Goal: Task Accomplishment & Management: Manage account settings

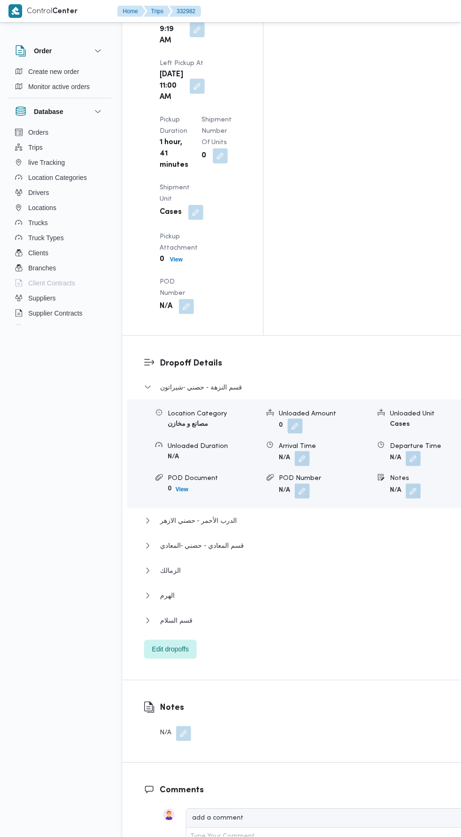
scroll to position [1295, 0]
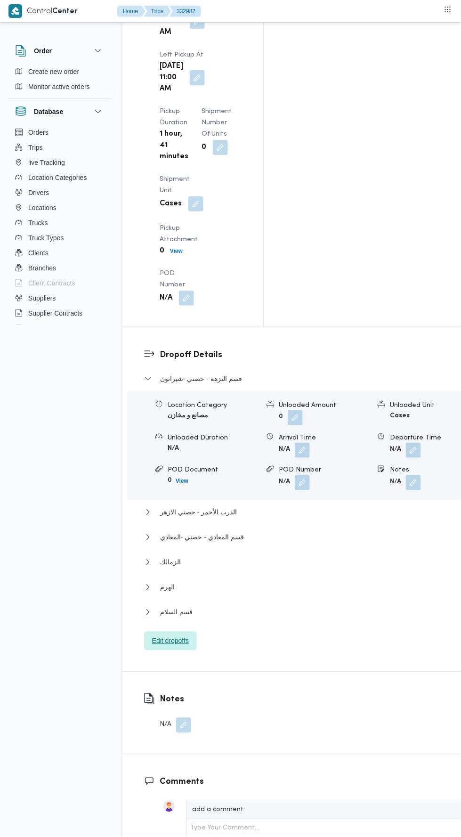
click at [194, 632] on span "Edit dropoffs" at bounding box center [170, 641] width 53 height 19
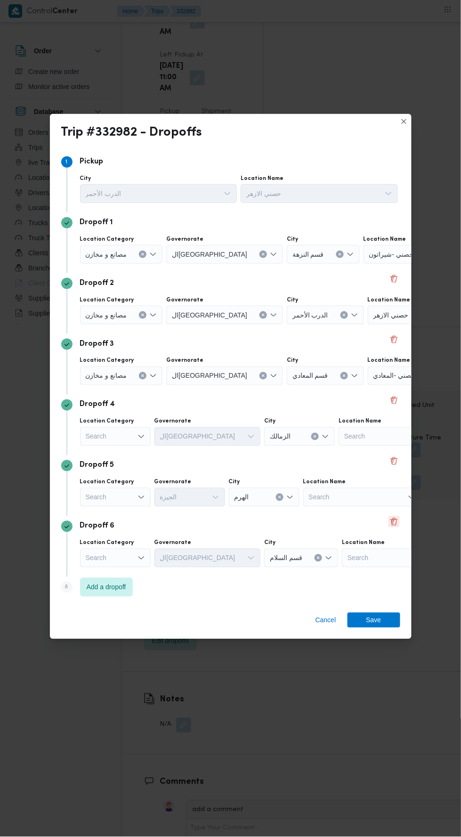
click at [400, 528] on button "Delete" at bounding box center [394, 522] width 11 height 11
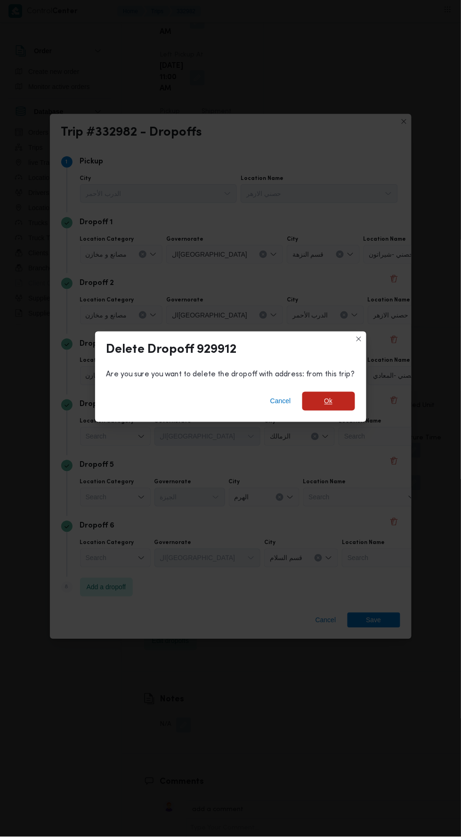
click at [345, 411] on span "Ok" at bounding box center [329, 401] width 53 height 19
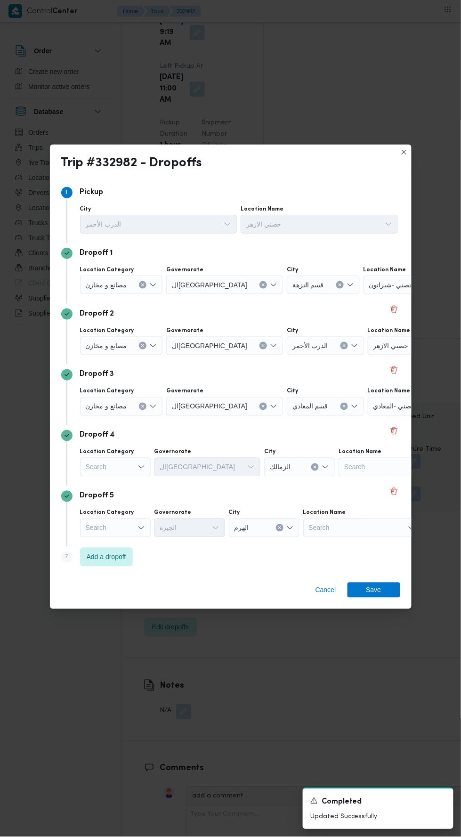
scroll to position [1306, 0]
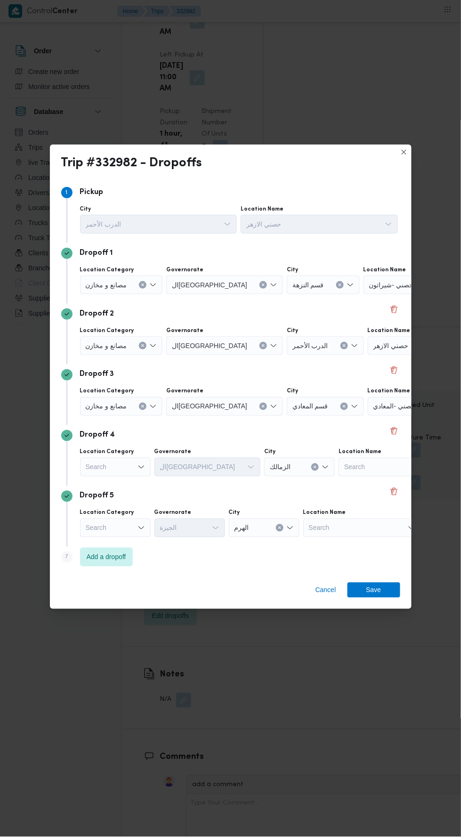
click at [132, 295] on div "Search" at bounding box center [121, 285] width 83 height 19
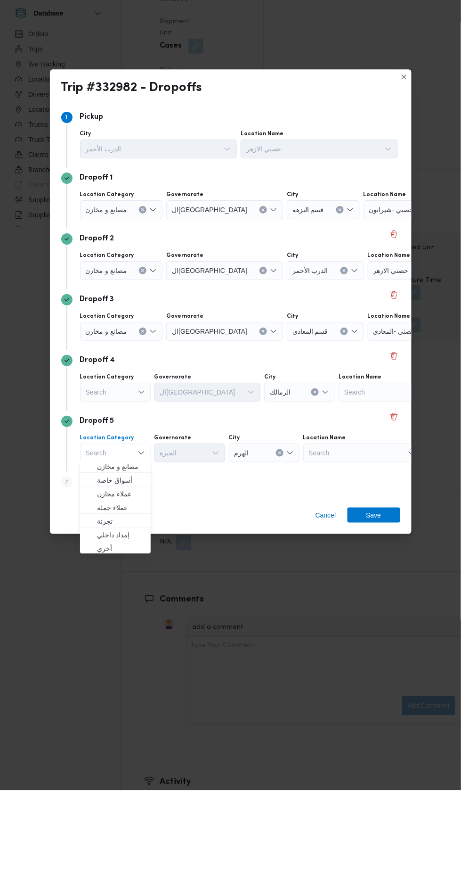
scroll to position [1366, 0]
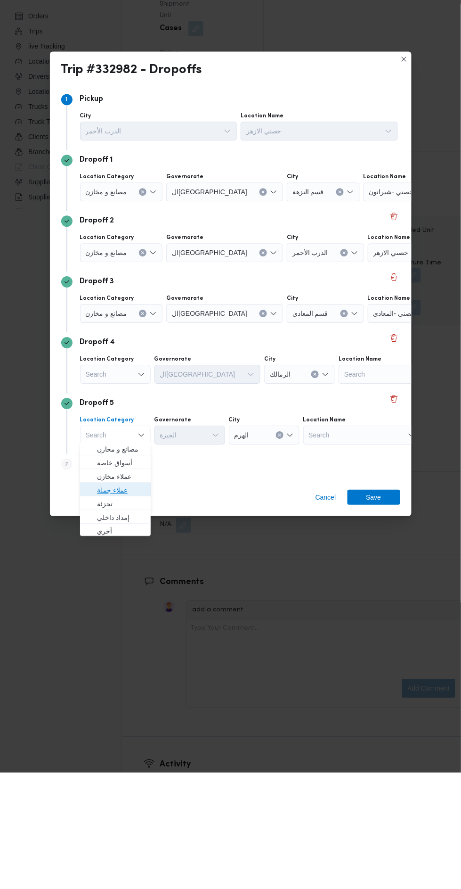
click at [134, 603] on span "عملاء جملة" at bounding box center [121, 606] width 48 height 11
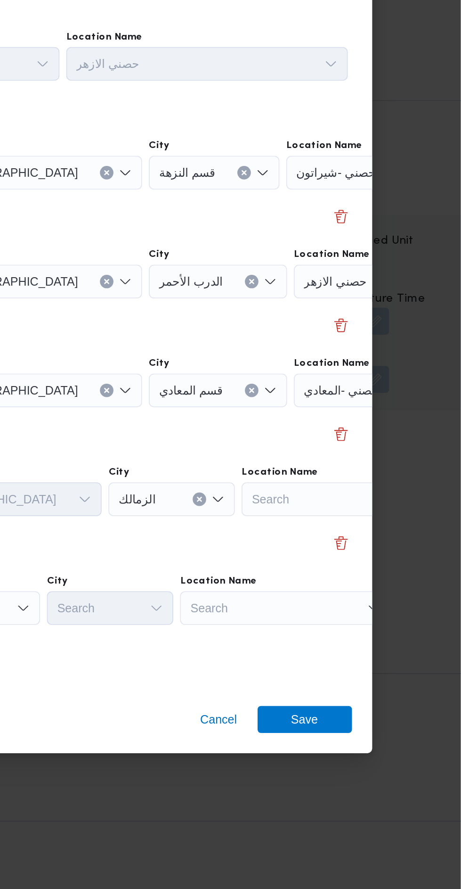
click at [387, 308] on div "حصني -شيراتون" at bounding box center [423, 308] width 118 height 19
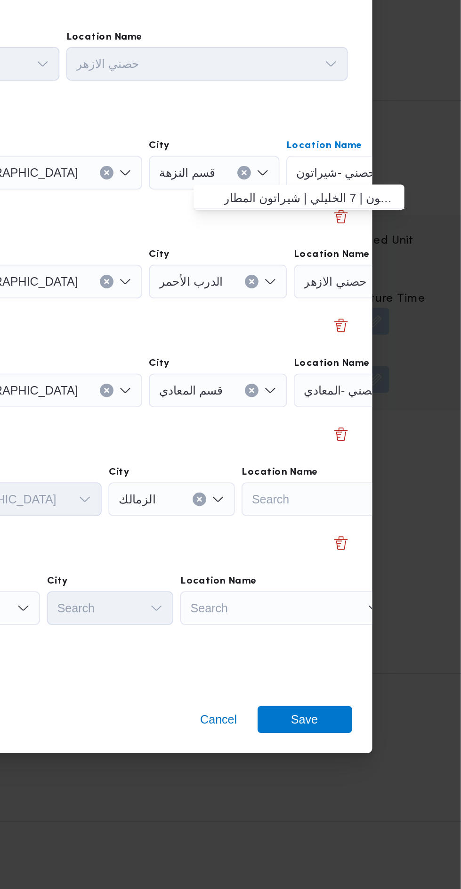
click at [386, 318] on div "حصني الازهر" at bounding box center [423, 308] width 118 height 19
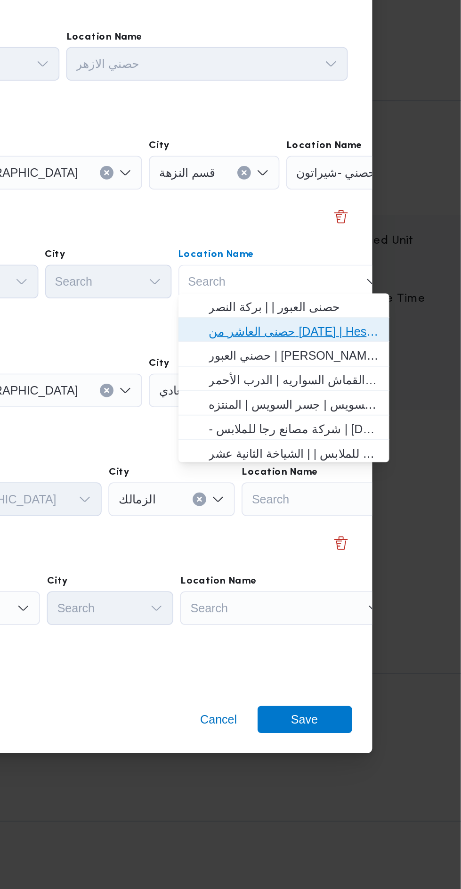
click at [379, 391] on span "حصنى العاشر من رمضان | Hesni Textiles Factory | جزء من مدينة العاشر-مجاورات" at bounding box center [367, 396] width 95 height 11
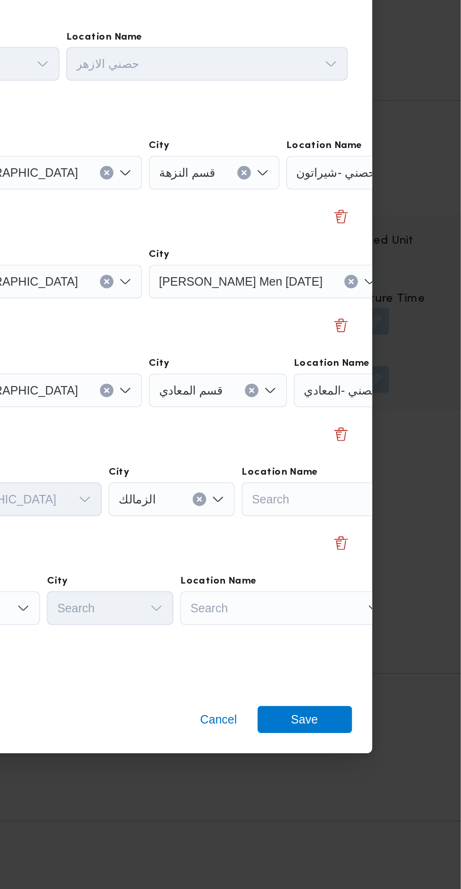
scroll to position [0, 70]
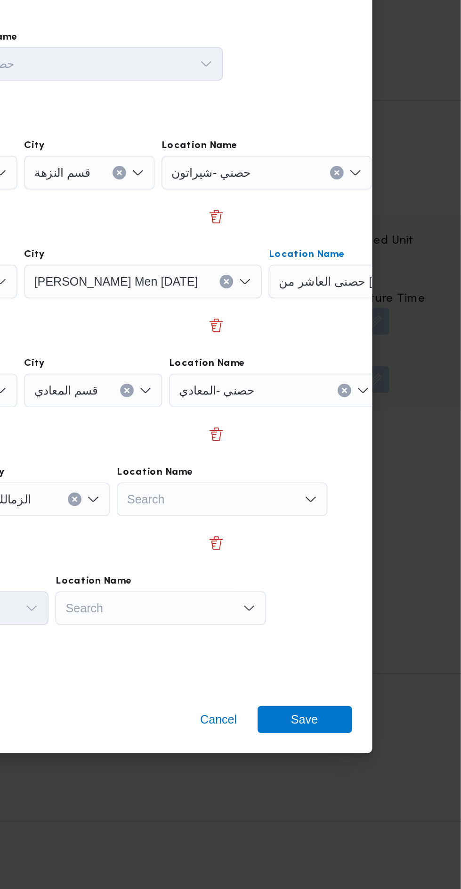
click at [391, 309] on icon "Clear input" at bounding box center [392, 308] width 2 height 2
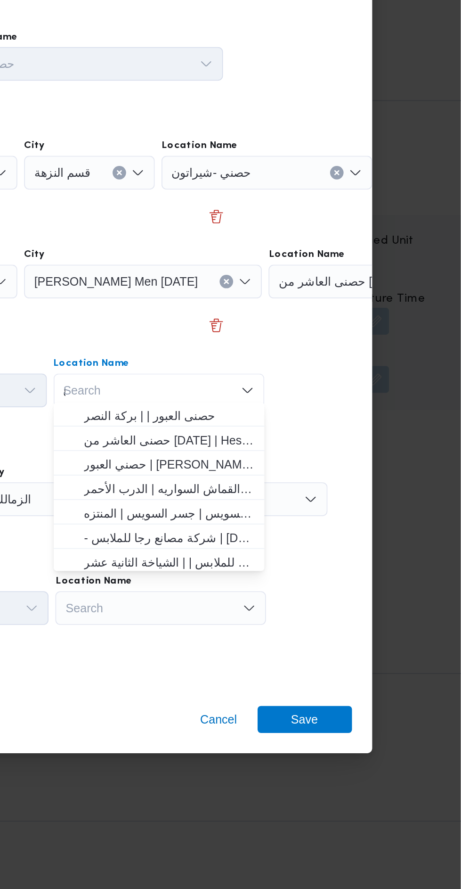
scroll to position [0, 0]
type input "ع"
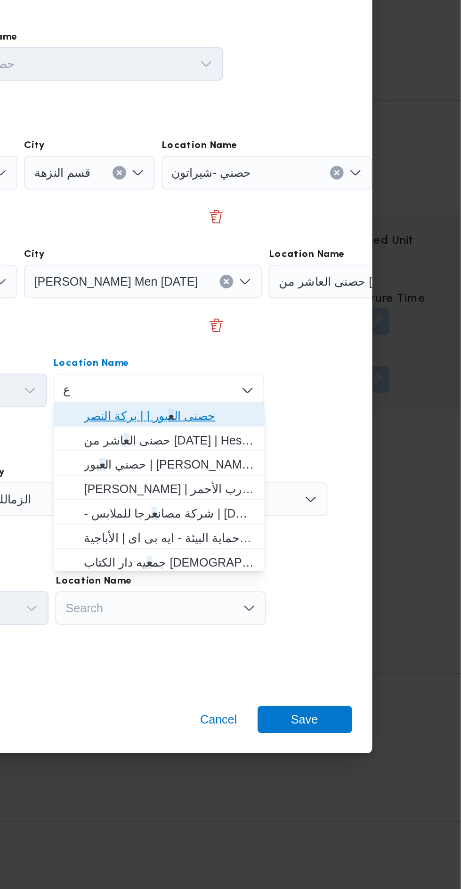
click at [323, 442] on span "حصنى ال ع بور | | بركة النصر" at bounding box center [298, 443] width 95 height 11
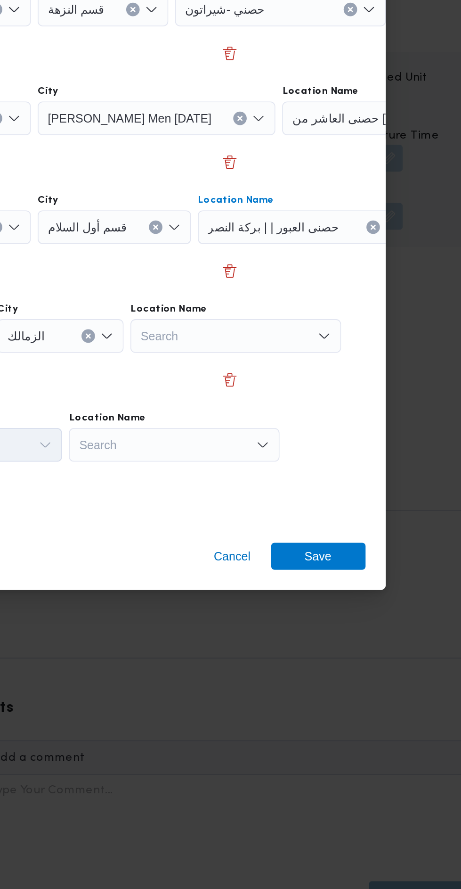
scroll to position [1366, 0]
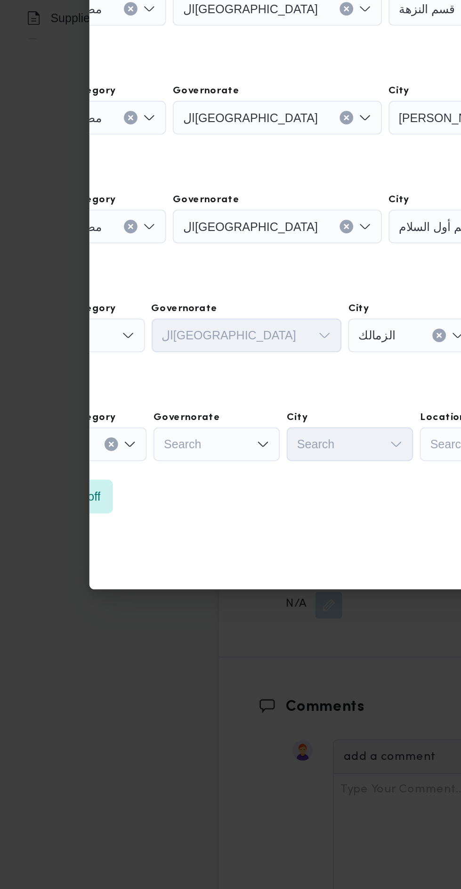
click at [76, 318] on div "Search" at bounding box center [51, 308] width 83 height 19
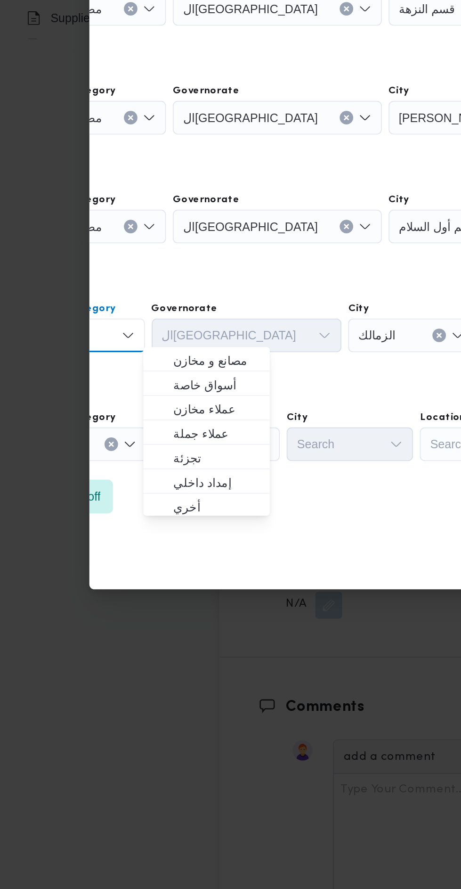
scroll to position [0, 0]
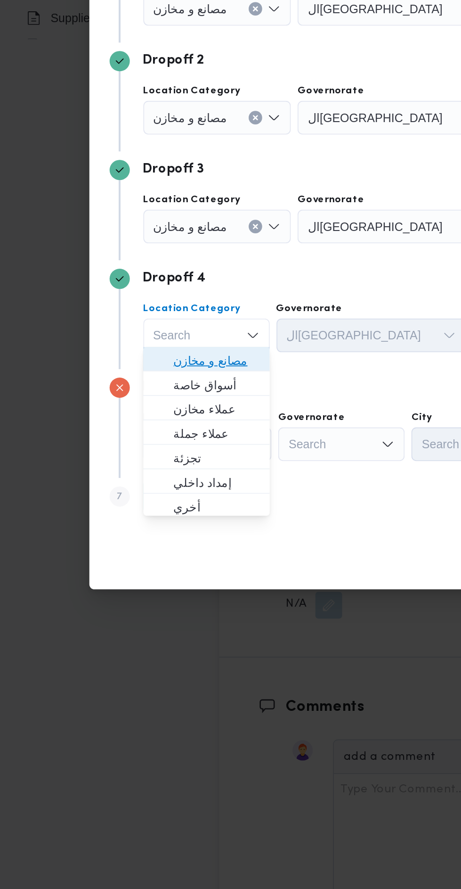
click at [124, 499] on span "مصانع و مخازن" at bounding box center [121, 504] width 48 height 11
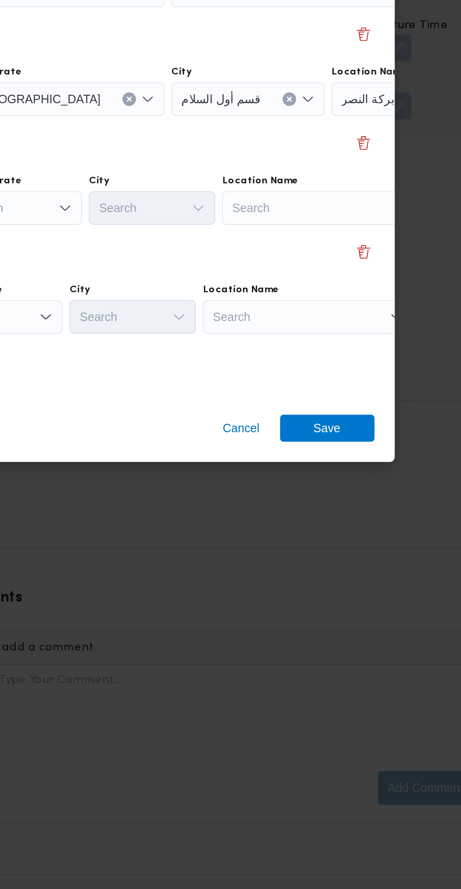
scroll to position [1356, 0]
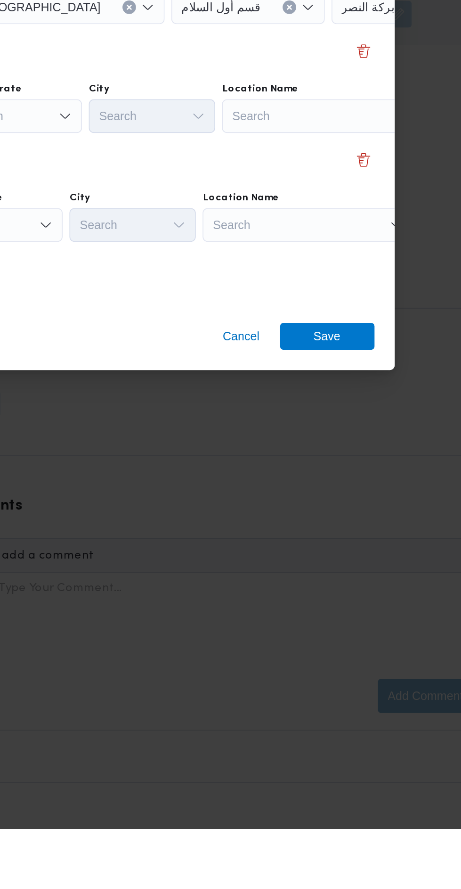
click at [383, 318] on div "Search" at bounding box center [423, 308] width 118 height 19
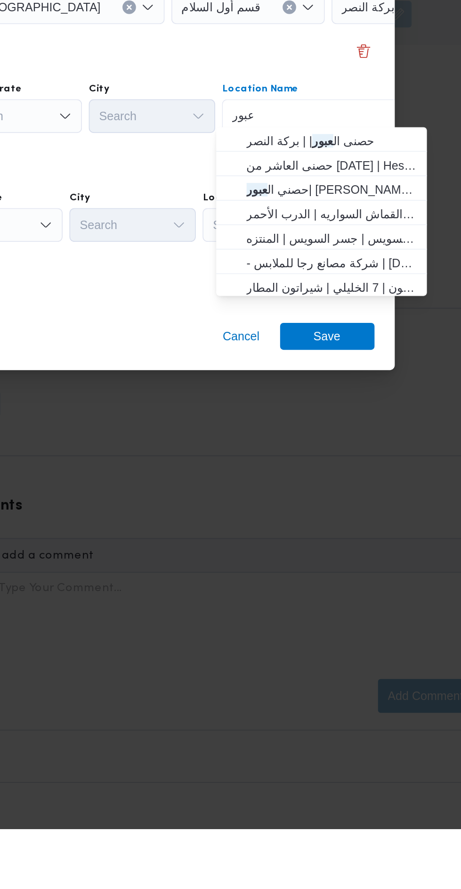
scroll to position [0, 0]
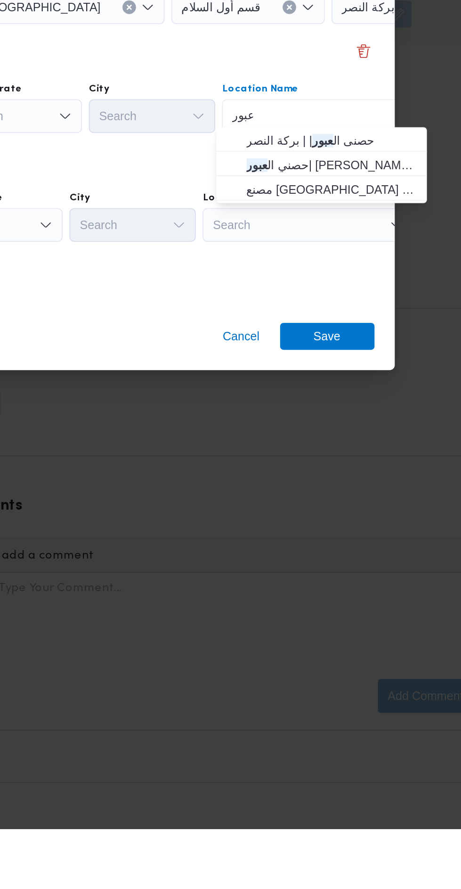
type input "عبور"
click at [396, 532] on span "مصنع نيو بورن | مصنع نيوبورن للملابس الجاهزه | null" at bounding box center [376, 531] width 95 height 11
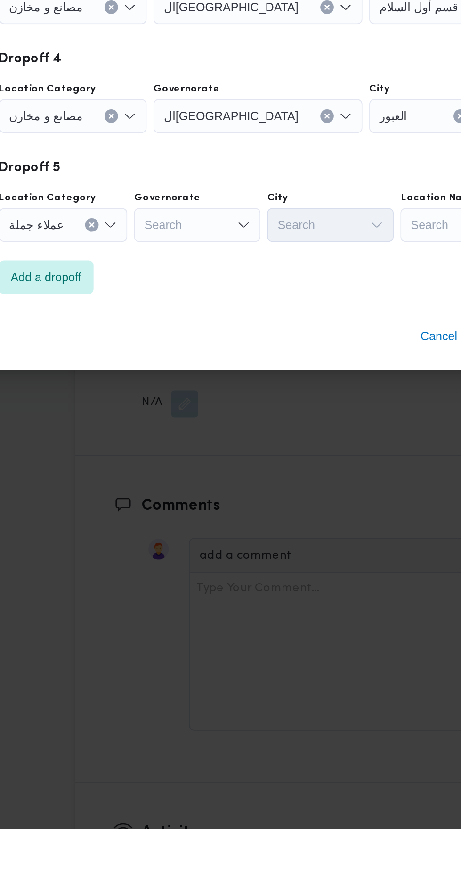
click at [205, 318] on div "Search" at bounding box center [224, 308] width 117 height 19
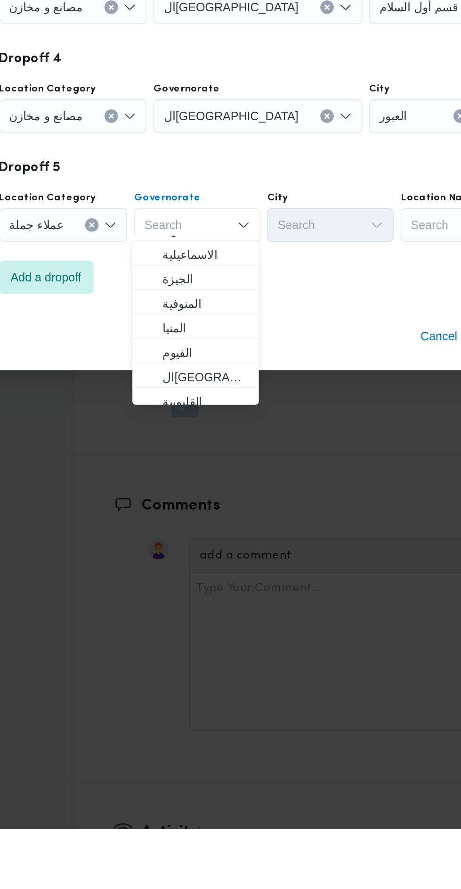
scroll to position [75, 0]
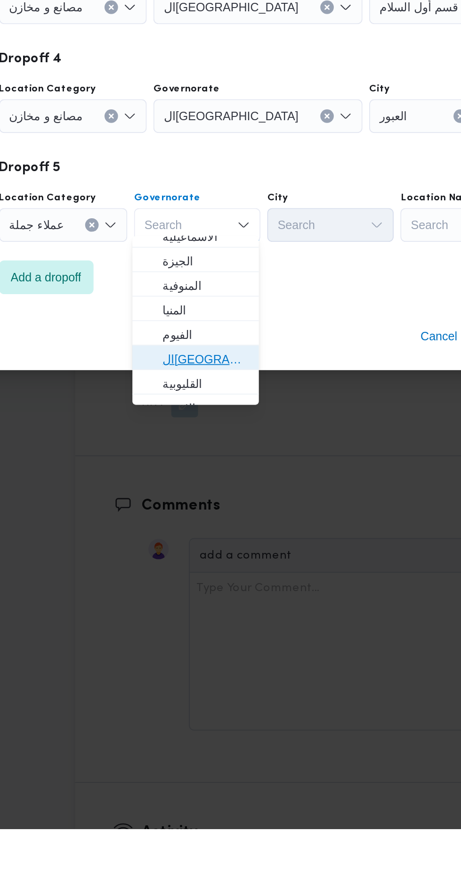
click at [204, 629] on span "القاهرة" at bounding box center [196, 626] width 48 height 11
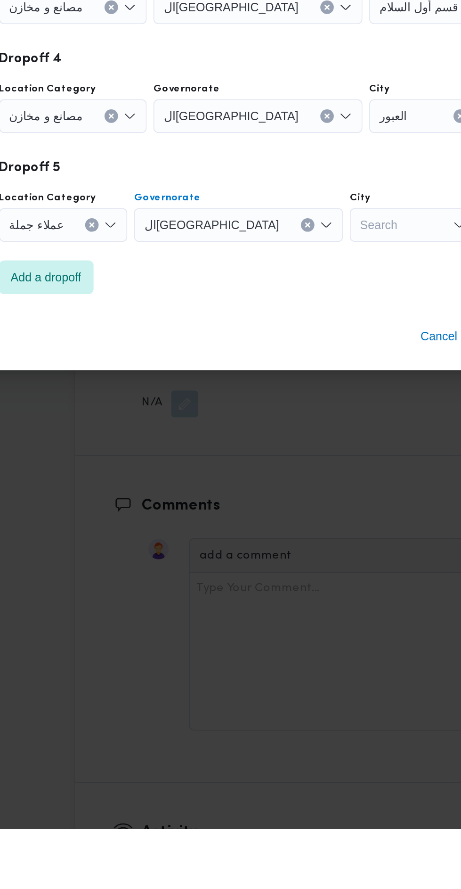
click at [287, 318] on div "Search" at bounding box center [323, 308] width 73 height 19
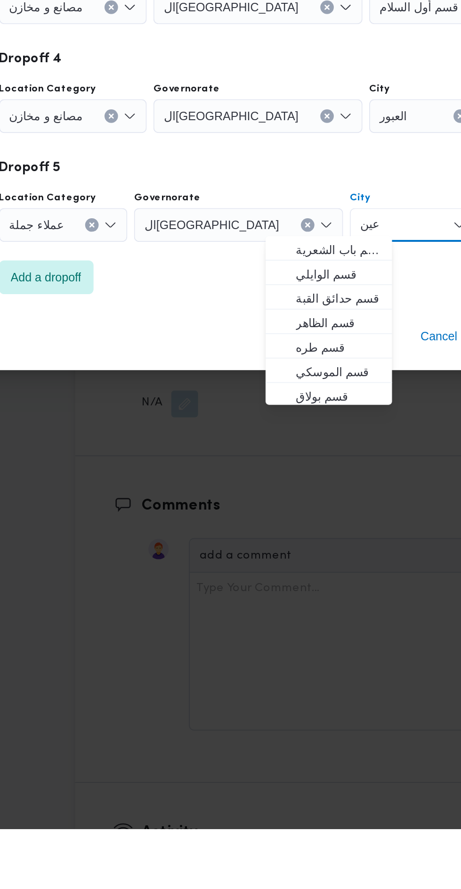
type input "عين"
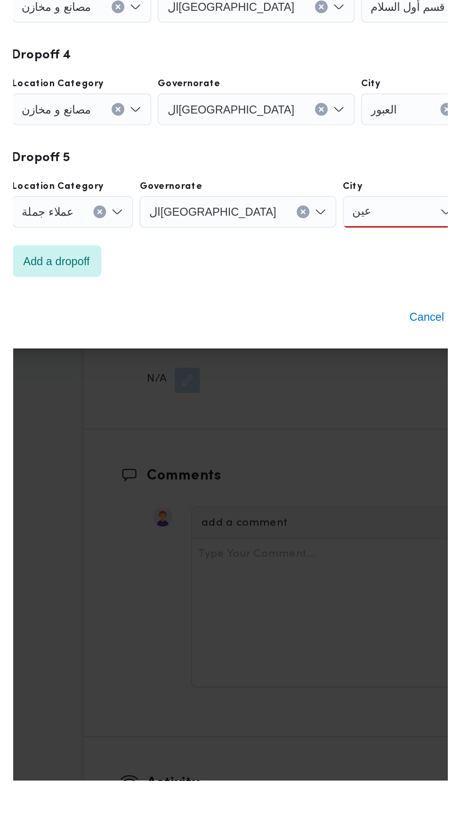
scroll to position [1356, 0]
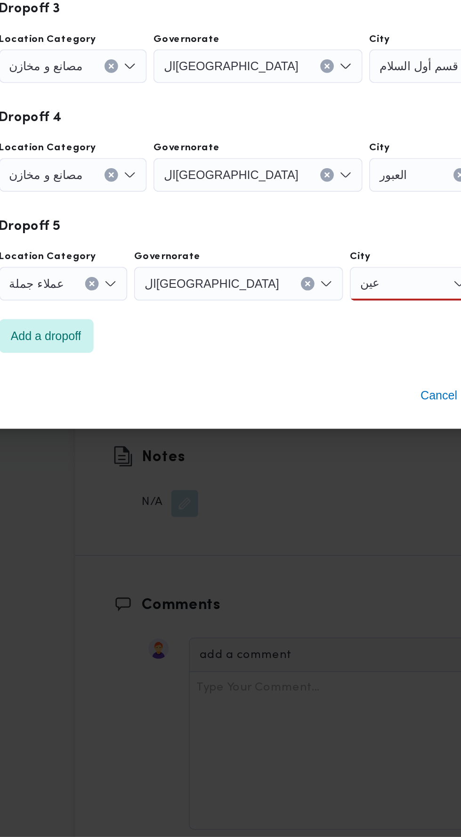
click at [276, 525] on div "عين عين" at bounding box center [311, 528] width 71 height 19
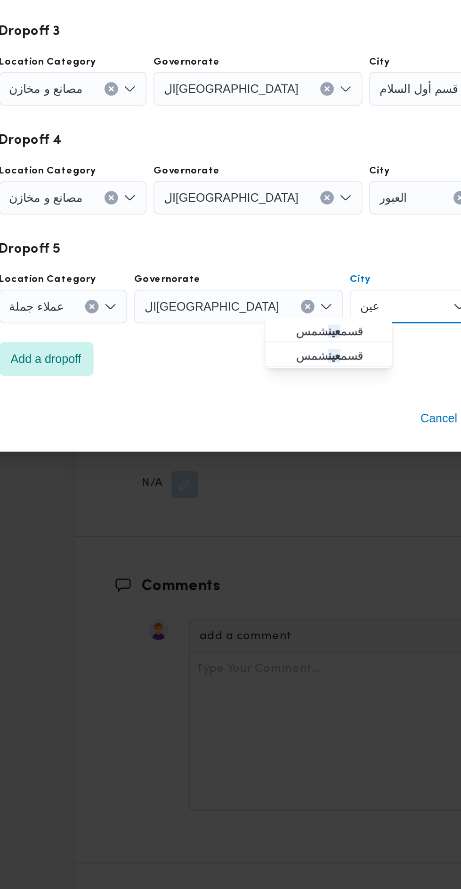
scroll to position [1356, 0]
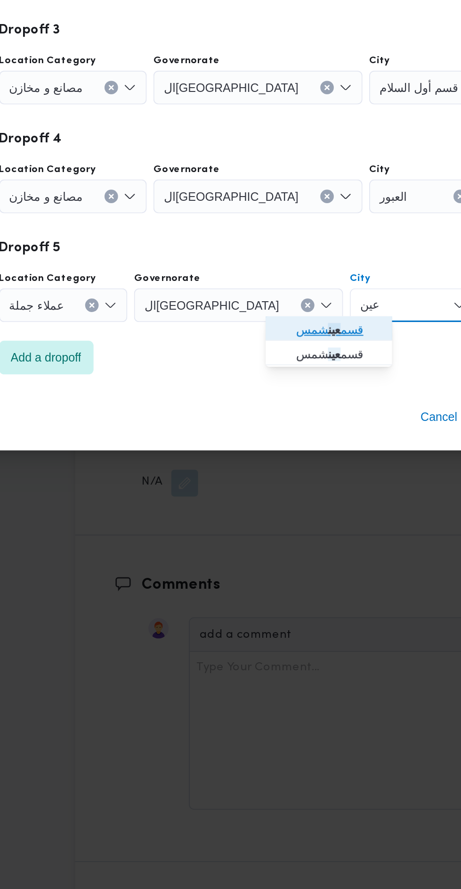
click at [279, 568] on span "قسم عين شمس" at bounding box center [270, 564] width 48 height 11
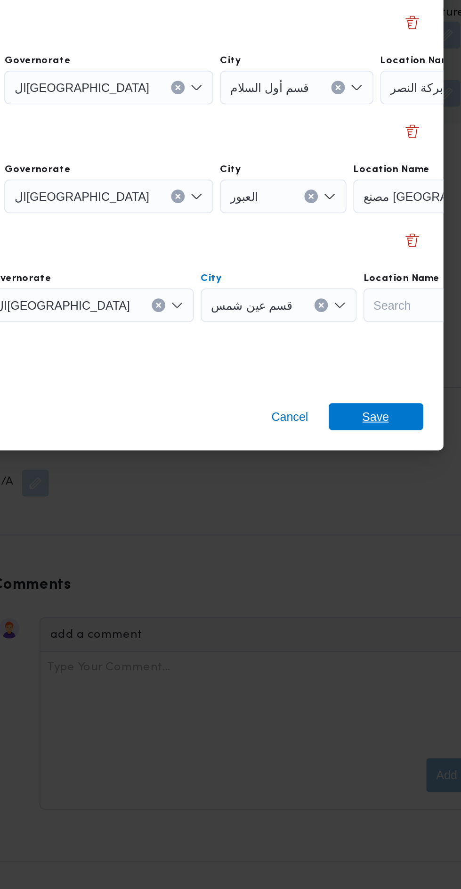
click at [384, 610] on span "Save" at bounding box center [374, 613] width 53 height 15
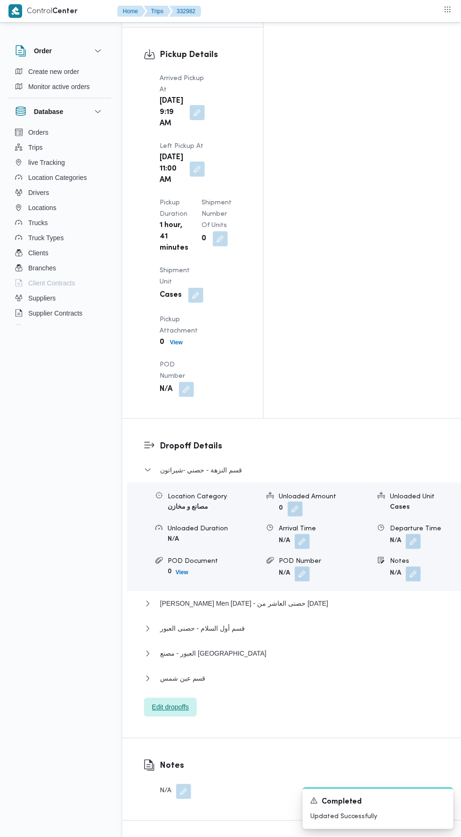
scroll to position [1238, 0]
click at [287, 673] on button "قسم عين شمس" at bounding box center [304, 678] width 321 height 11
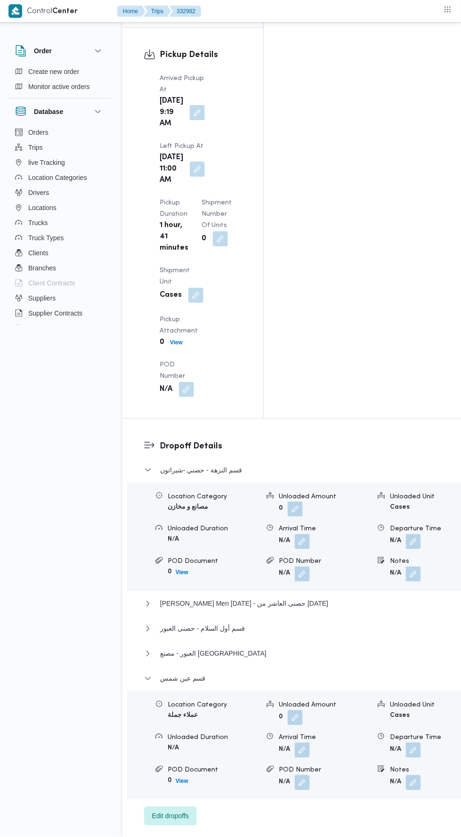
click at [406, 743] on button "button" at bounding box center [413, 750] width 15 height 15
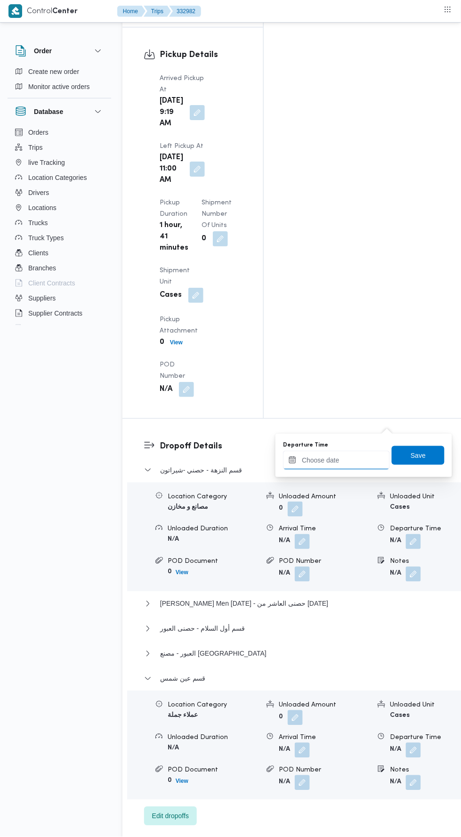
click at [359, 459] on input "Departure Time" at bounding box center [336, 460] width 107 height 19
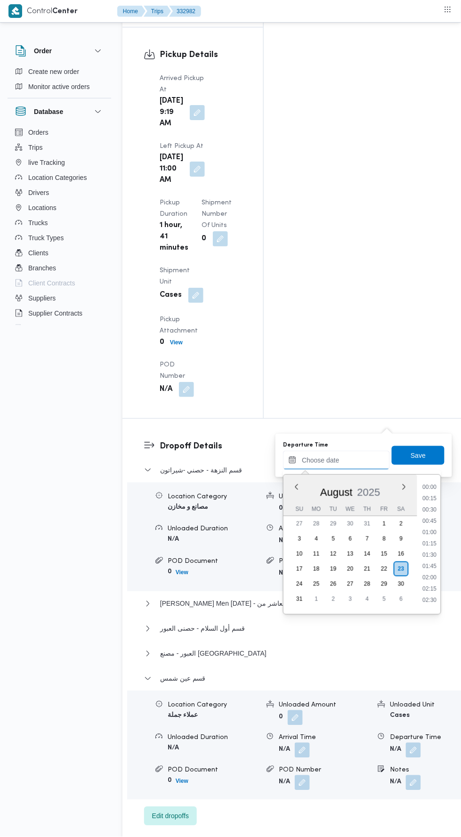
scroll to position [795, 0]
click at [430, 529] on li "18:30" at bounding box center [430, 529] width 22 height 9
type input "23/08/2025 18:30"
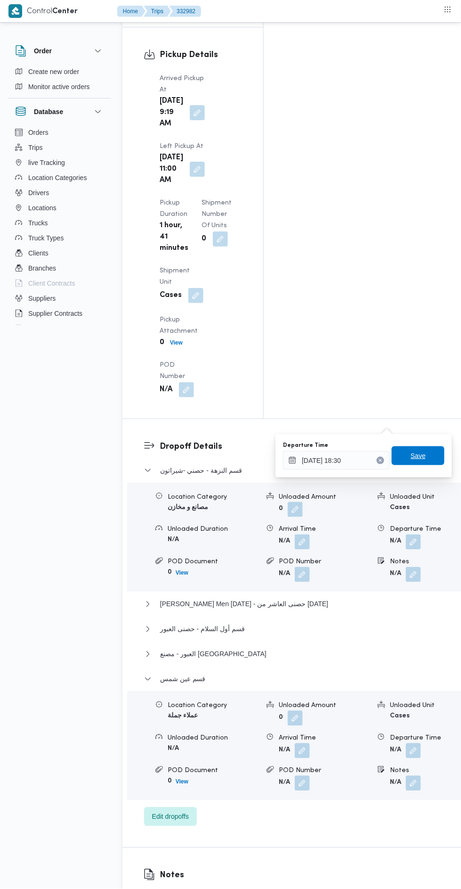
click at [426, 458] on span "Save" at bounding box center [418, 455] width 15 height 11
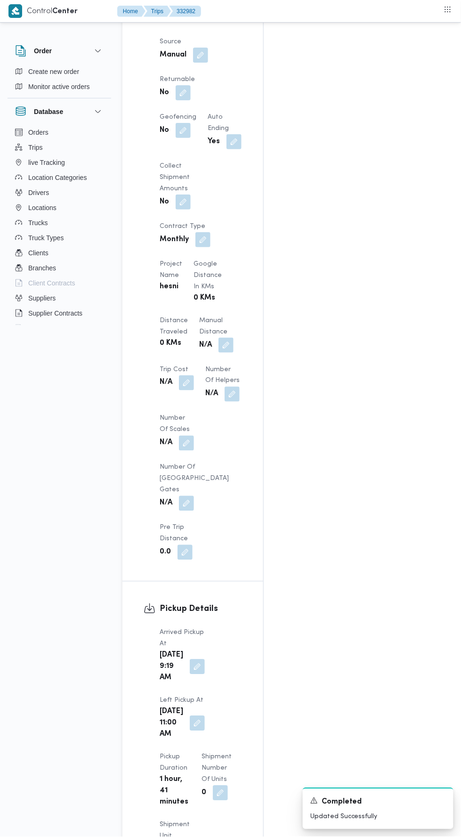
scroll to position [682, 0]
click at [205, 175] on div "Client Hesni Branch حصني الازهر Trip Type مصانع و مخازن/عملاء جملة Pickup date …" at bounding box center [201, 230] width 94 height 671
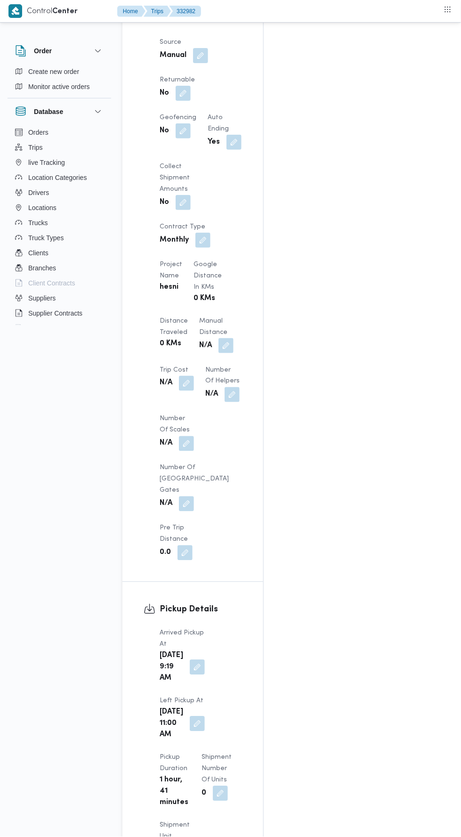
click at [219, 338] on button "button" at bounding box center [226, 345] width 15 height 15
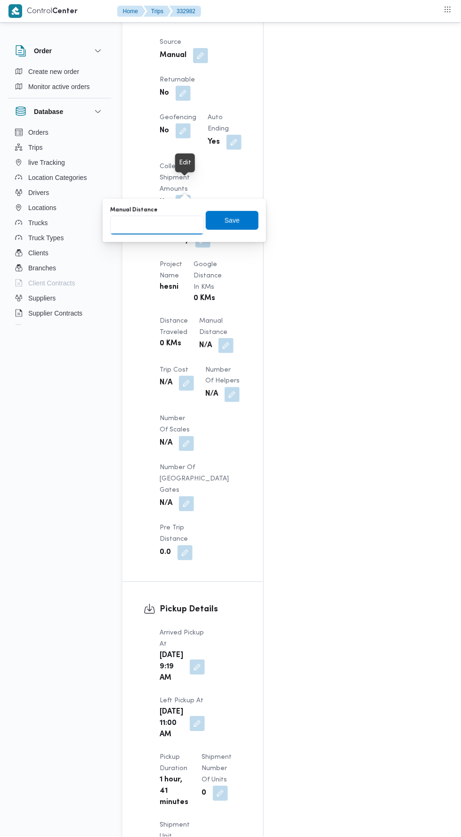
click at [184, 233] on input "Manual Distance" at bounding box center [157, 225] width 94 height 19
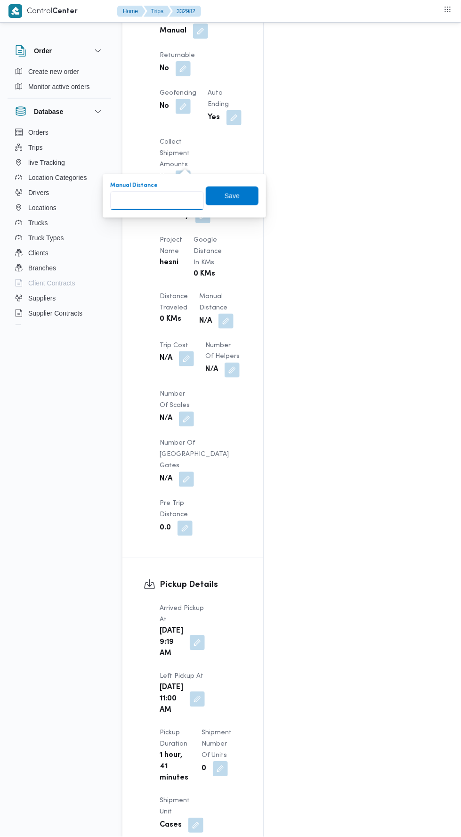
scroll to position [722, 0]
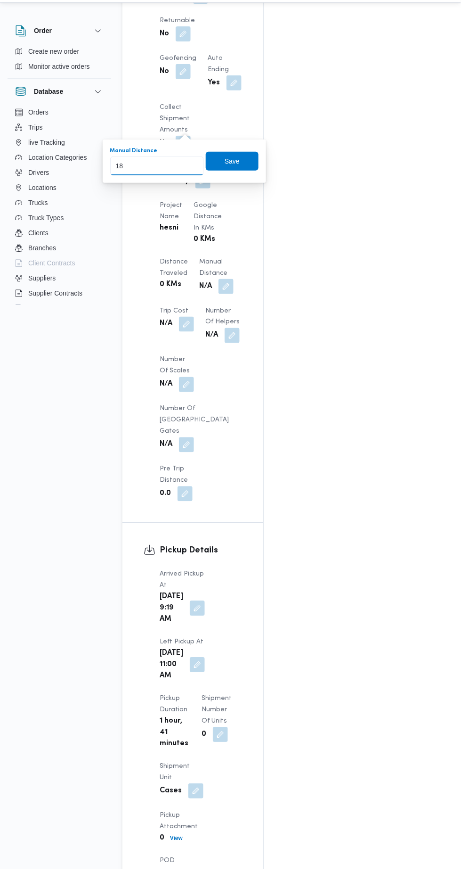
type input "180"
click at [239, 181] on span "Save" at bounding box center [232, 180] width 15 height 11
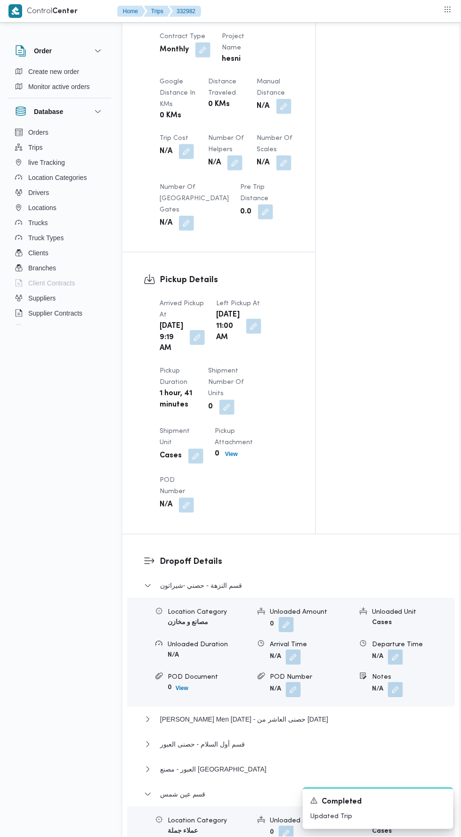
scroll to position [0, 0]
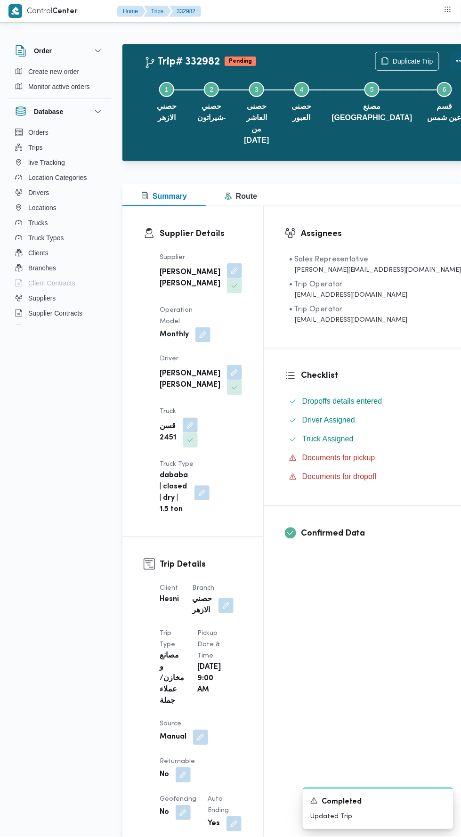
click at [451, 53] on button "Actions" at bounding box center [460, 61] width 19 height 19
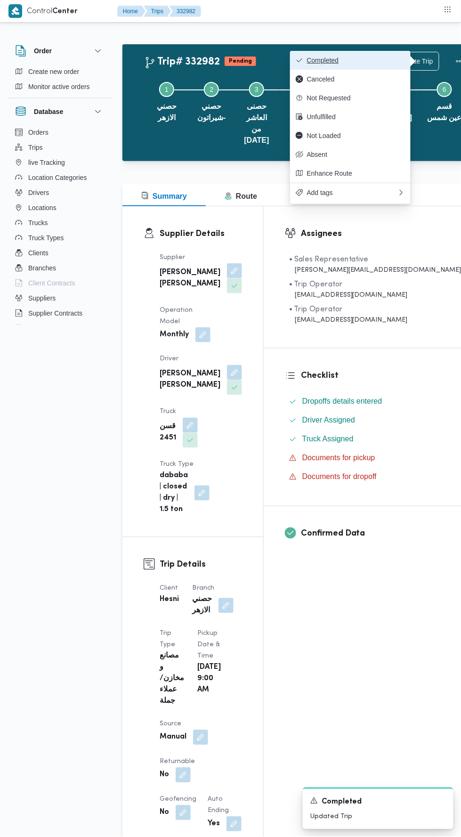
click at [371, 60] on span "Completed" at bounding box center [356, 61] width 98 height 8
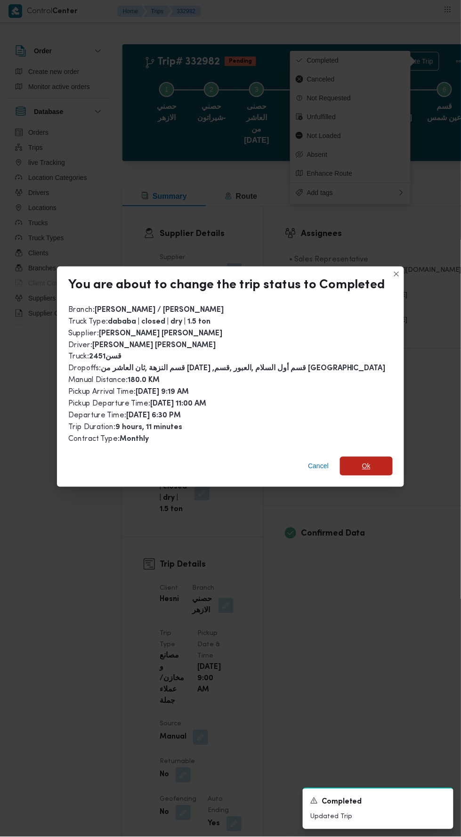
click at [364, 461] on span "Ok" at bounding box center [366, 466] width 8 height 11
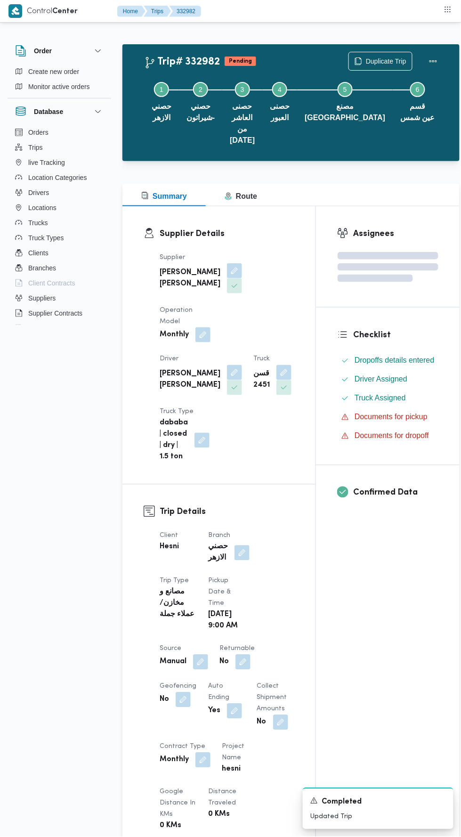
click at [399, 651] on div "Assignees Checklist Dropoffs details entered Driver Assigned Truck Assigned Doc…" at bounding box center [388, 750] width 144 height 1088
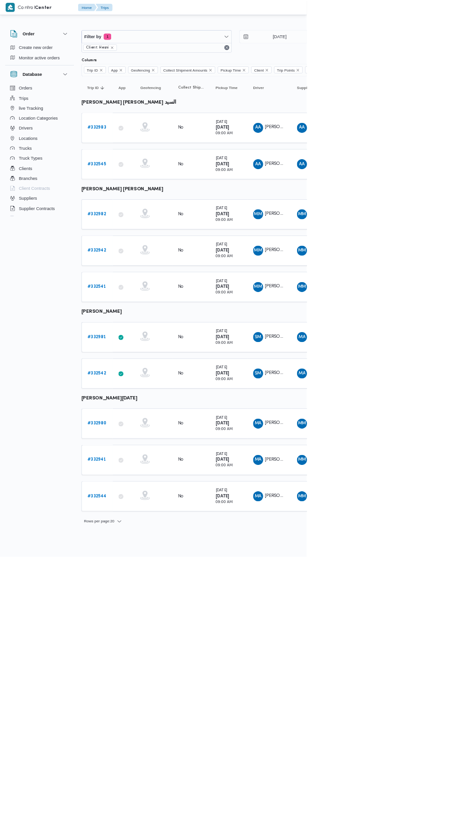
click at [158, 634] on b "# 332980" at bounding box center [145, 637] width 28 height 6
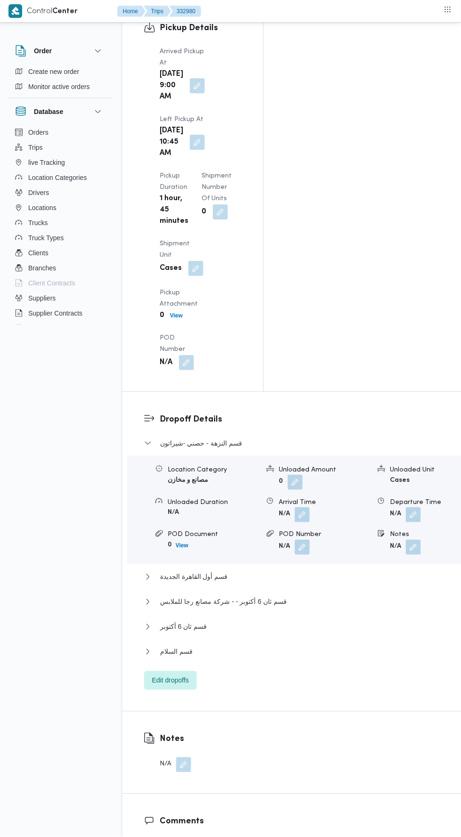
scroll to position [1258, 0]
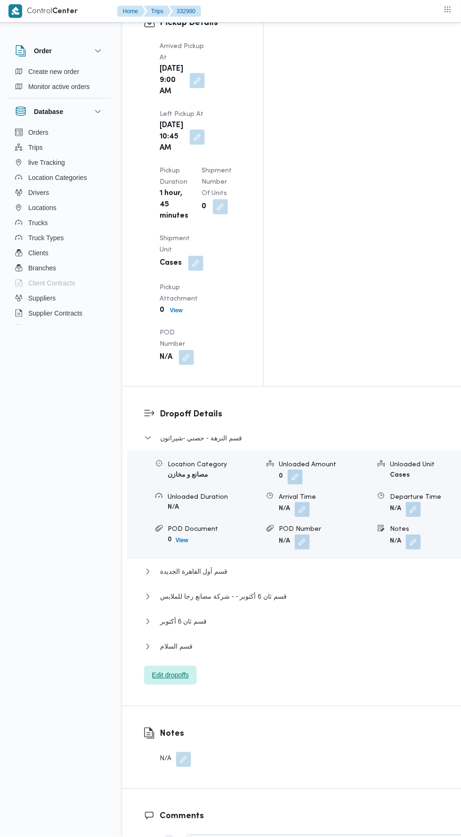
click at [189, 670] on span "Edit dropoffs" at bounding box center [170, 675] width 37 height 11
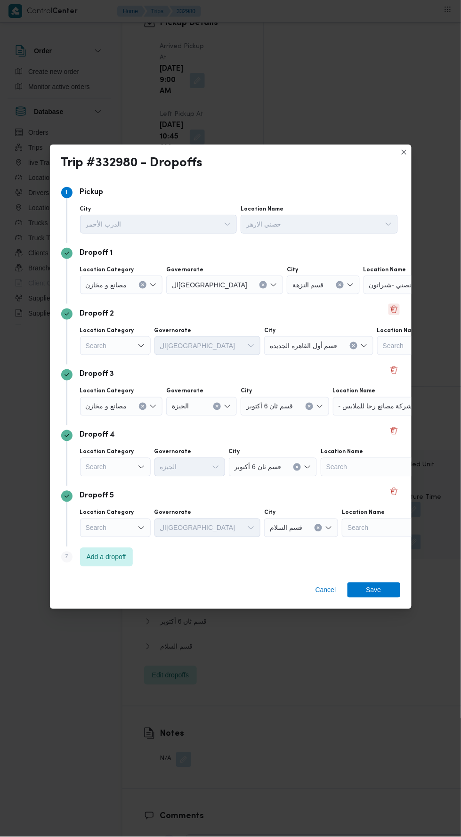
click at [391, 315] on button "Delete" at bounding box center [394, 309] width 11 height 11
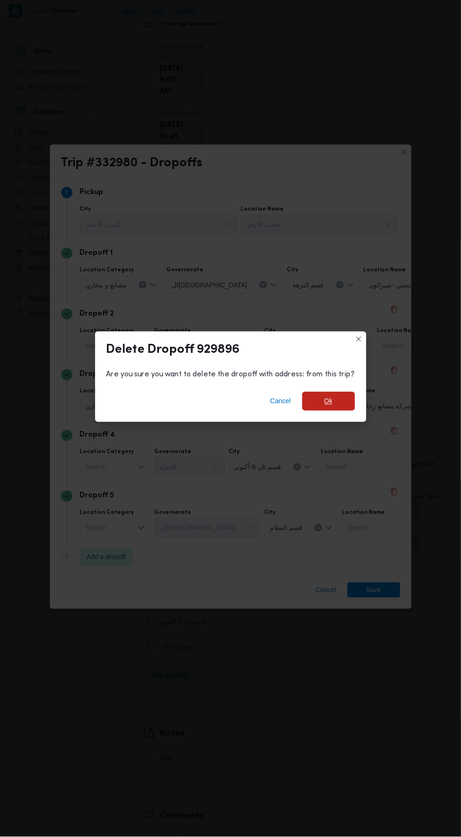
click at [327, 407] on span "Ok" at bounding box center [329, 401] width 8 height 11
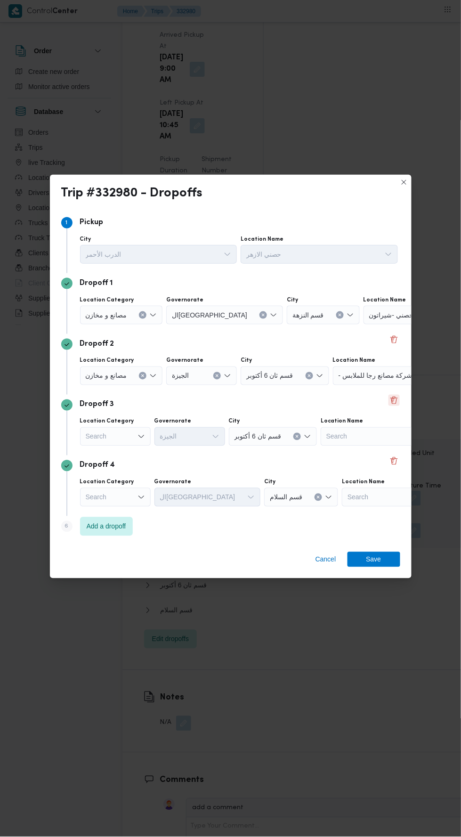
click at [393, 406] on button "Delete" at bounding box center [394, 400] width 11 height 11
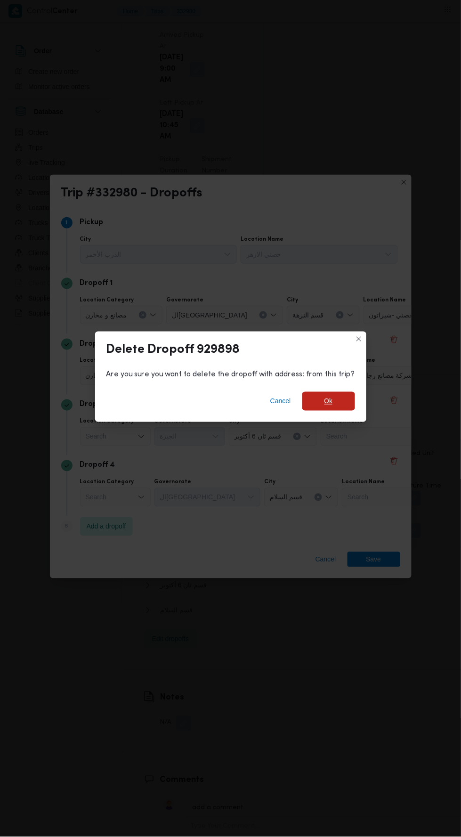
click at [327, 407] on span "Ok" at bounding box center [329, 401] width 8 height 11
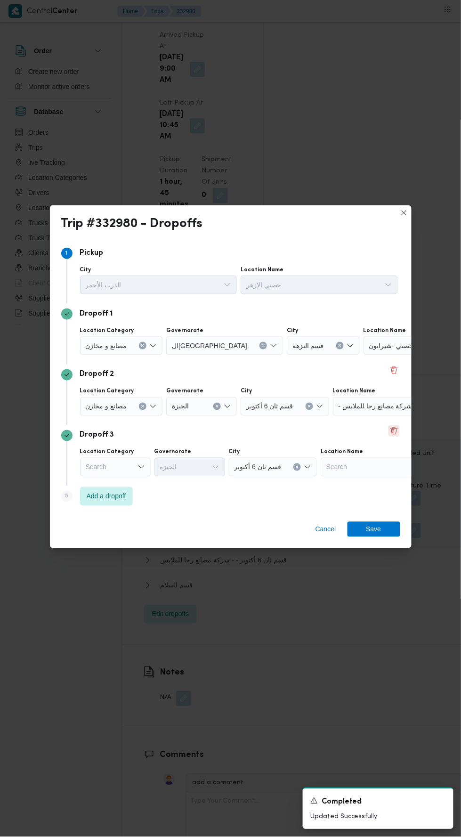
scroll to position [1247, 0]
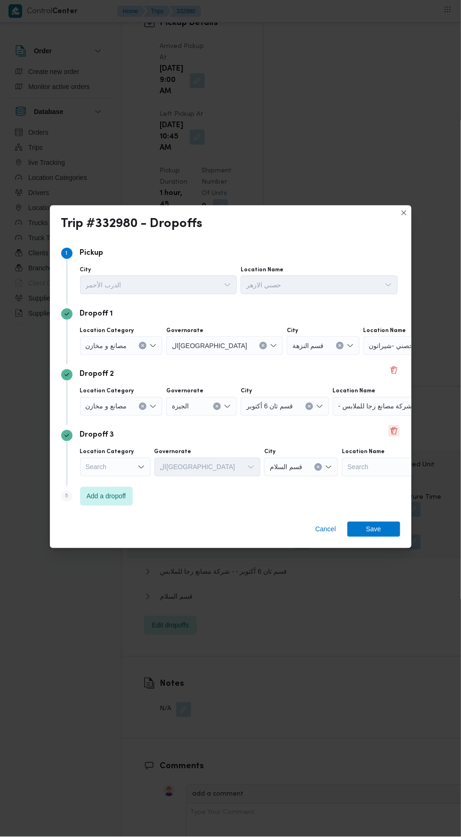
click at [396, 437] on button "Delete" at bounding box center [394, 431] width 11 height 11
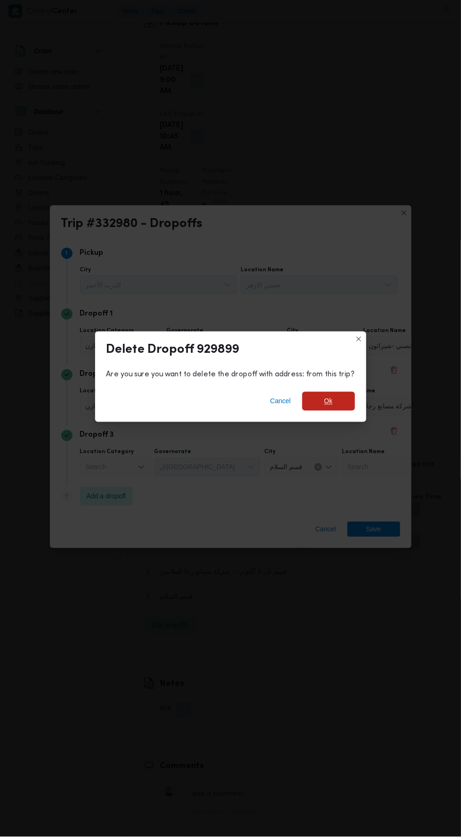
click at [325, 407] on span "Ok" at bounding box center [329, 401] width 8 height 11
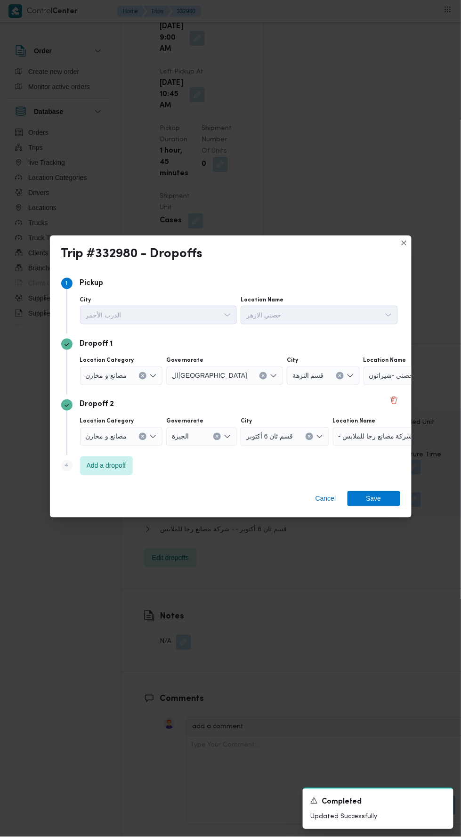
scroll to position [1242, 0]
click at [112, 472] on span "Add a dropoff" at bounding box center [107, 465] width 40 height 11
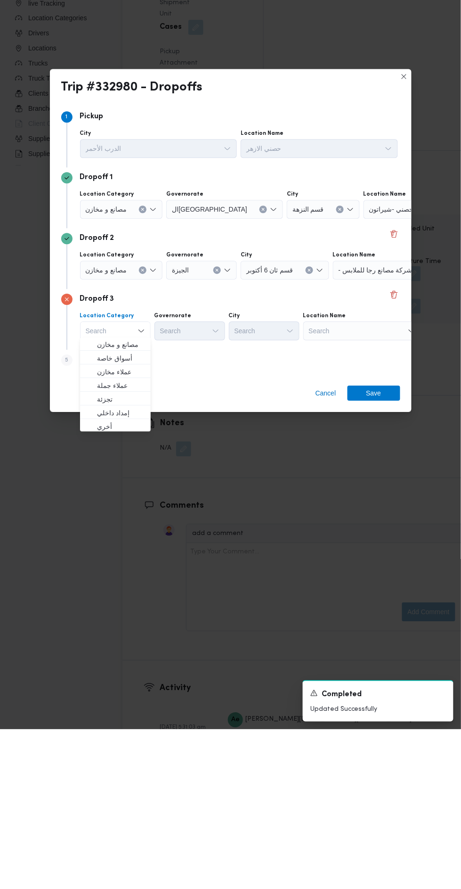
click at [232, 567] on div "Cancel Save" at bounding box center [231, 555] width 362 height 34
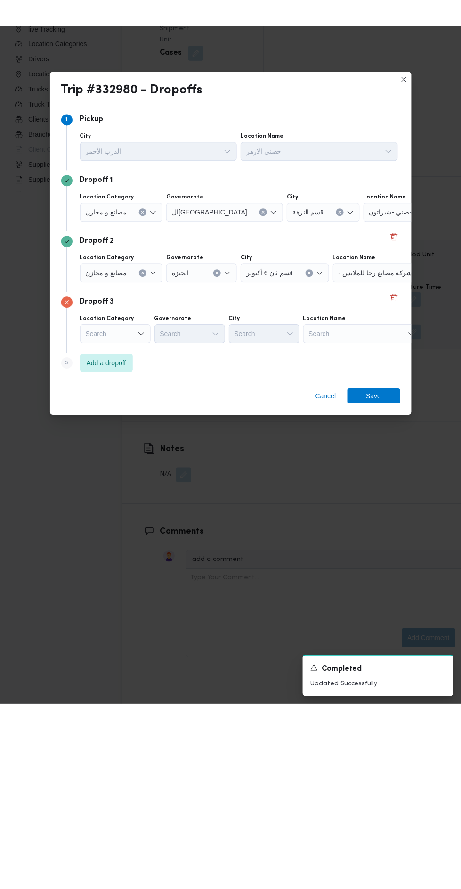
scroll to position [1301, 0]
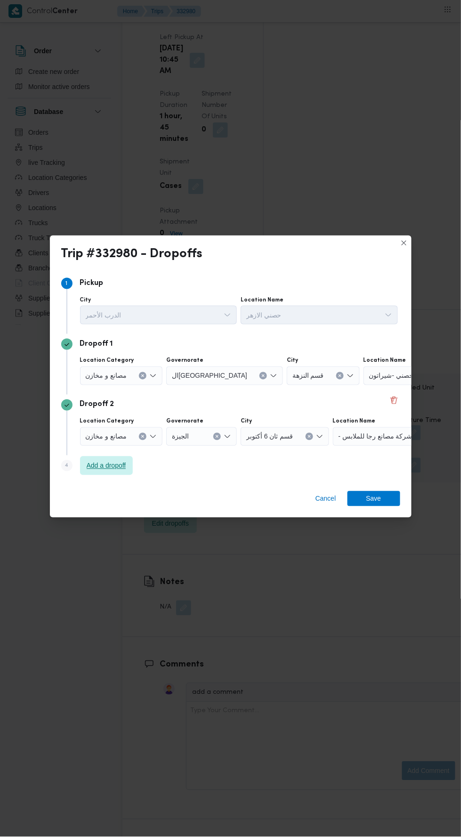
click at [111, 461] on span "Add a dropoff" at bounding box center [107, 465] width 40 height 11
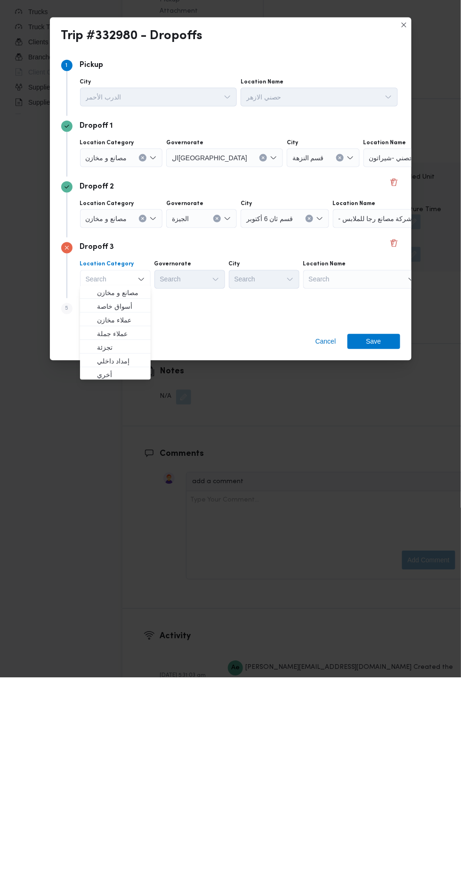
click at [220, 543] on div "Cancel Save" at bounding box center [231, 555] width 362 height 34
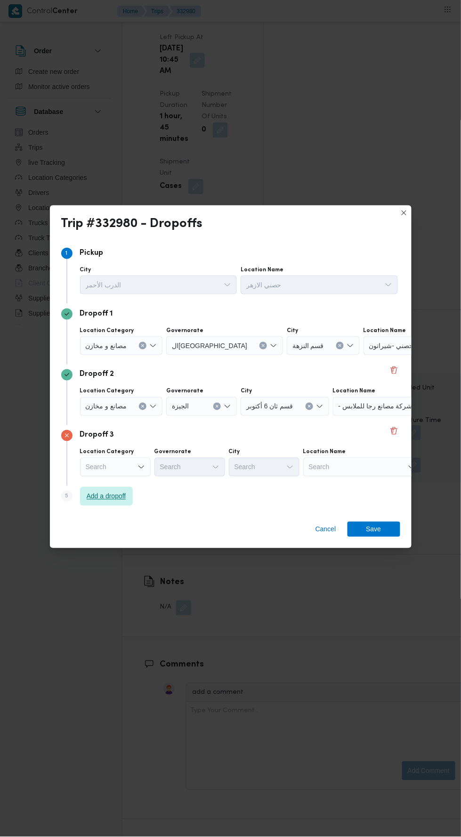
click at [126, 498] on span "Add a dropoff" at bounding box center [106, 496] width 53 height 19
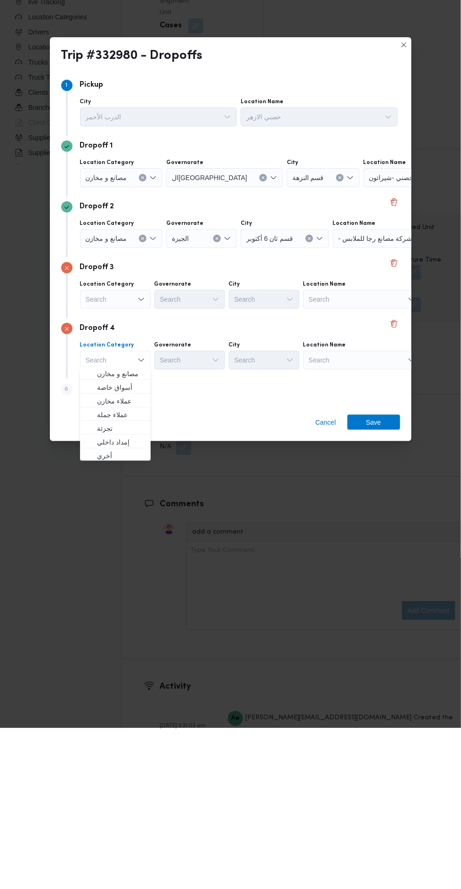
click at [245, 574] on div "Cancel Save" at bounding box center [231, 585] width 362 height 34
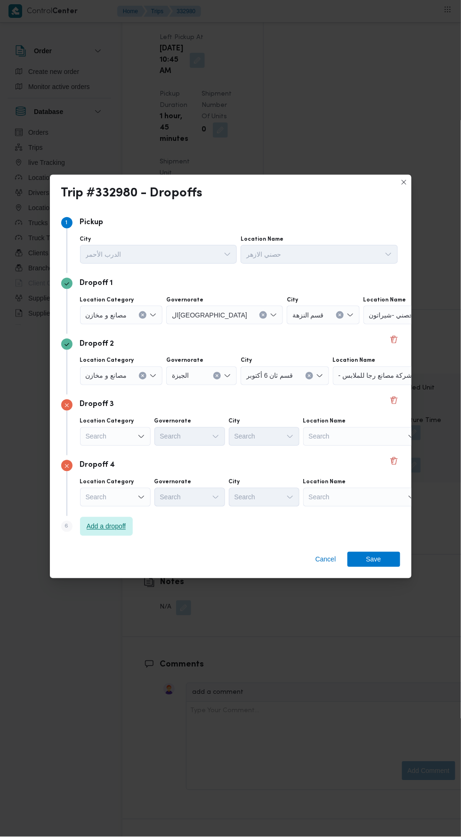
click at [102, 526] on span "Add a dropoff" at bounding box center [107, 526] width 40 height 11
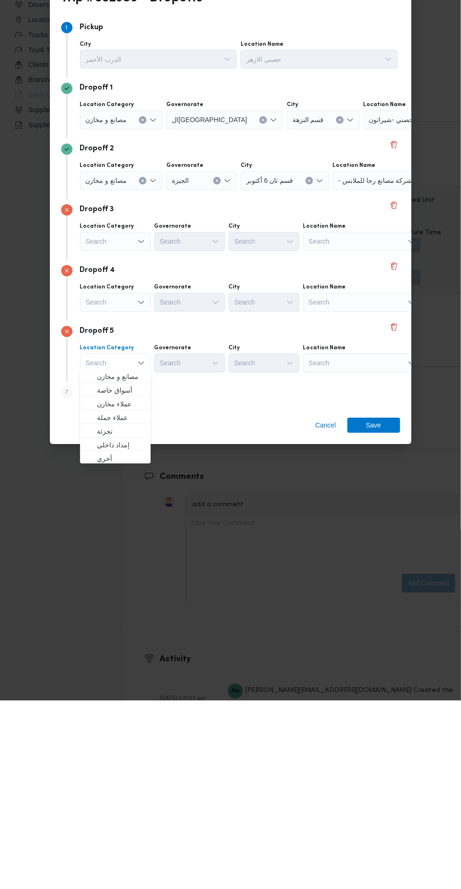
click at [141, 426] on icon "Open list of options" at bounding box center [142, 430] width 8 height 8
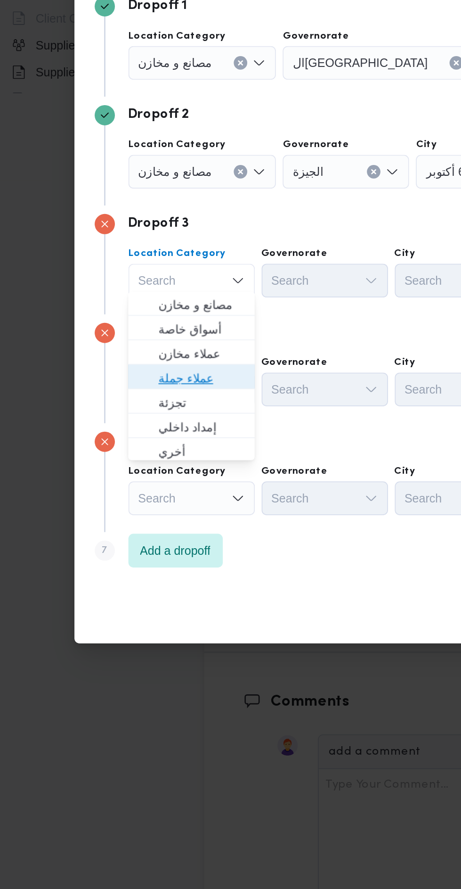
click at [129, 487] on span "عملاء جملة" at bounding box center [121, 484] width 48 height 11
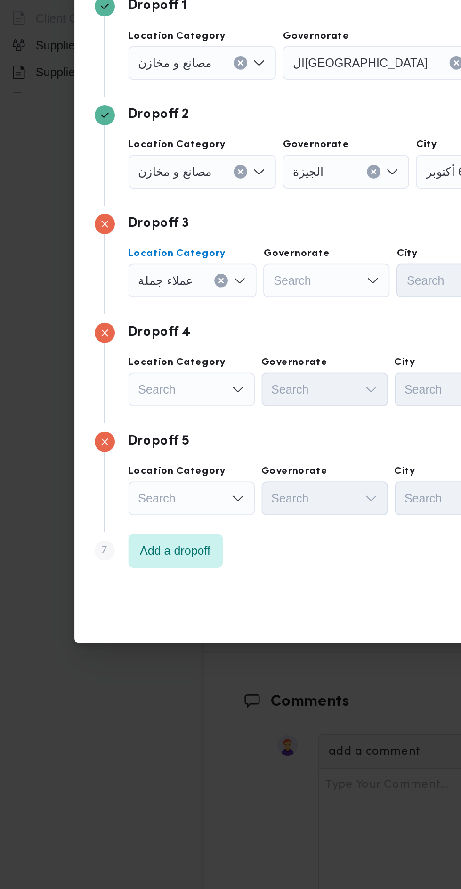
click at [131, 318] on div "Search" at bounding box center [121, 308] width 83 height 19
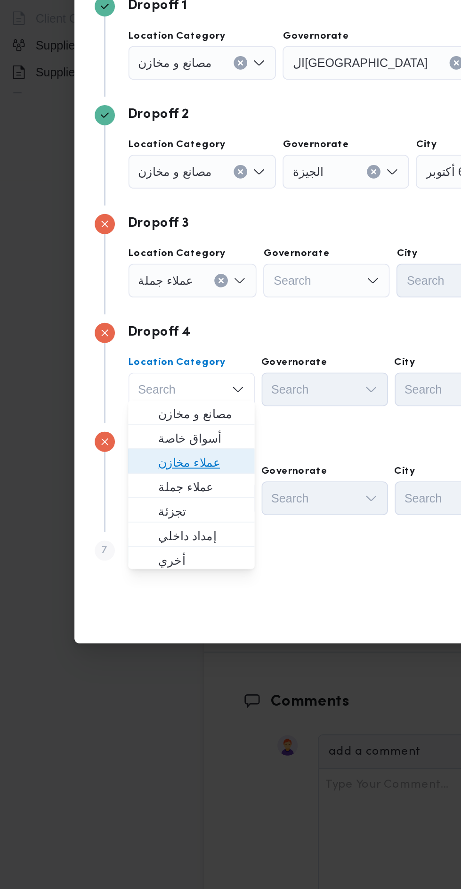
click at [129, 531] on span "عملاء مخازن" at bounding box center [121, 531] width 48 height 11
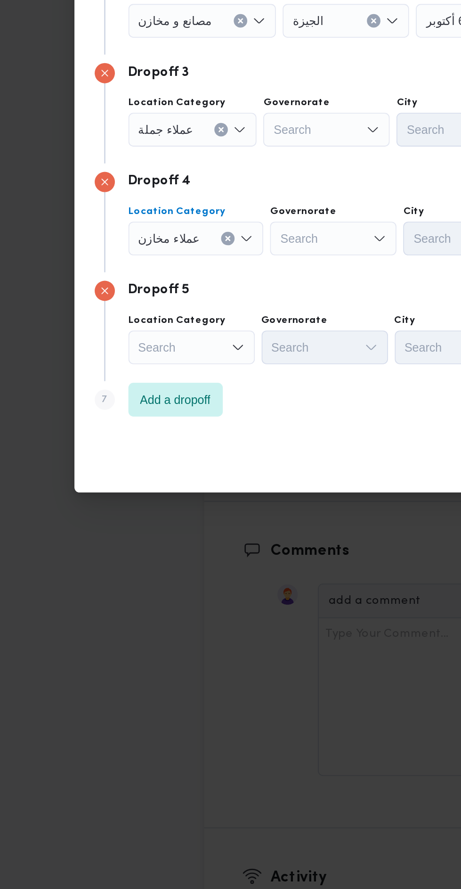
click at [135, 318] on div "Search" at bounding box center [121, 308] width 83 height 19
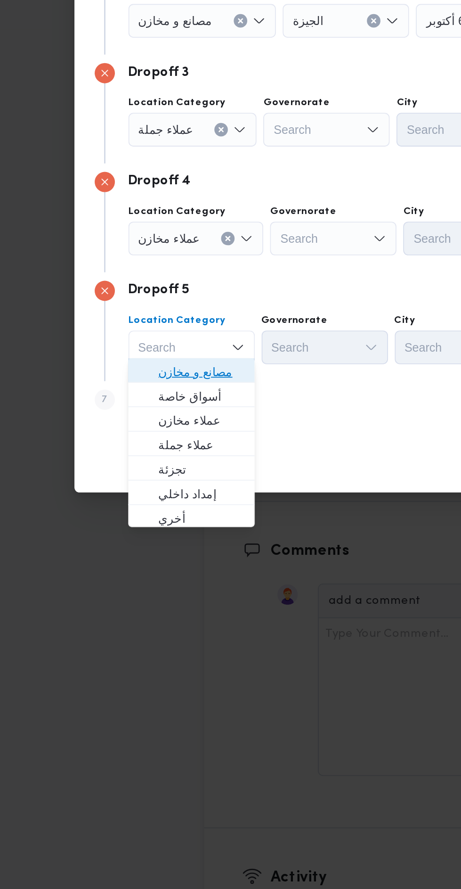
click at [132, 563] on span "مصانع و مخازن" at bounding box center [121, 564] width 48 height 11
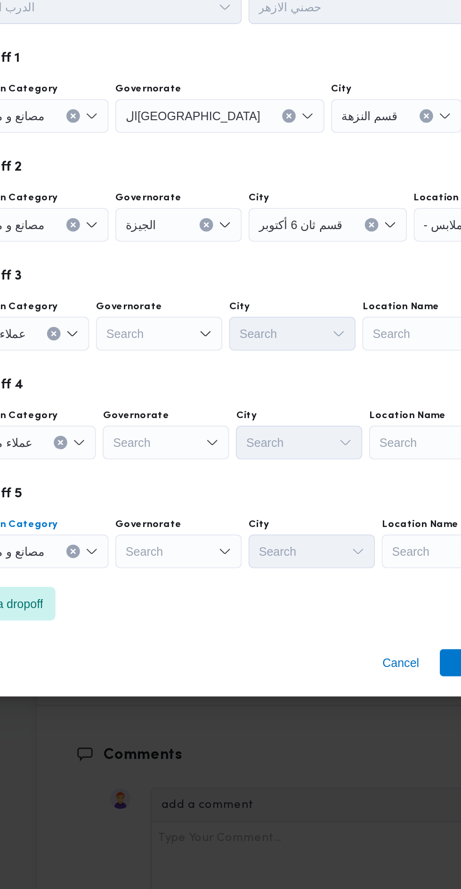
click at [139, 304] on button "Clear input" at bounding box center [143, 308] width 8 height 8
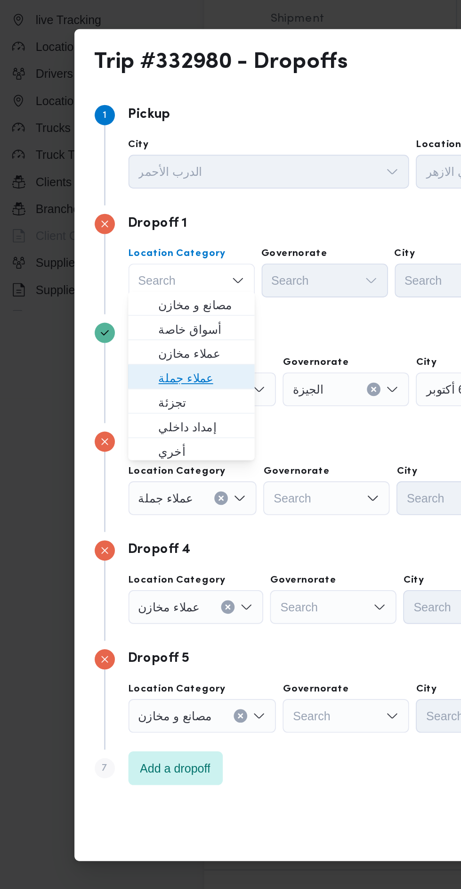
click at [140, 362] on span "عملاء جملة" at bounding box center [121, 362] width 48 height 11
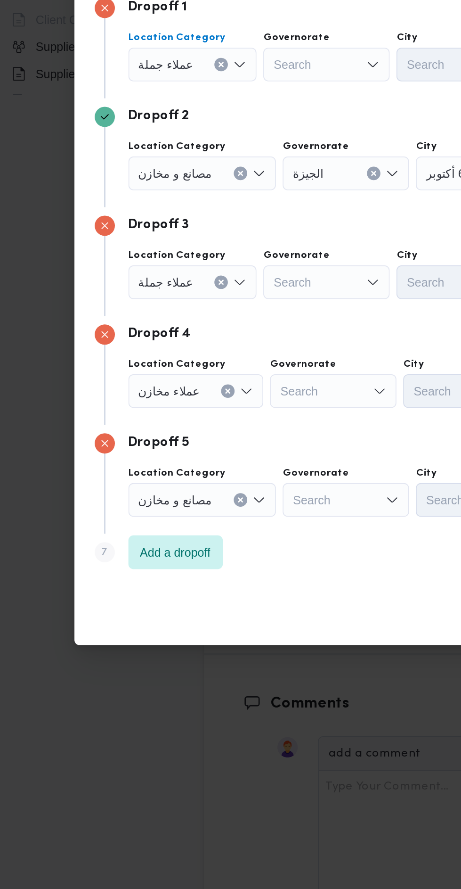
click at [197, 310] on div "Search" at bounding box center [191, 308] width 71 height 19
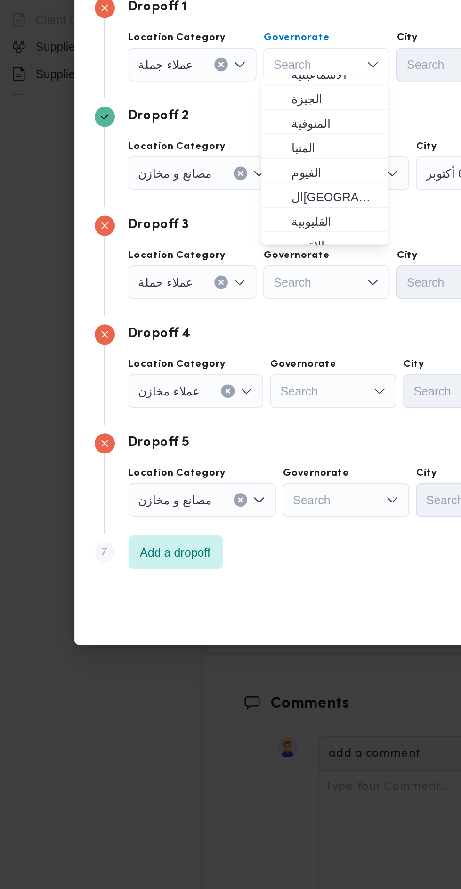
scroll to position [74, 0]
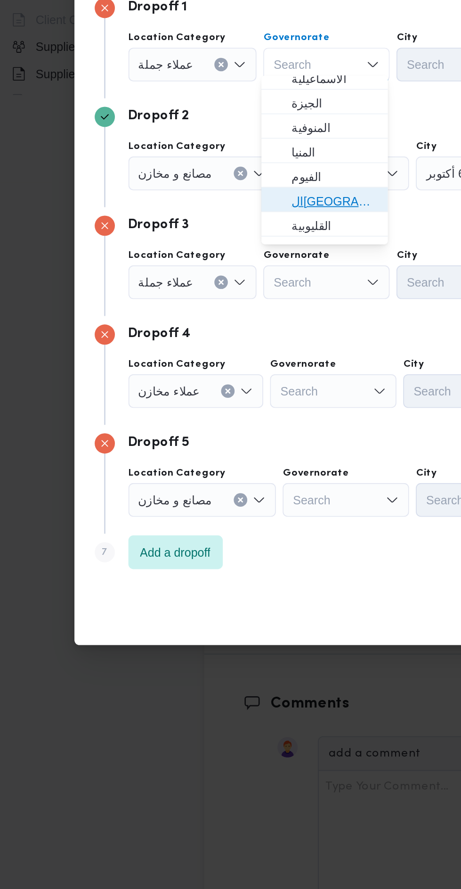
click at [206, 381] on span "القاهرة" at bounding box center [196, 384] width 48 height 11
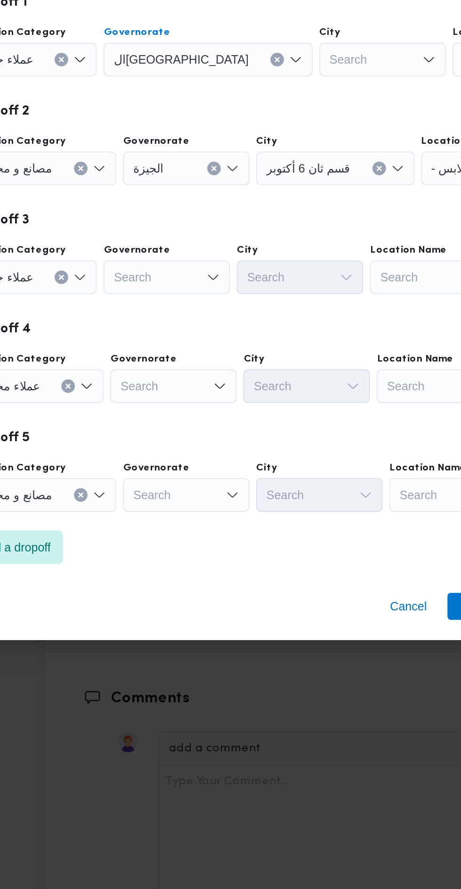
scroll to position [1301, 0]
click at [281, 306] on div "Search" at bounding box center [311, 308] width 71 height 19
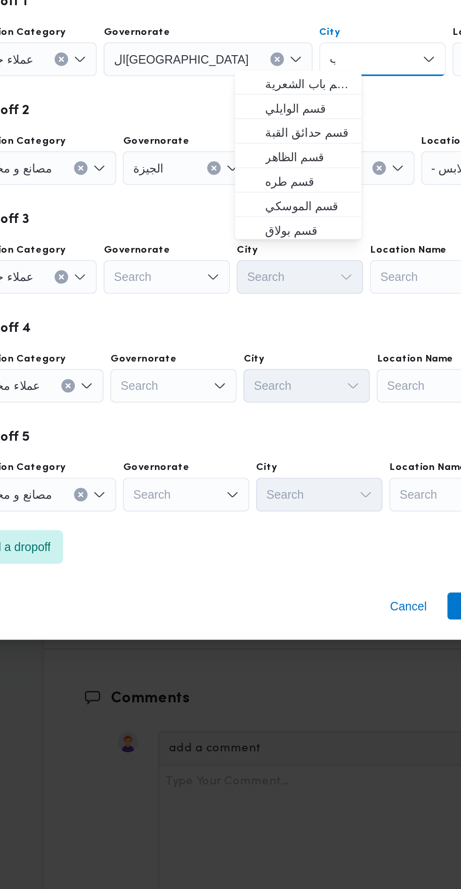
scroll to position [0, 0]
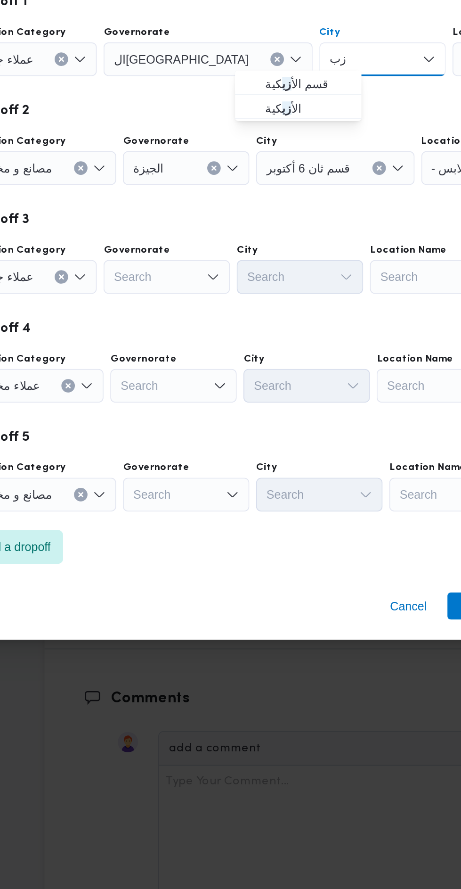
type input "زب"
click at [271, 318] on span "قسم الأ زب كية" at bounding box center [270, 321] width 48 height 11
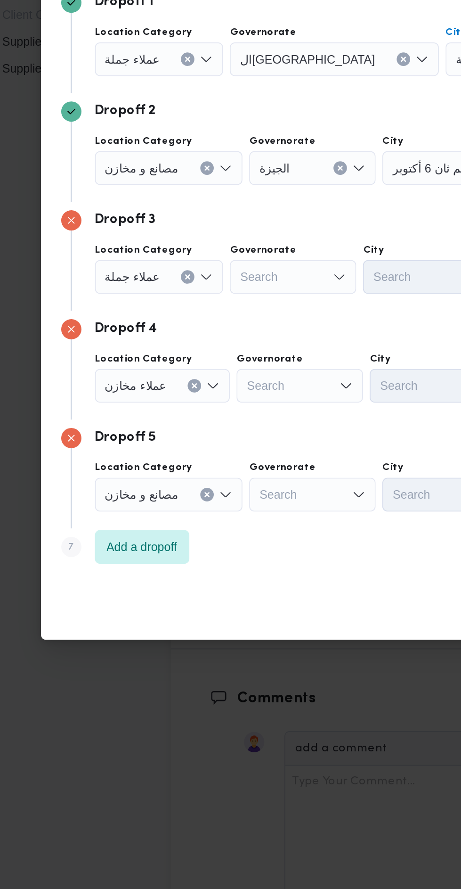
click at [136, 312] on button "Clear input" at bounding box center [132, 308] width 8 height 8
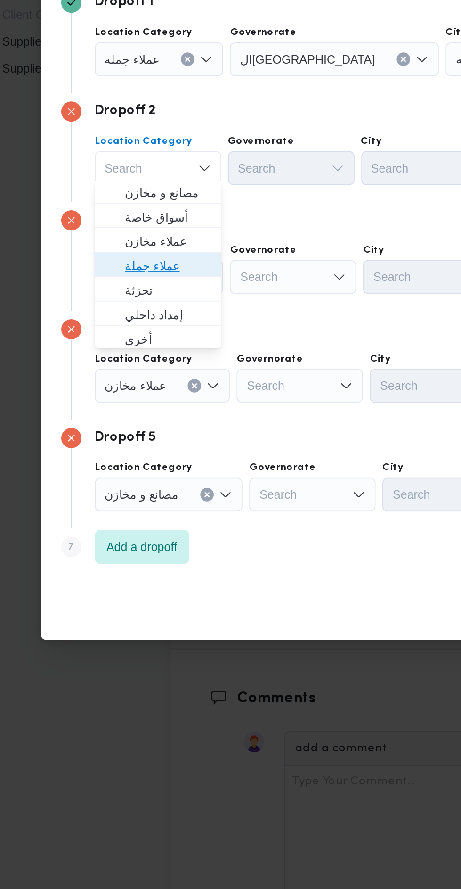
click at [135, 422] on span "عملاء جملة" at bounding box center [121, 423] width 48 height 11
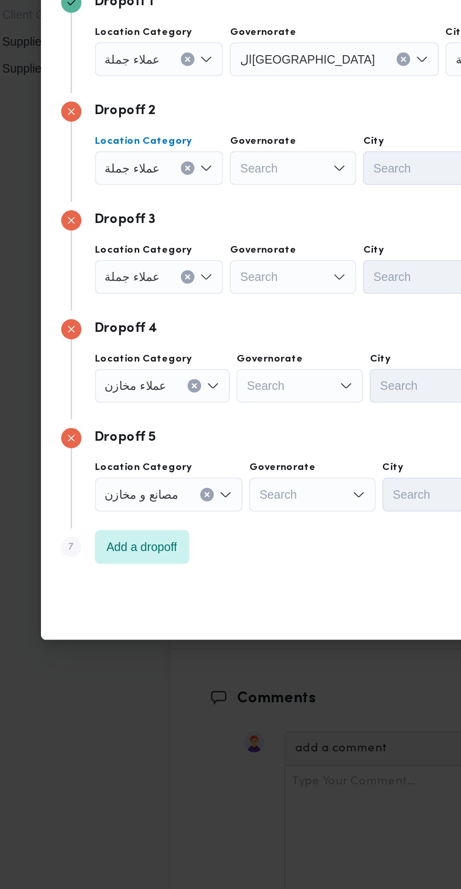
click at [199, 318] on div "Search" at bounding box center [214, 308] width 117 height 19
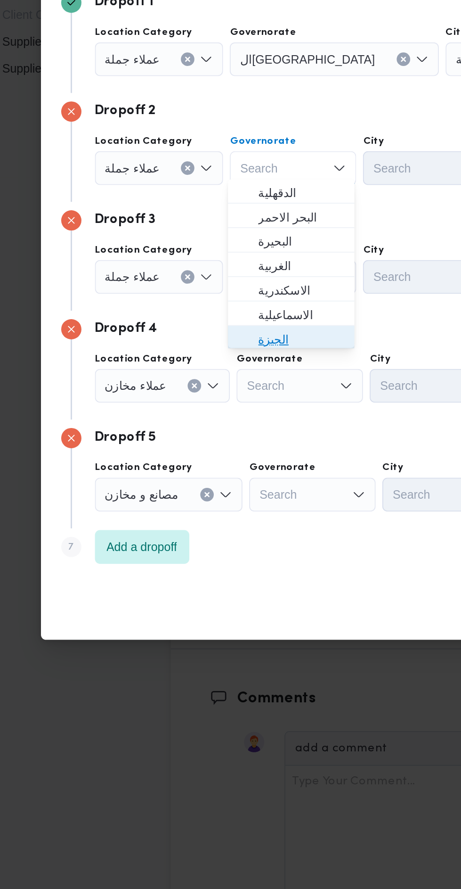
click at [194, 461] on span "الجيزة" at bounding box center [196, 464] width 48 height 11
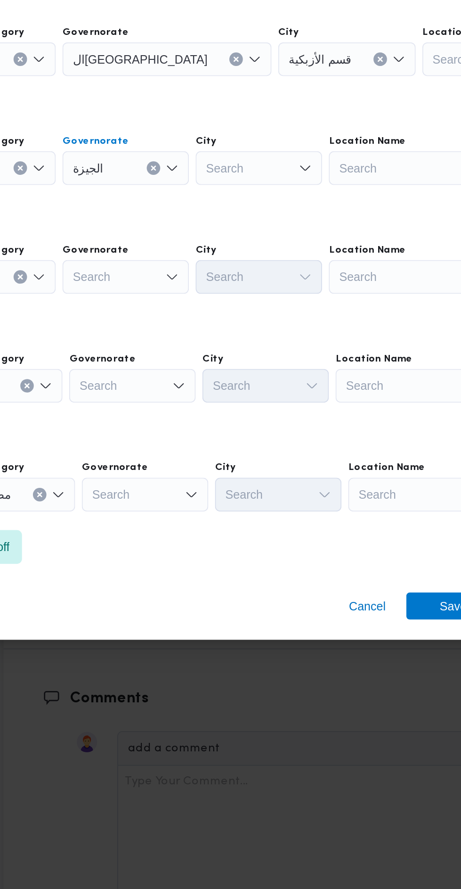
click at [295, 318] on div "Search" at bounding box center [314, 308] width 77 height 19
type input "هرم"
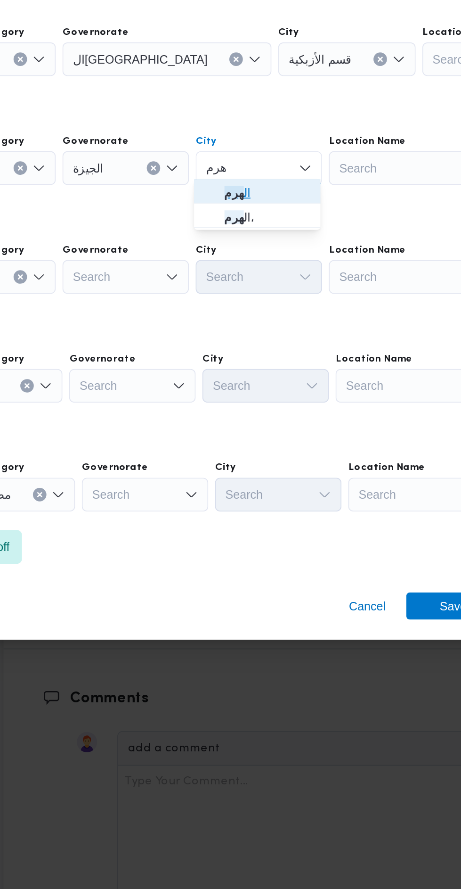
click at [269, 379] on span "ال هرم" at bounding box center [270, 382] width 48 height 11
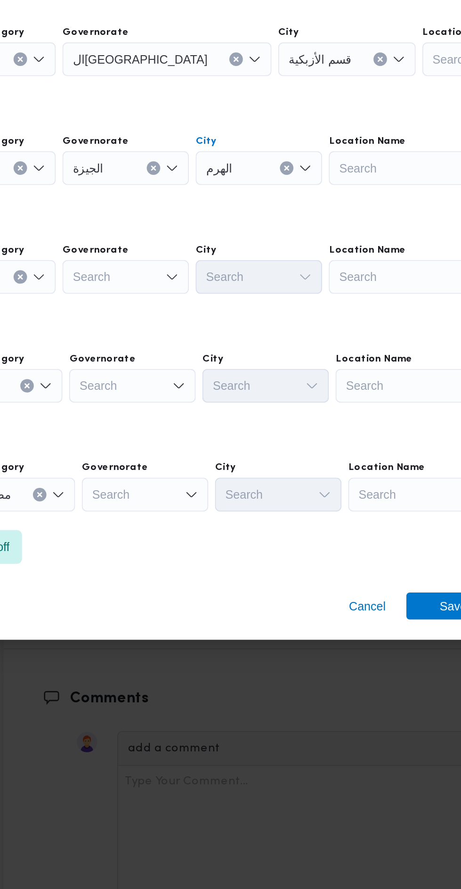
click at [205, 318] on div "Search" at bounding box center [214, 308] width 117 height 19
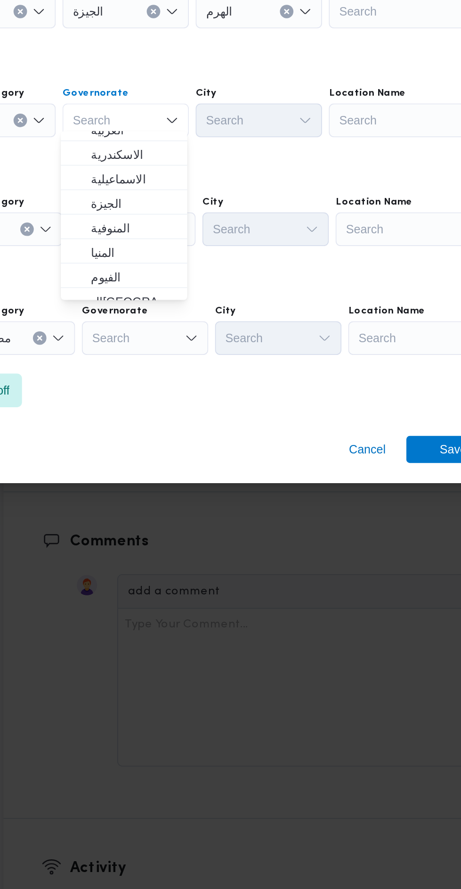
scroll to position [74, 0]
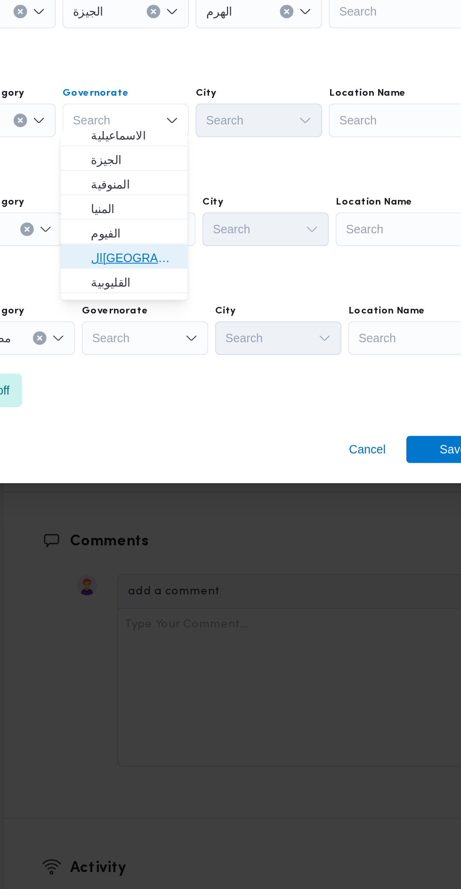
click at [209, 501] on span "القاهرة" at bounding box center [196, 506] width 48 height 11
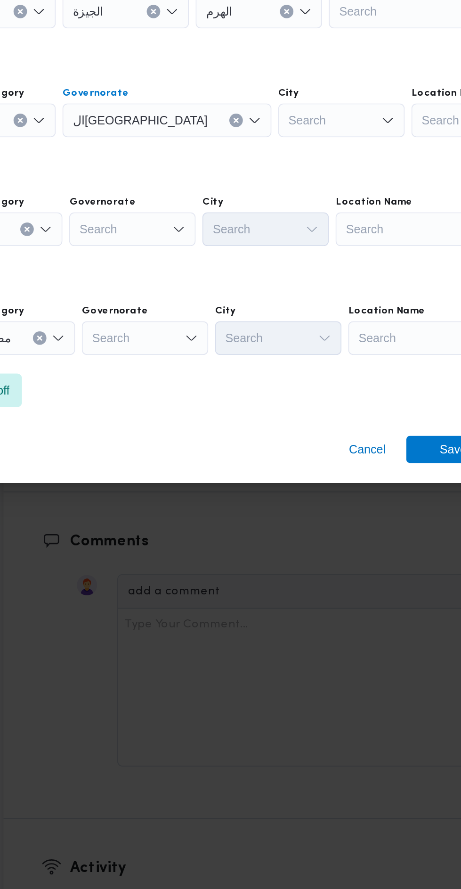
click at [288, 318] on div "Search" at bounding box center [314, 308] width 77 height 19
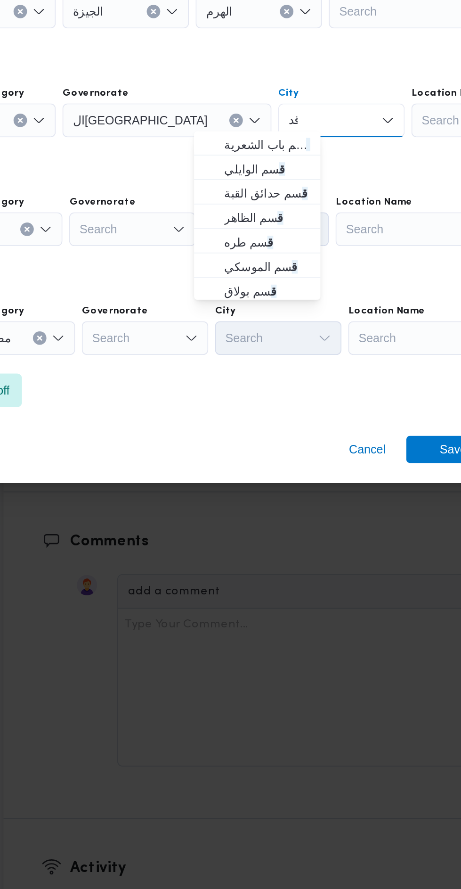
scroll to position [0, 0]
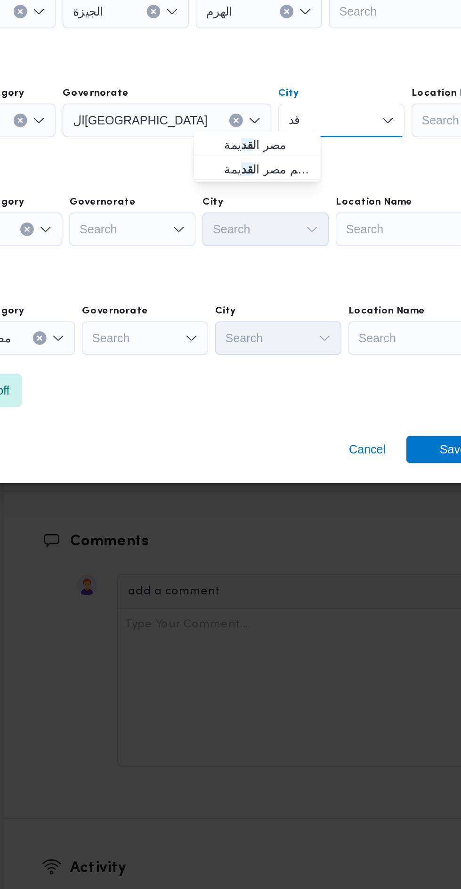
type input "قد"
click at [263, 443] on span "مصر ال قد يمة" at bounding box center [270, 443] width 48 height 11
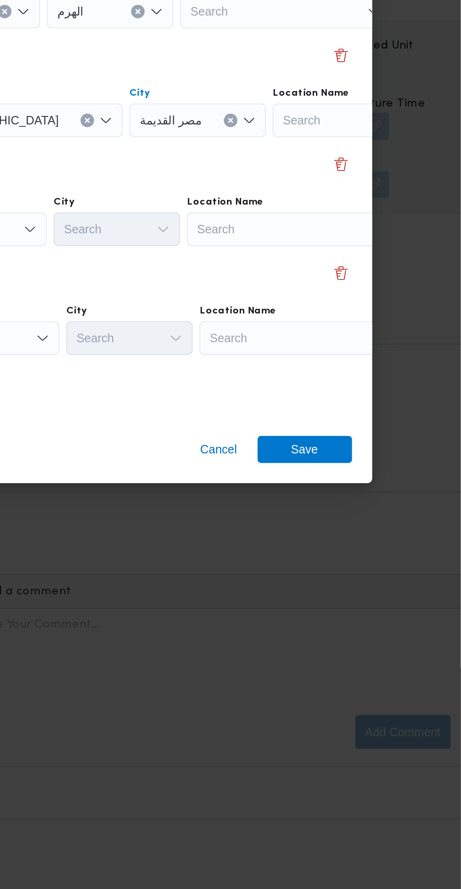
click at [370, 318] on div "Search" at bounding box center [416, 308] width 118 height 19
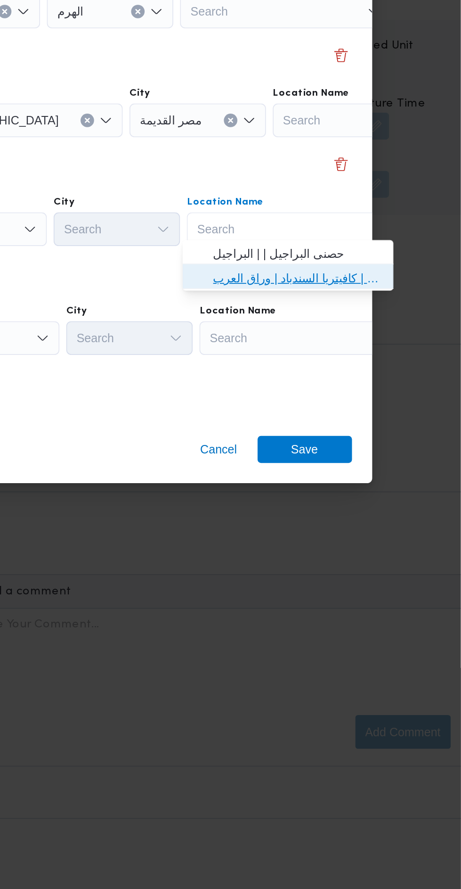
click at [379, 522] on span "مخزن المستقبل _ القومية امبابة | كافيتريا السندباد | وراق العرب" at bounding box center [370, 517] width 95 height 11
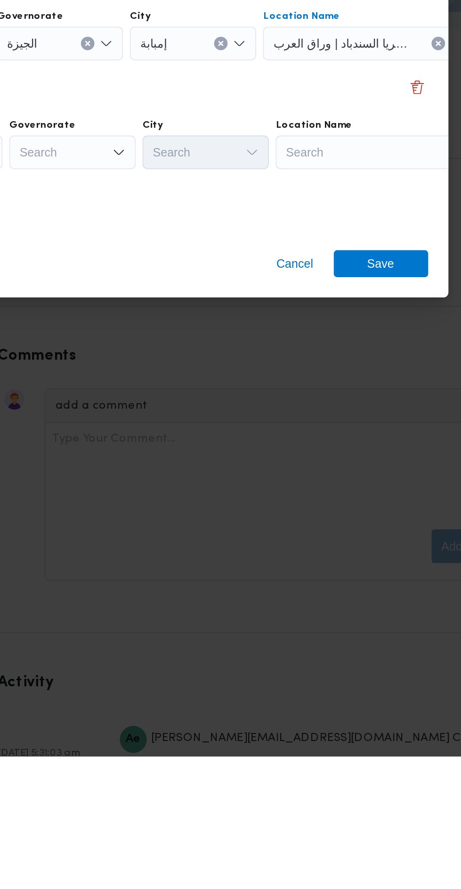
scroll to position [1301, 0]
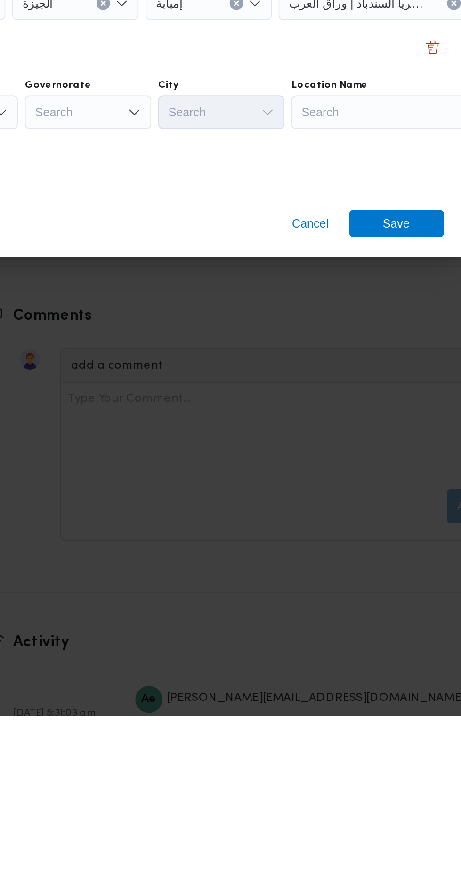
click at [357, 318] on div "Search" at bounding box center [416, 308] width 118 height 19
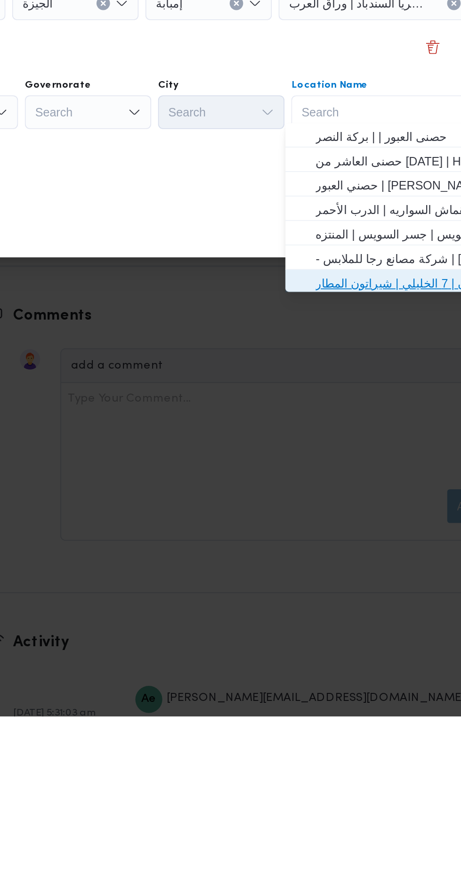
click at [356, 645] on span "حصني -شيراتون | 7 الخليلي | شيراتون المطار" at bounding box center [376, 646] width 95 height 11
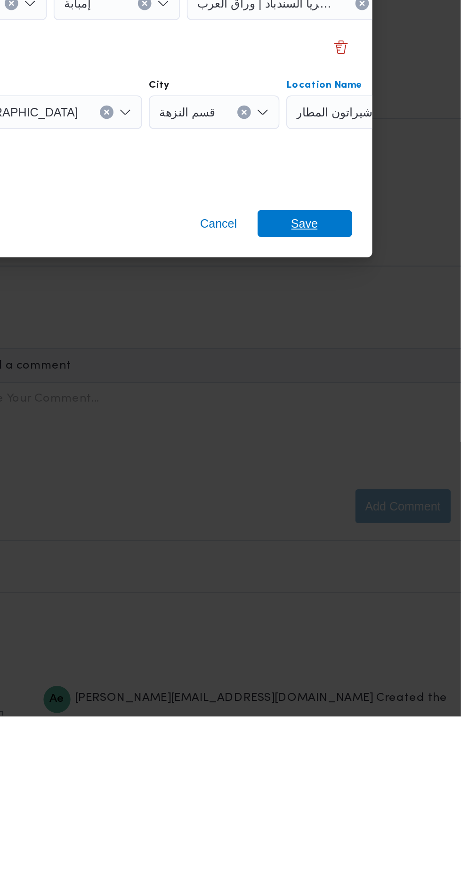
click at [376, 614] on span "Save" at bounding box center [374, 613] width 15 height 15
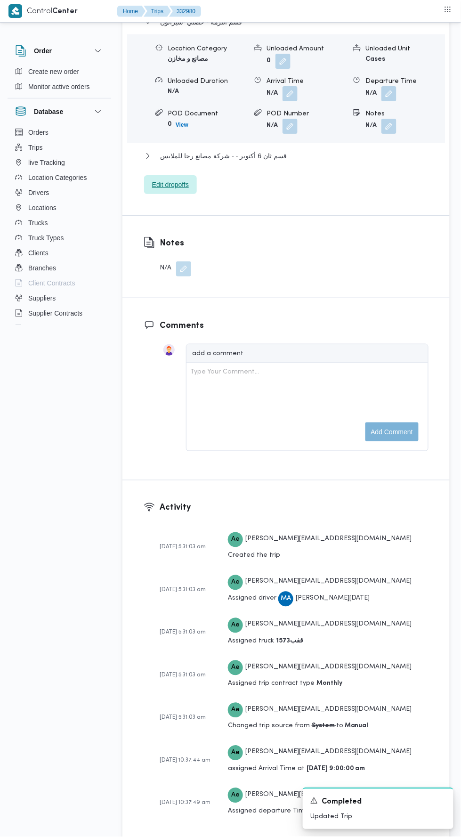
scroll to position [1324, 0]
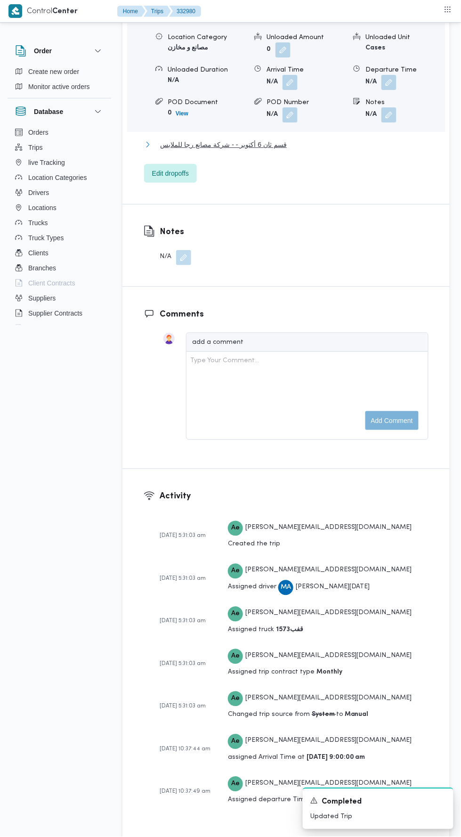
click at [317, 150] on button "قسم ثان 6 أكتوبر - - شركة مصانع رجا للملابس" at bounding box center [286, 144] width 285 height 11
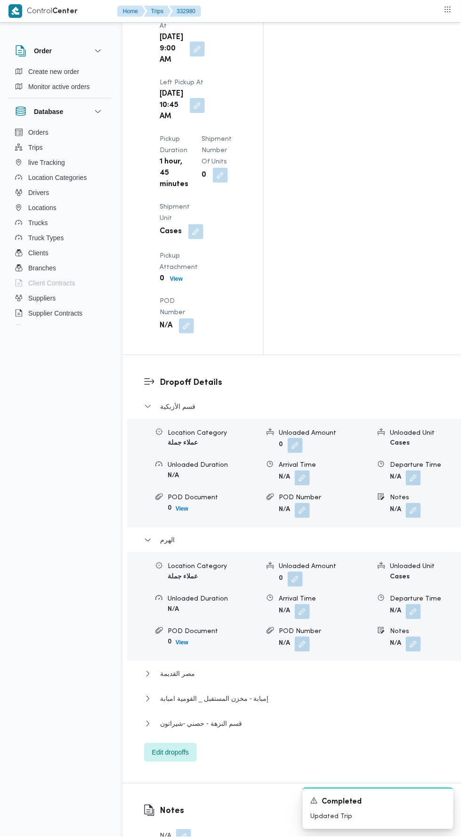
scroll to position [1358, 0]
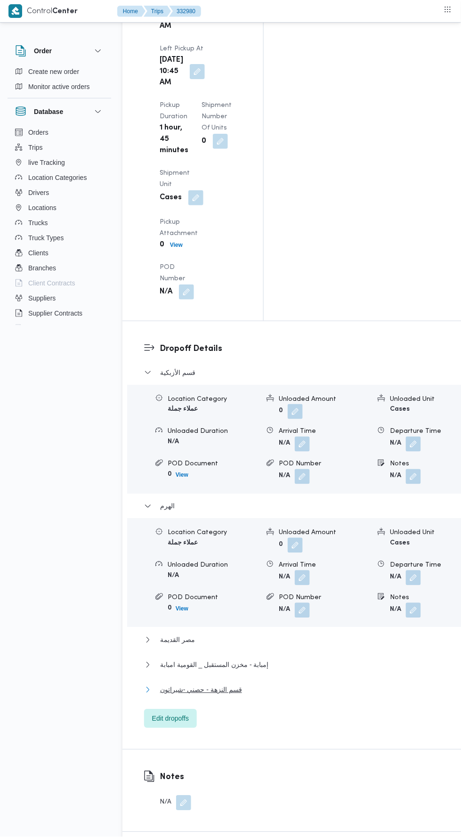
click at [277, 685] on button "قسم النزهة - حصني -شيراتون" at bounding box center [304, 690] width 321 height 11
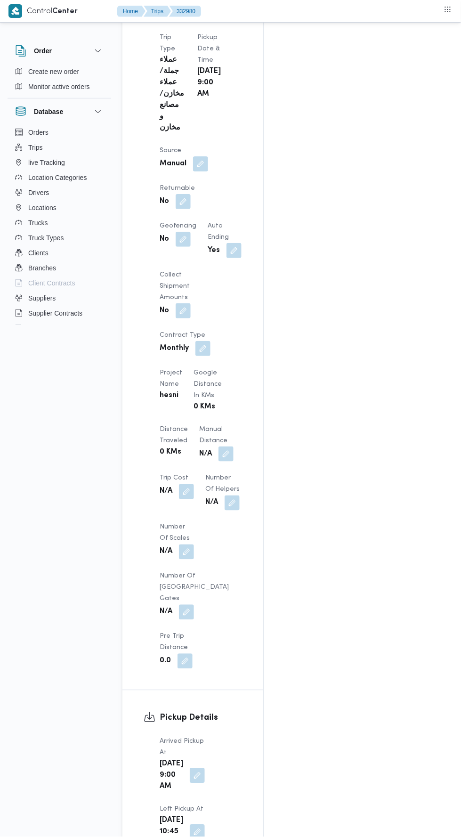
scroll to position [598, 0]
click at [219, 446] on button "button" at bounding box center [226, 453] width 15 height 15
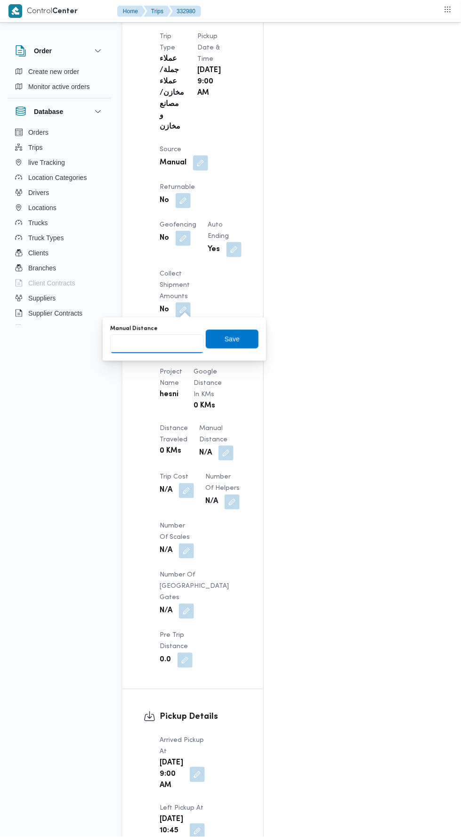
click at [175, 345] on input "Manual Distance" at bounding box center [157, 344] width 94 height 19
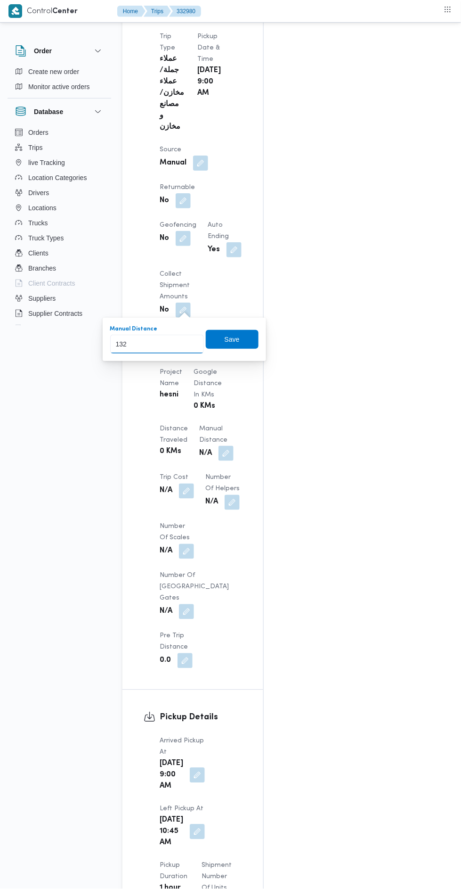
type input "132"
click at [229, 355] on div "You are in a dialog. To close this dialog, hit escape. Manual Distance 132 Save" at bounding box center [185, 339] width 164 height 43
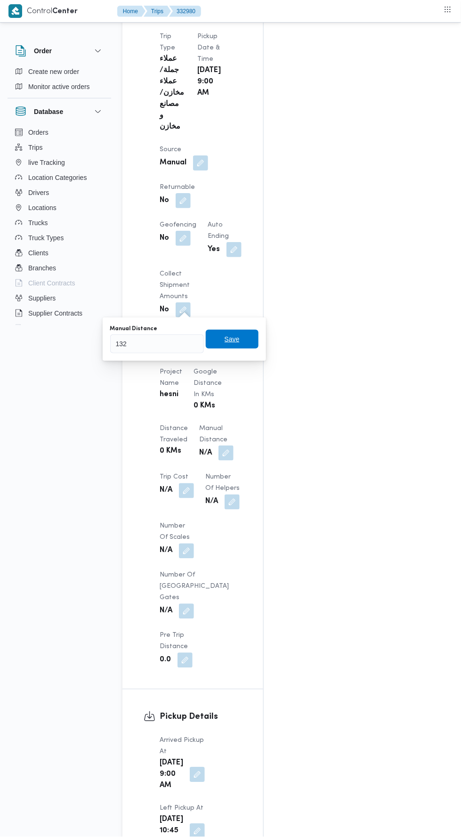
click at [235, 337] on span "Save" at bounding box center [232, 339] width 15 height 11
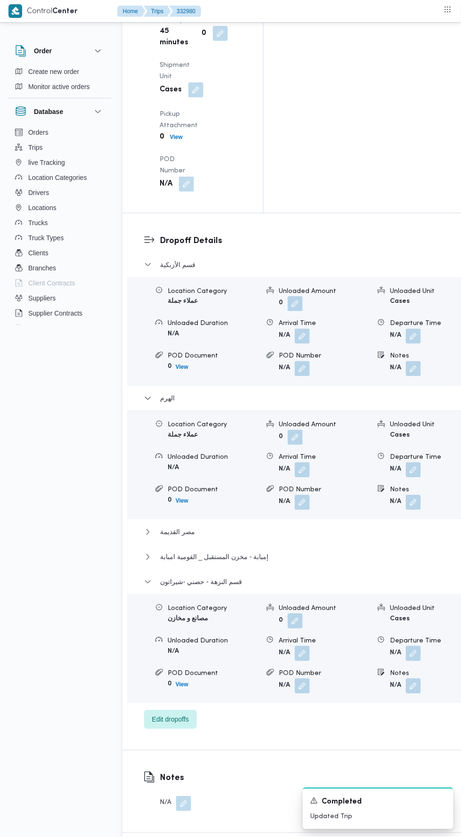
scroll to position [1465, 0]
click at [406, 647] on button "button" at bounding box center [413, 654] width 15 height 15
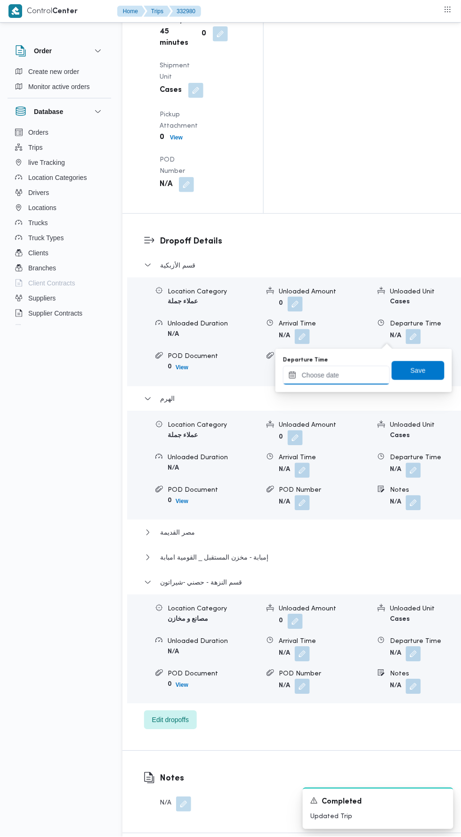
click at [367, 378] on input "Departure Time" at bounding box center [336, 375] width 107 height 19
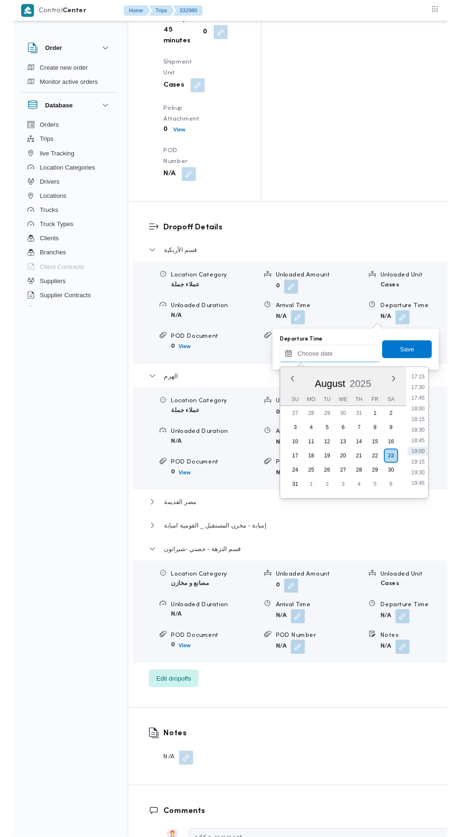
scroll to position [776, 0]
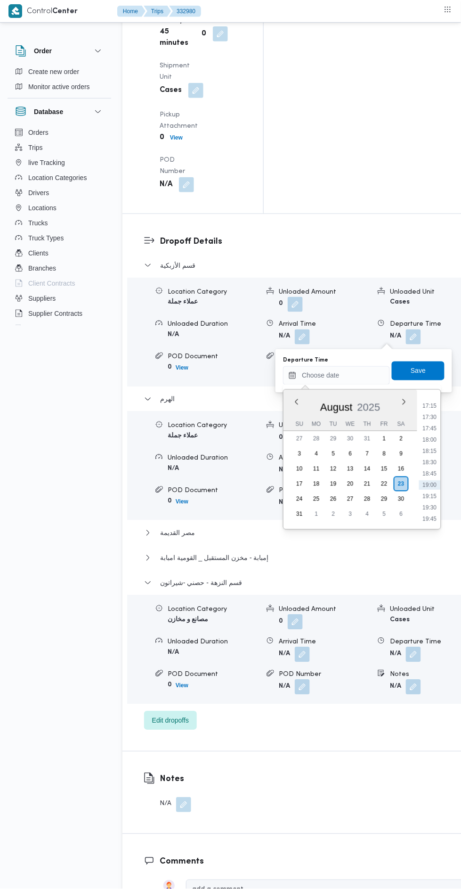
click at [431, 407] on li "17:15" at bounding box center [430, 406] width 22 height 9
type input "23/08/2025 17:15"
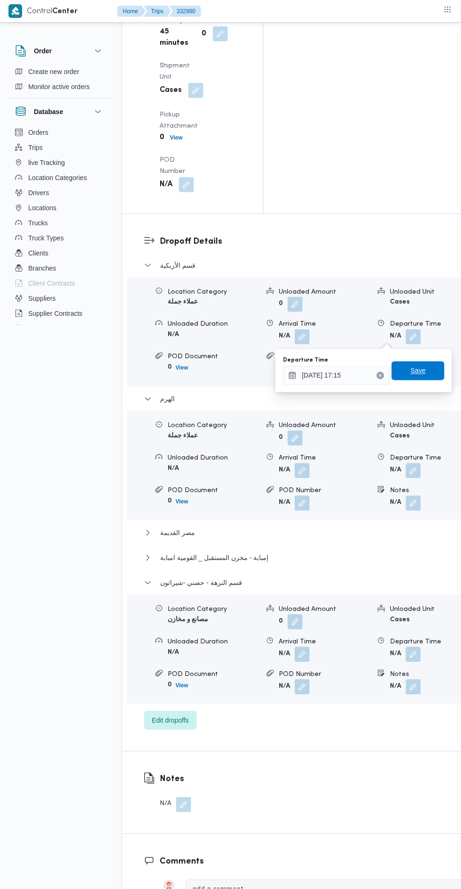
click at [421, 370] on span "Save" at bounding box center [418, 370] width 15 height 11
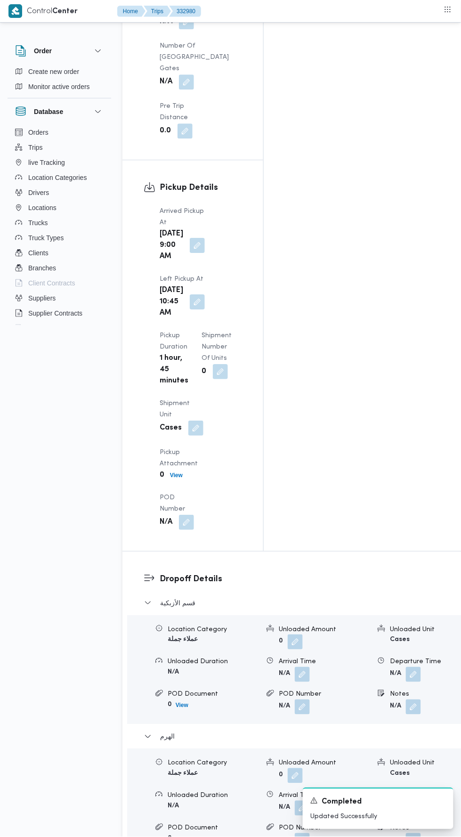
scroll to position [0, 0]
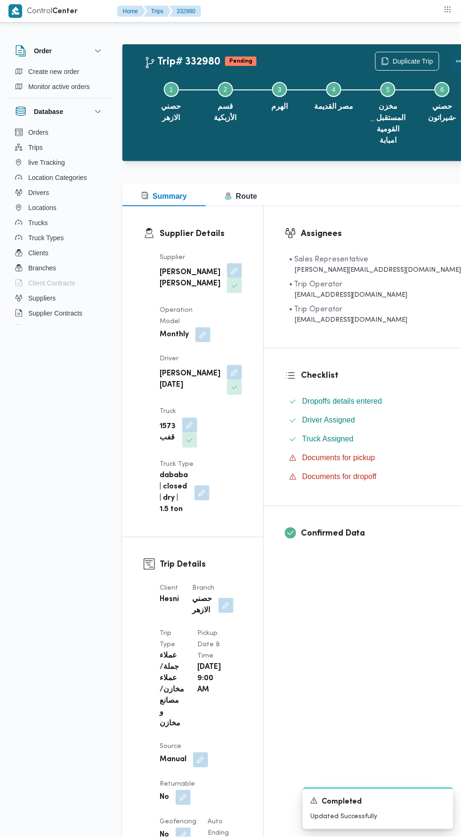
click at [451, 67] on button "Actions" at bounding box center [460, 61] width 19 height 19
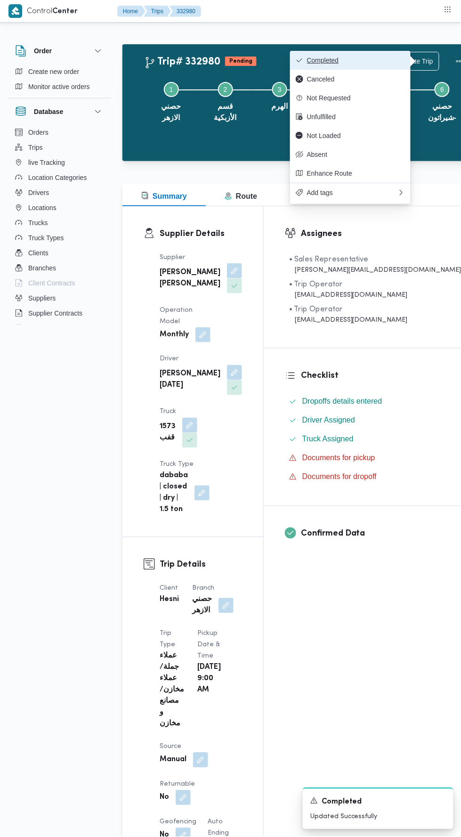
click at [381, 63] on span "Completed" at bounding box center [356, 61] width 98 height 8
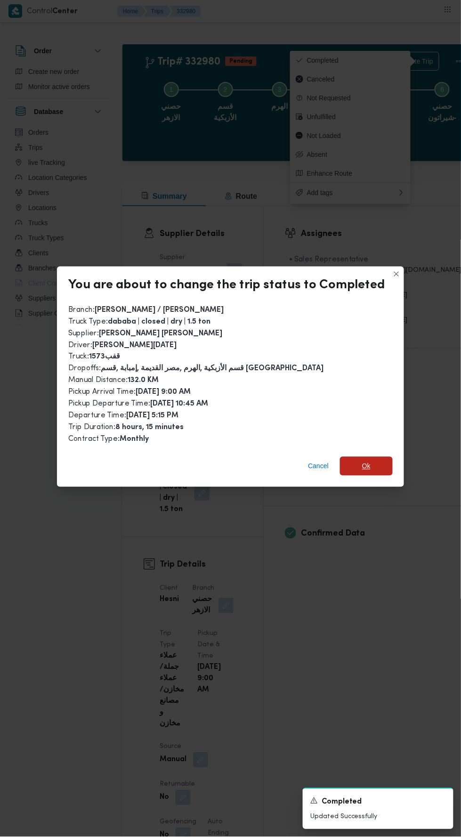
click at [382, 467] on span "Ok" at bounding box center [366, 466] width 53 height 19
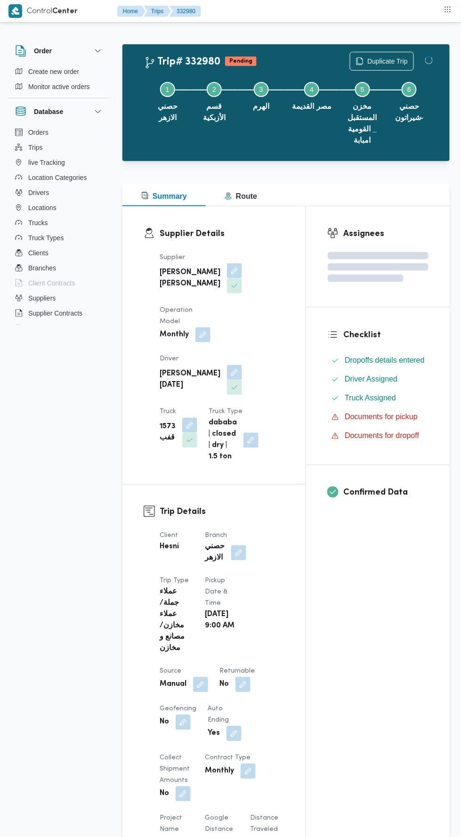
click at [393, 607] on div "Assignees Checklist Dropoffs details entered Driver Assigned Truck Assigned Doc…" at bounding box center [378, 767] width 144 height 1122
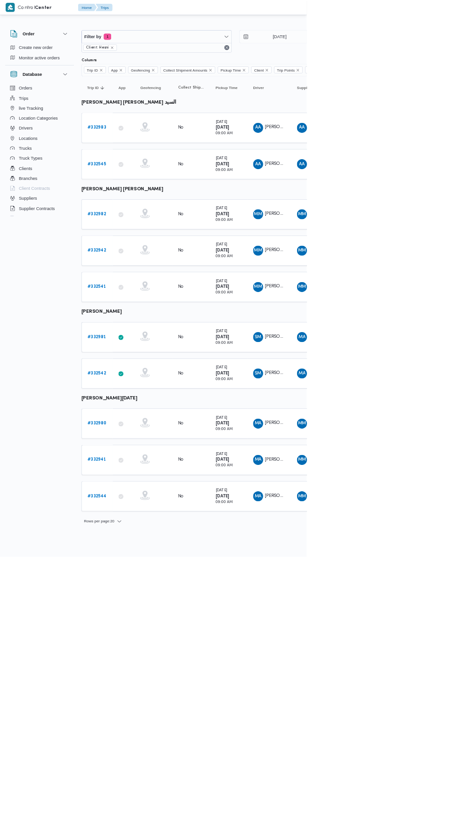
click at [156, 190] on b "# 332983" at bounding box center [145, 192] width 28 height 6
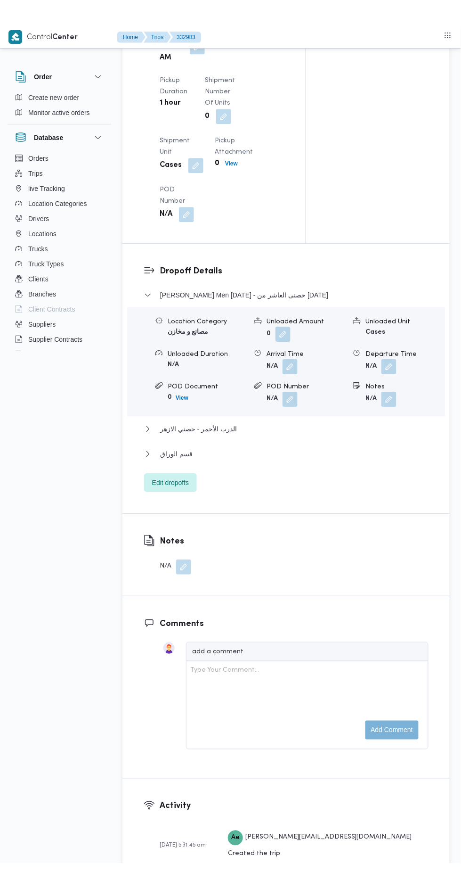
scroll to position [1089, 0]
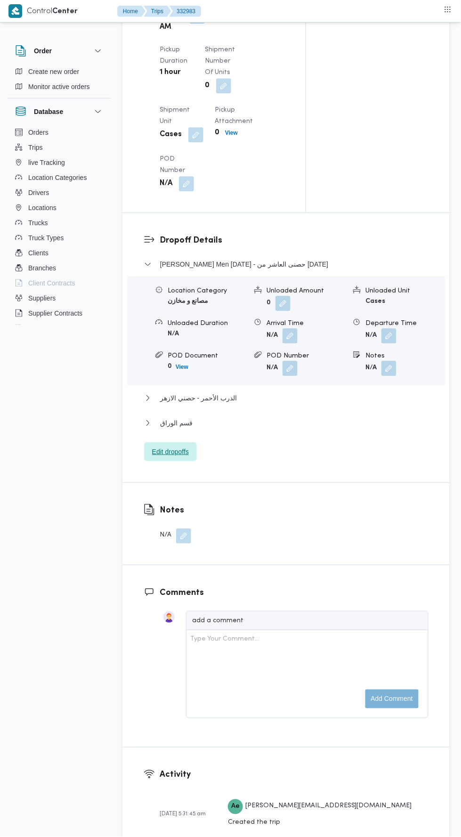
click at [189, 458] on span "Edit dropoffs" at bounding box center [170, 451] width 37 height 11
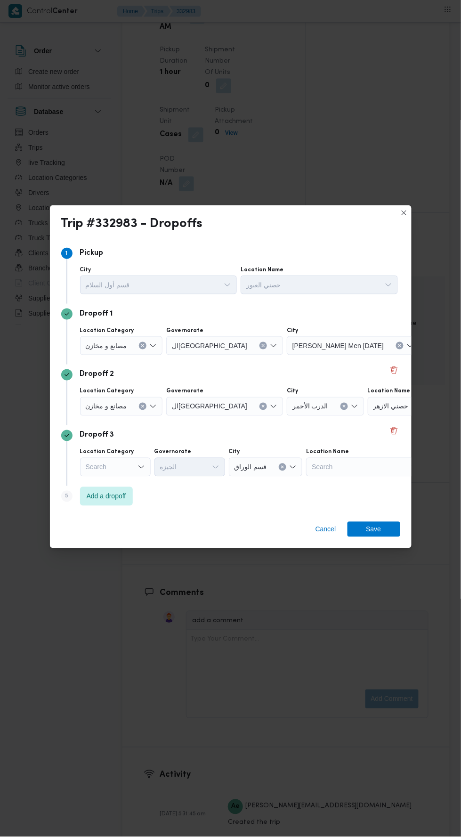
click at [139, 350] on button "Clear input" at bounding box center [143, 346] width 8 height 8
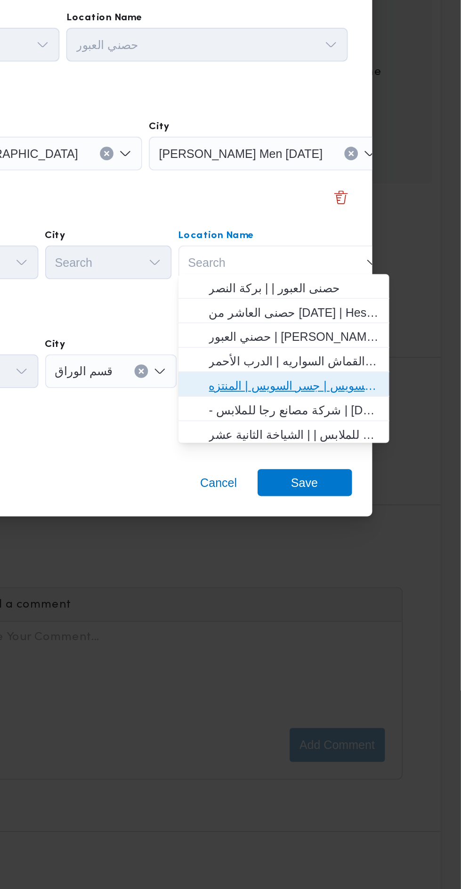
click at [387, 496] on span "حصني -جسر السويس | جسر السويس | المنتزه" at bounding box center [367, 498] width 95 height 11
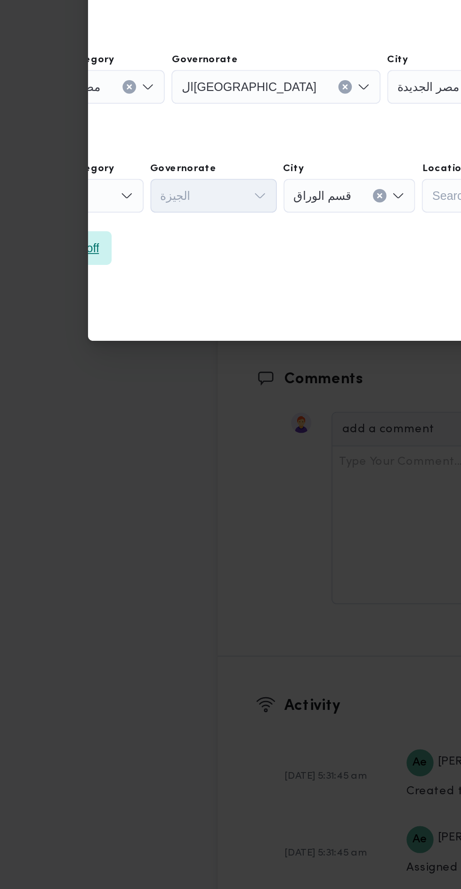
click at [57, 517] on span "Add a dropoff" at bounding box center [37, 519] width 40 height 11
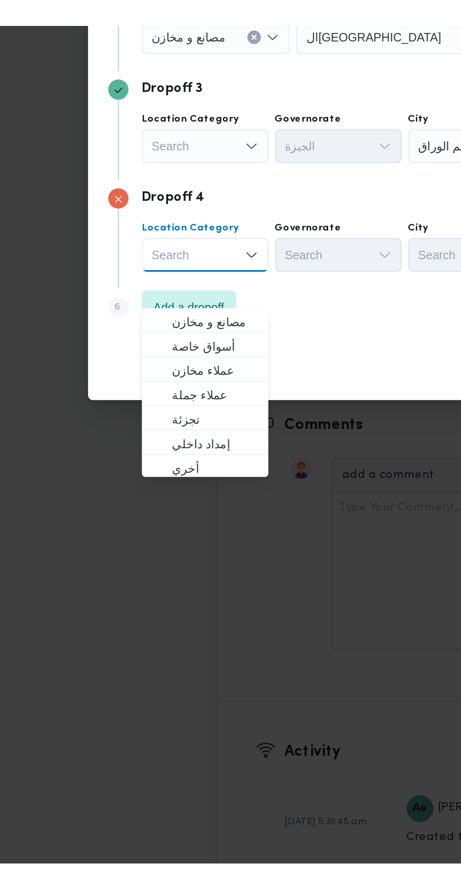
scroll to position [1090, 0]
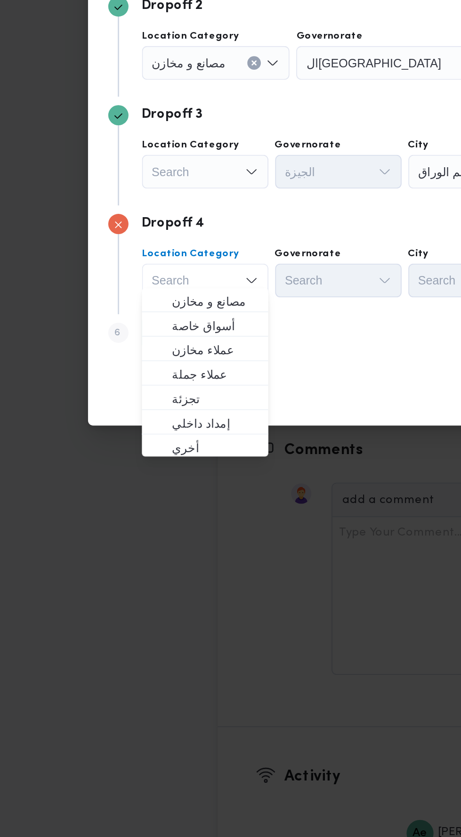
click at [131, 325] on div "Search" at bounding box center [121, 315] width 83 height 19
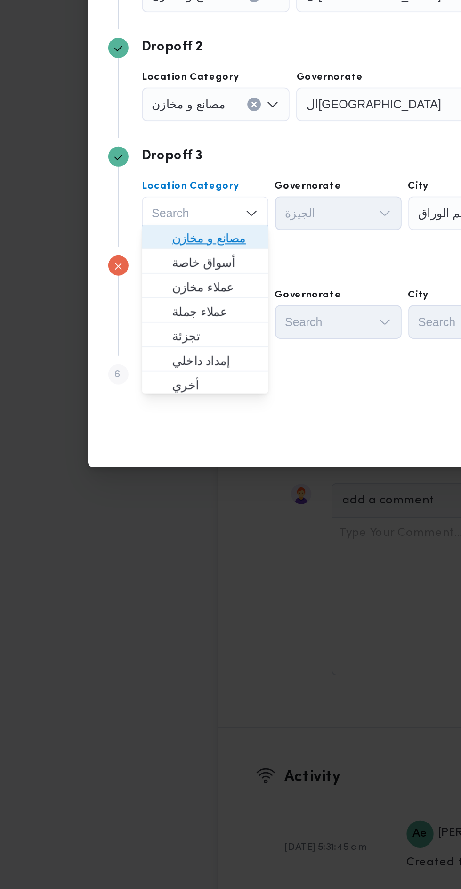
click at [135, 475] on span "مصانع و مخازن" at bounding box center [121, 473] width 48 height 11
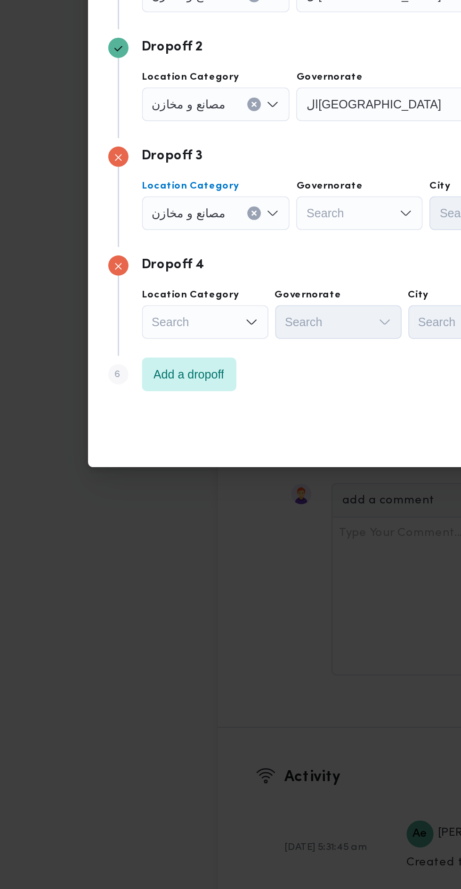
click at [128, 348] on div "Search" at bounding box center [121, 338] width 83 height 19
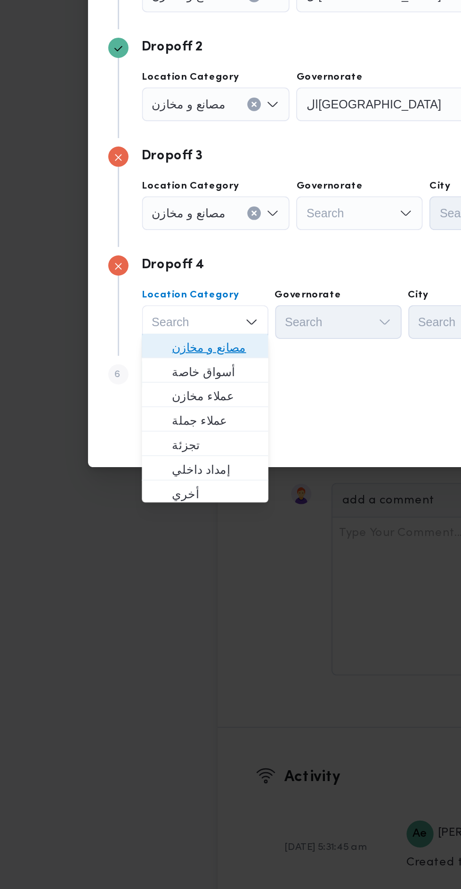
click at [130, 532] on span "مصانع و مخازن" at bounding box center [121, 534] width 48 height 11
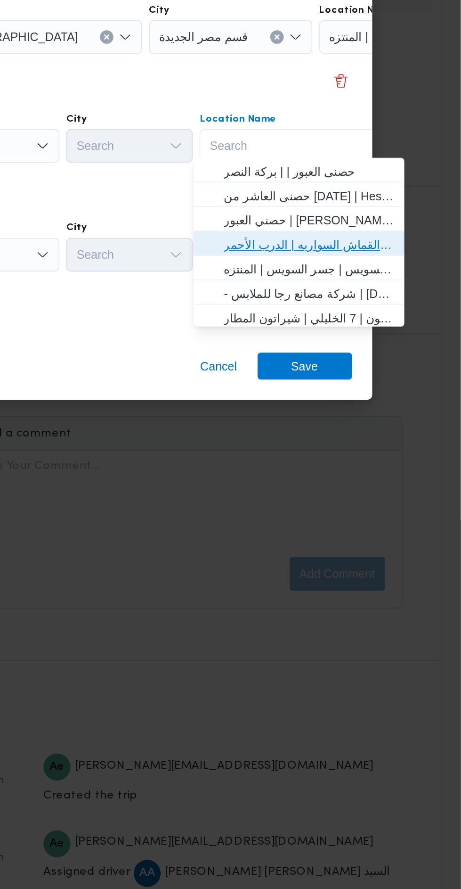
click at [393, 512] on span "حصني الازهر | سوق الازهر كل انواع القماش السواريه | الدرب الأحمر" at bounding box center [376, 514] width 95 height 11
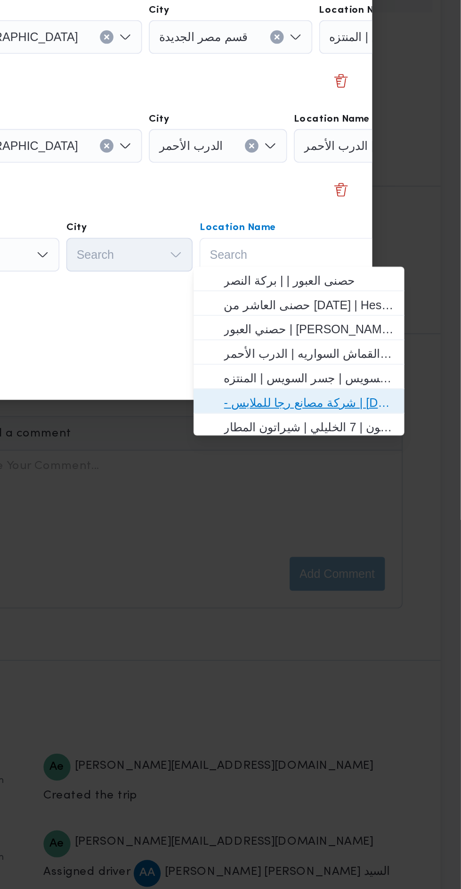
click at [386, 601] on span "- شركة مصانع رجا للملابس | Raja Clothing Co. | الشياخة الثانية عشر" at bounding box center [376, 603] width 95 height 11
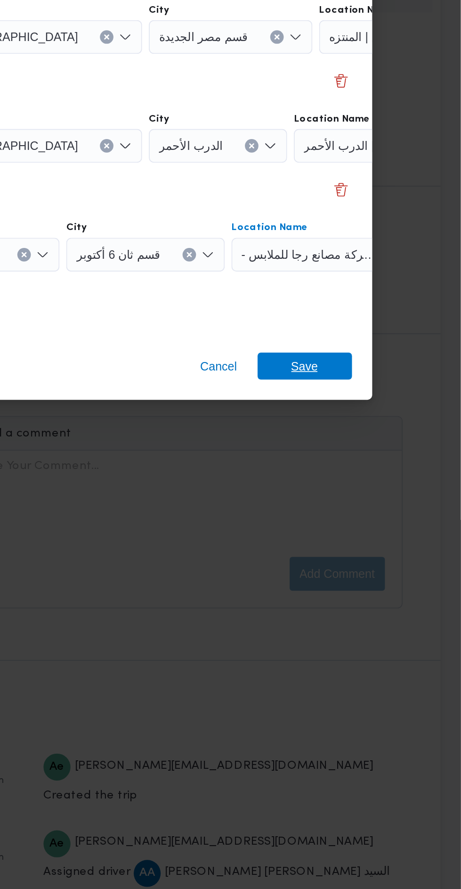
click at [377, 576] on span "Save" at bounding box center [374, 582] width 15 height 15
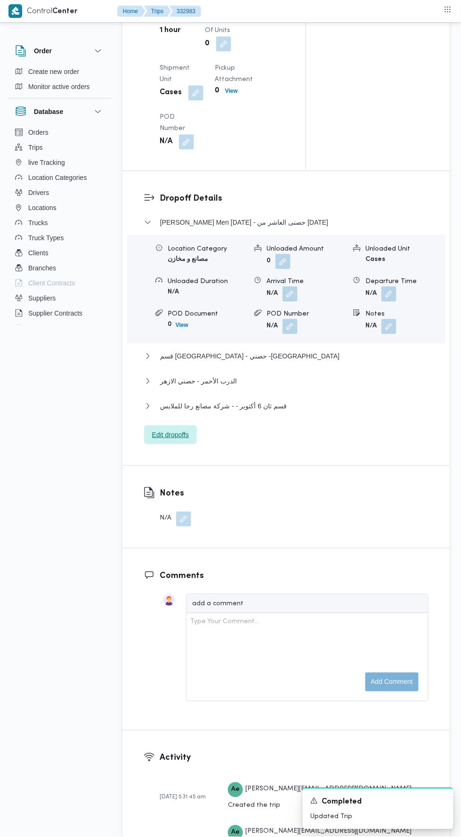
scroll to position [1156, 0]
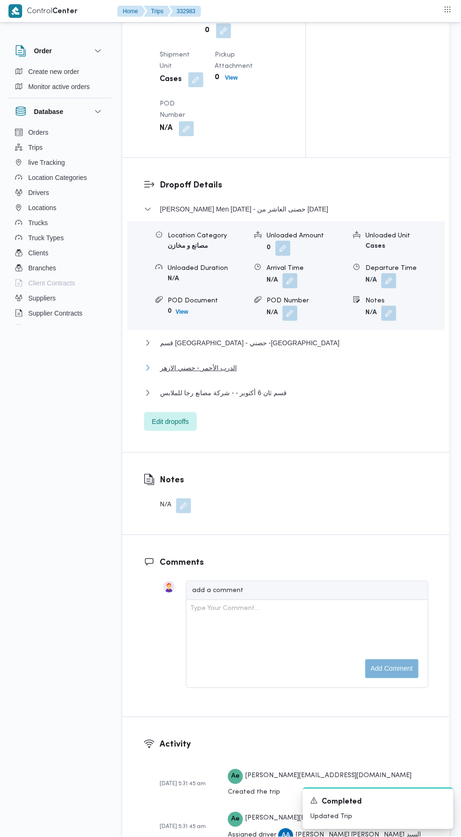
click at [326, 374] on button "الدرب الأحمر - حصني الازهر" at bounding box center [286, 367] width 285 height 11
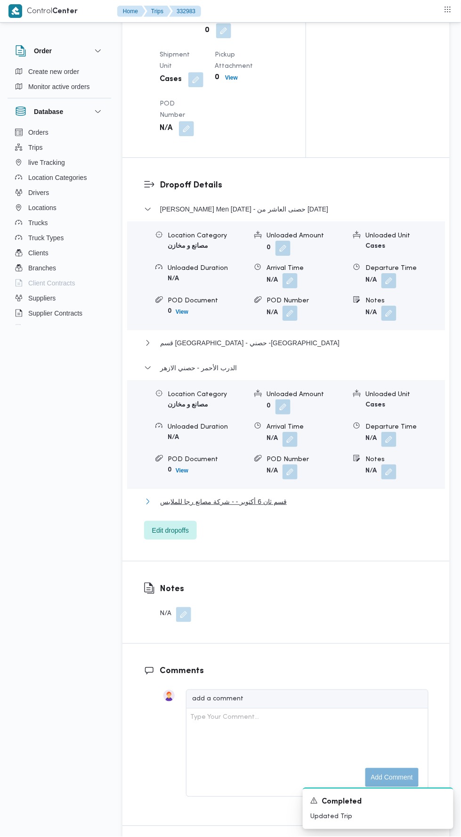
click at [345, 508] on button "قسم ثان 6 أكتوبر - - شركة مصانع رجا للملابس" at bounding box center [286, 501] width 285 height 11
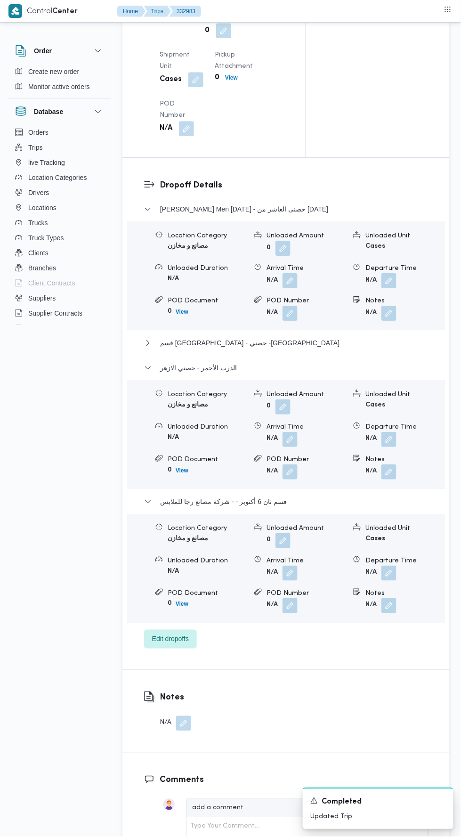
click at [393, 581] on button "button" at bounding box center [389, 573] width 15 height 15
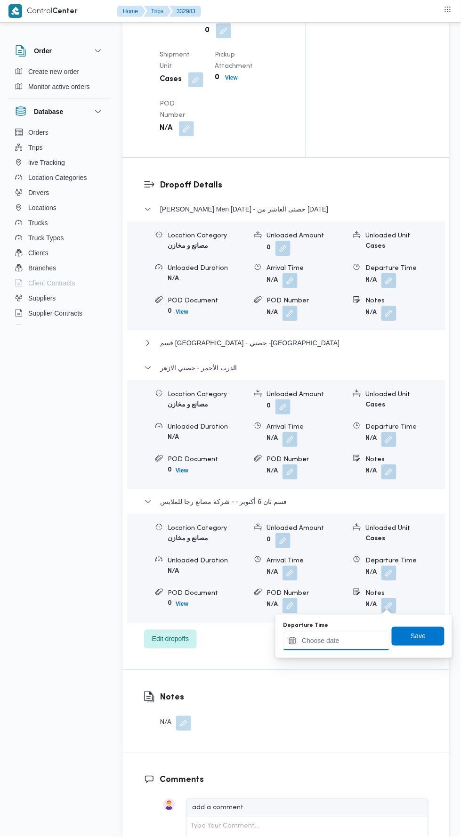
click at [357, 640] on input "Departure Time" at bounding box center [336, 641] width 107 height 19
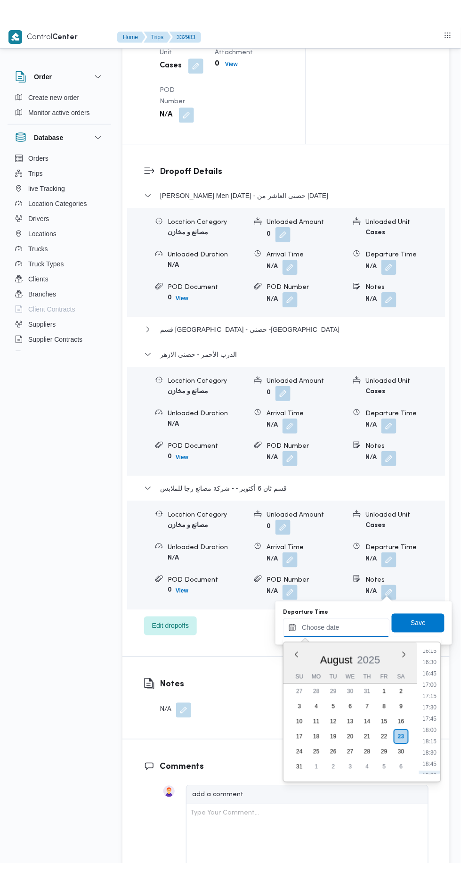
scroll to position [731, 0]
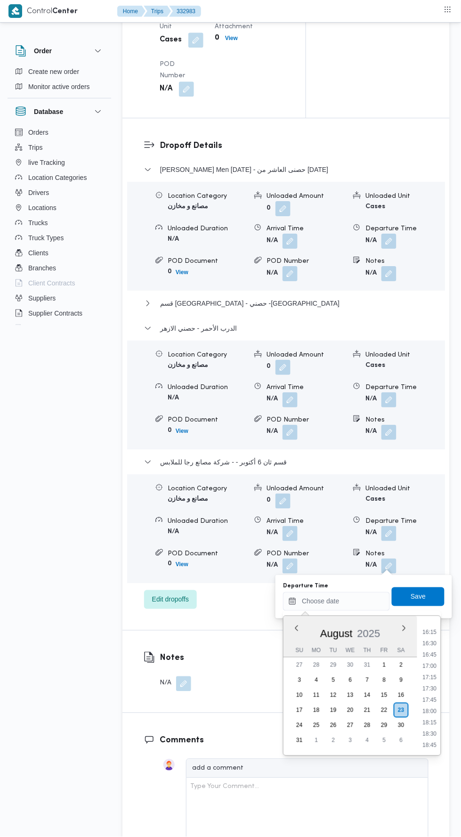
click at [427, 666] on li "17:00" at bounding box center [430, 666] width 22 height 9
type input "[DATE] 17:00"
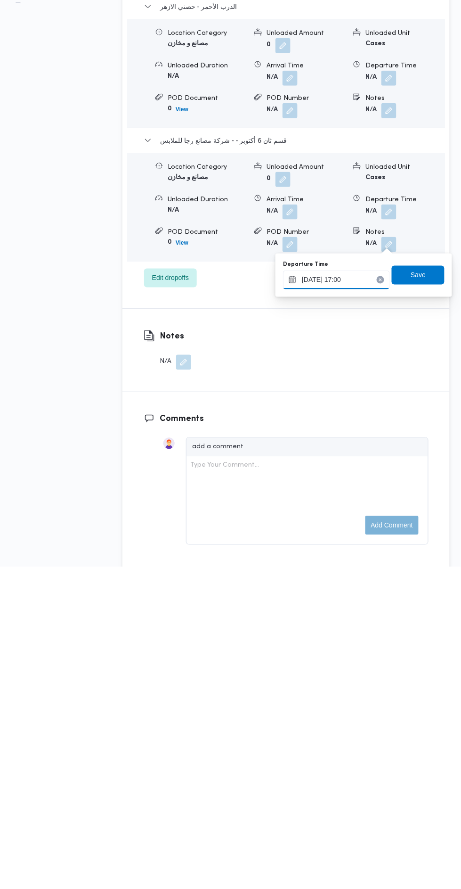
scroll to position [1195, 0]
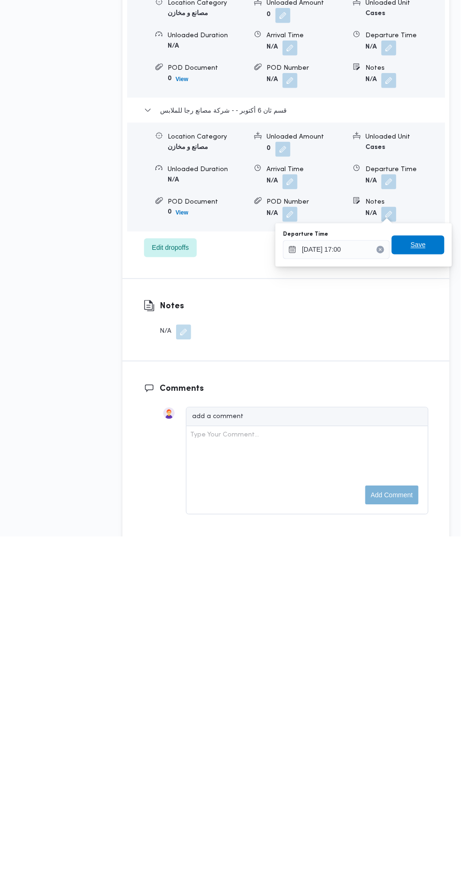
click at [431, 592] on span "Save" at bounding box center [418, 597] width 53 height 19
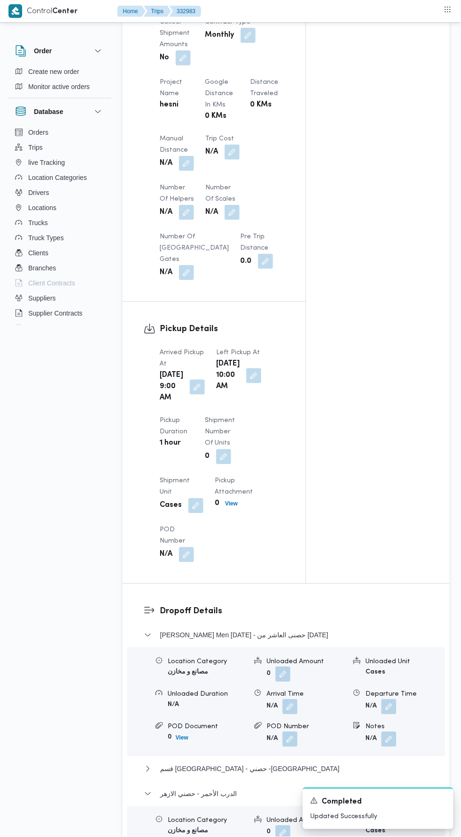
scroll to position [728, 0]
click at [187, 158] on button "button" at bounding box center [186, 164] width 15 height 15
click at [189, 199] on input "Manual Distance" at bounding box center [157, 202] width 94 height 19
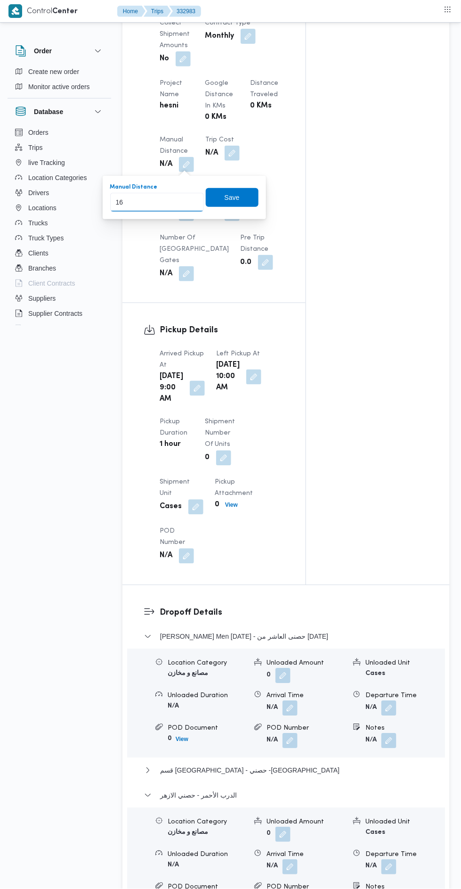
type input "165"
click at [249, 203] on span "Save" at bounding box center [232, 197] width 53 height 19
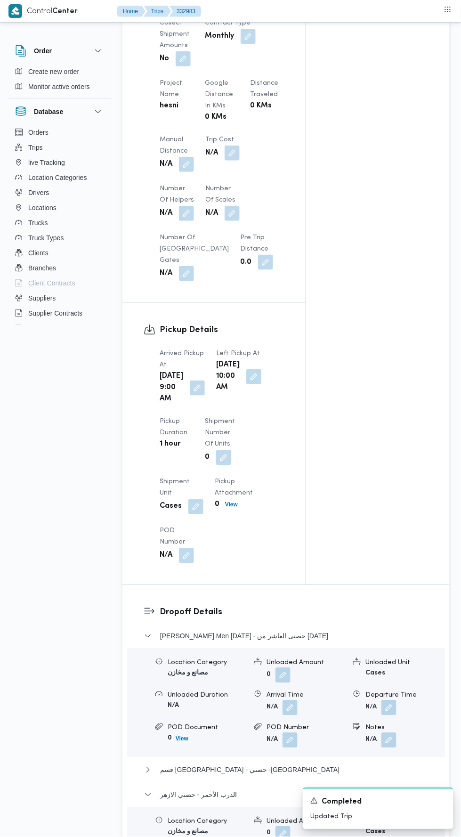
scroll to position [0, 0]
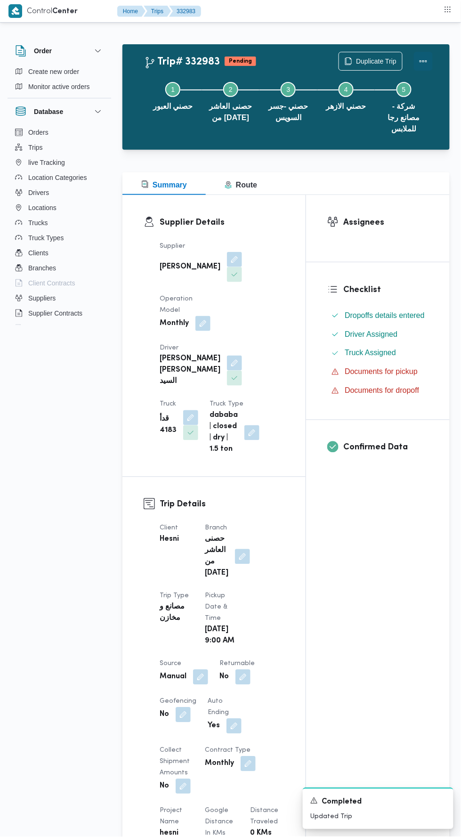
click at [424, 56] on button "Actions" at bounding box center [423, 61] width 19 height 19
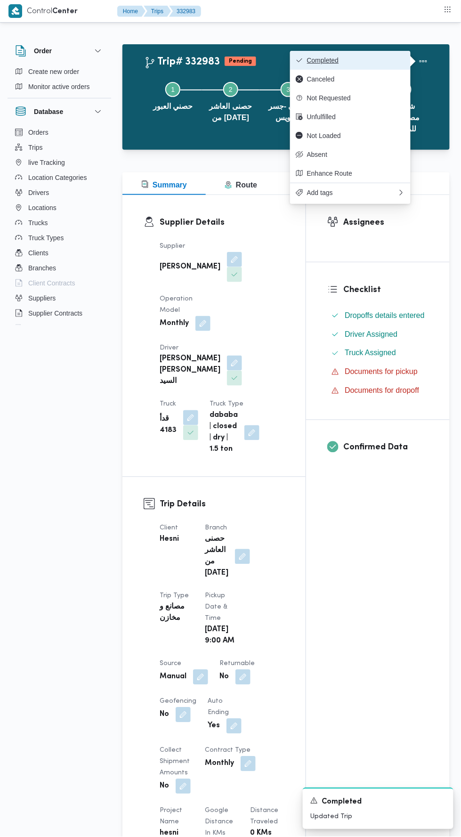
click at [390, 55] on button "Completed" at bounding box center [350, 60] width 121 height 19
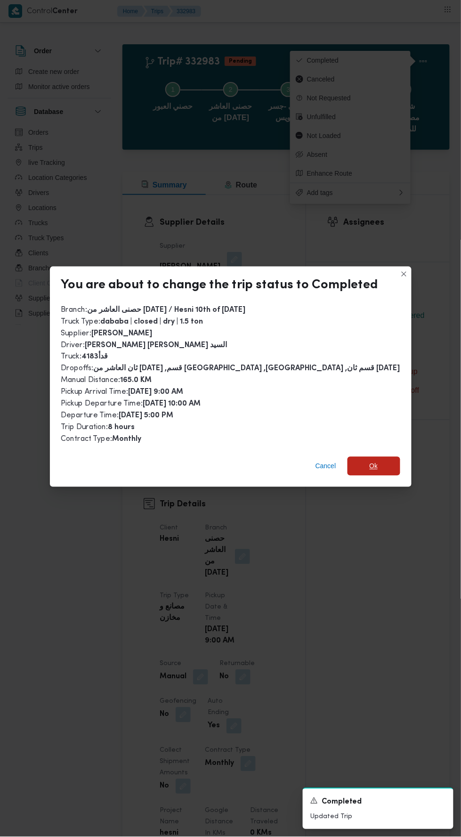
click at [374, 457] on span "Ok" at bounding box center [374, 466] width 53 height 19
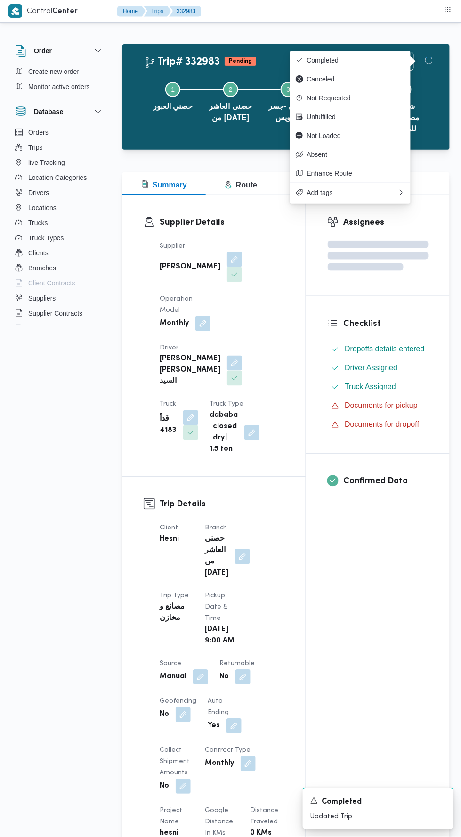
click at [365, 648] on div "Assignees Checklist Dropoffs details entered Driver Assigned Truck Assigned Doc…" at bounding box center [378, 754] width 144 height 1118
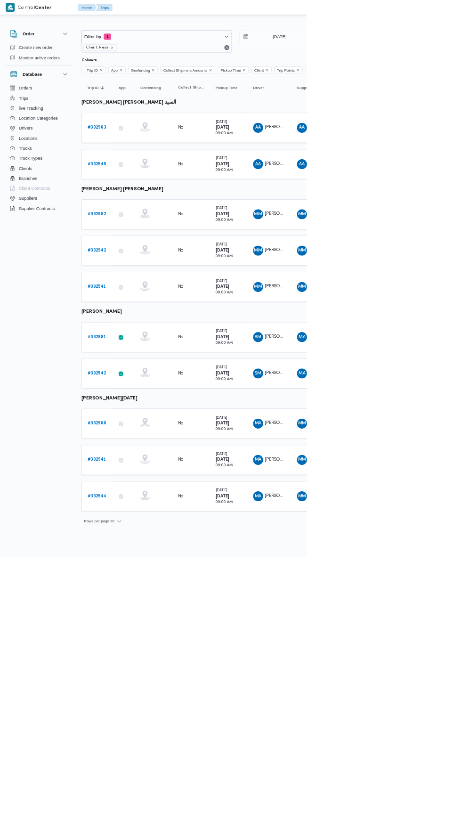
click at [154, 504] on b "# 332981" at bounding box center [145, 507] width 28 height 6
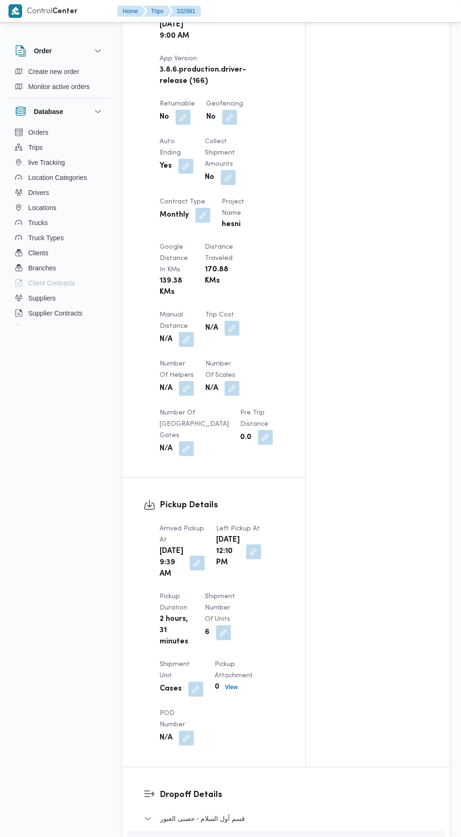
scroll to position [579, 0]
click at [210, 320] on div "Trip Cost N/A" at bounding box center [222, 329] width 34 height 38
click at [192, 333] on button "button" at bounding box center [186, 340] width 15 height 15
click at [171, 361] on input "Manual Distance" at bounding box center [157, 359] width 94 height 19
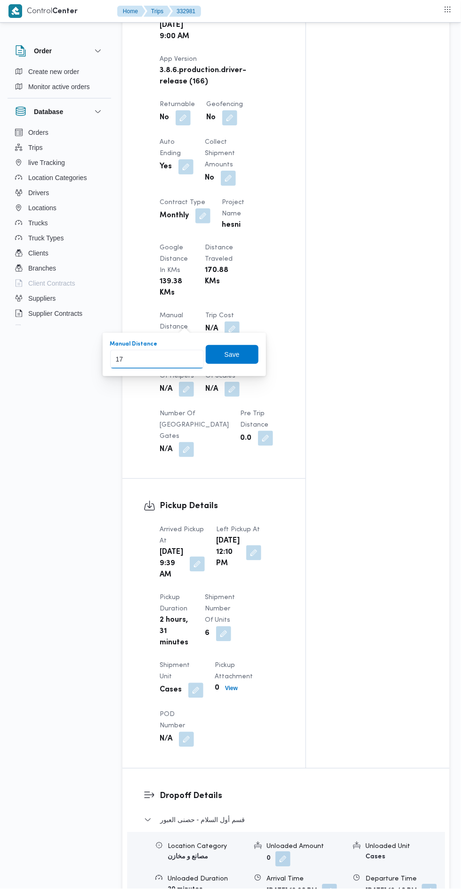
type input "170"
click at [252, 348] on span "Save" at bounding box center [232, 354] width 53 height 19
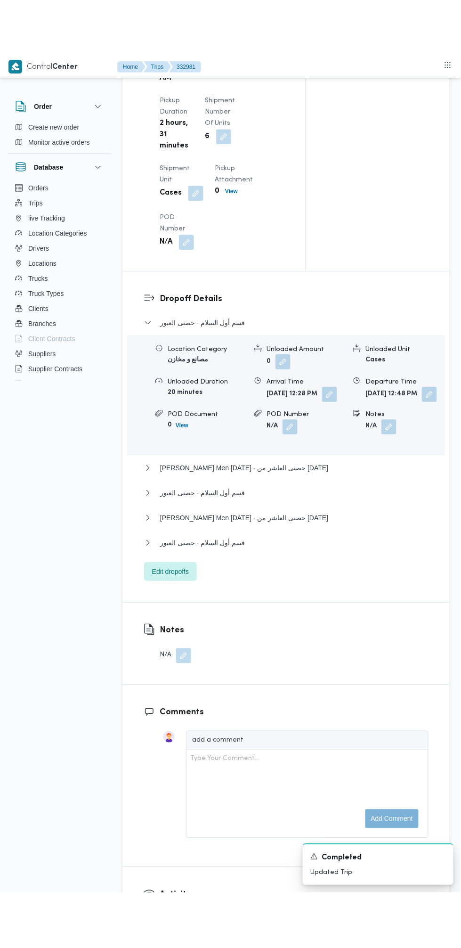
scroll to position [1130, 0]
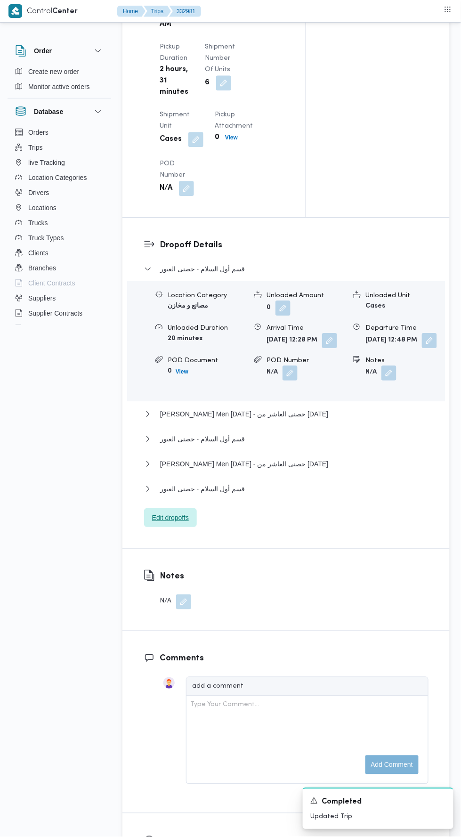
click at [187, 524] on span "Edit dropoffs" at bounding box center [170, 517] width 37 height 11
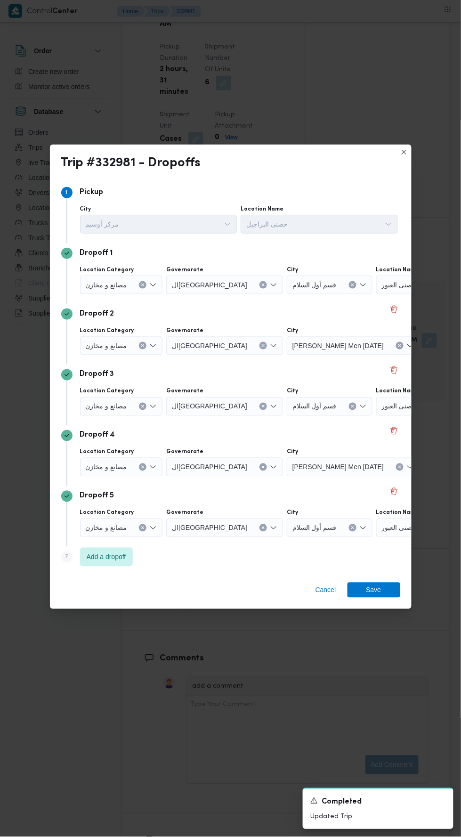
click at [404, 295] on div "حصنى العبور" at bounding box center [436, 285] width 118 height 19
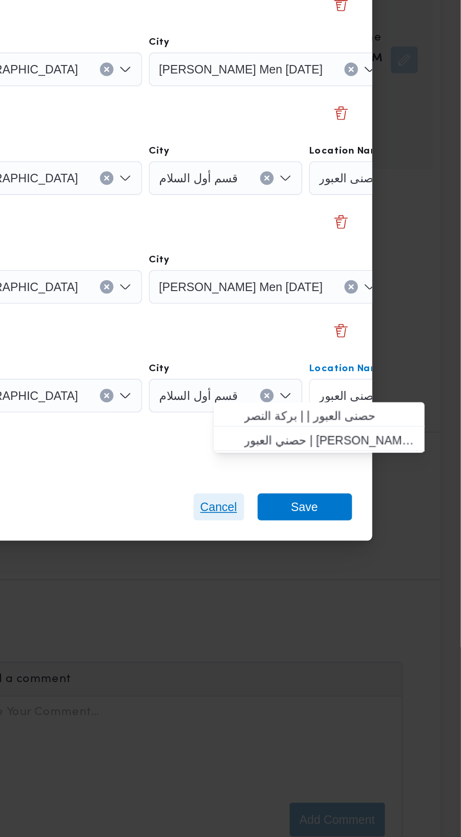
click at [336, 583] on span "Cancel" at bounding box center [326, 590] width 28 height 15
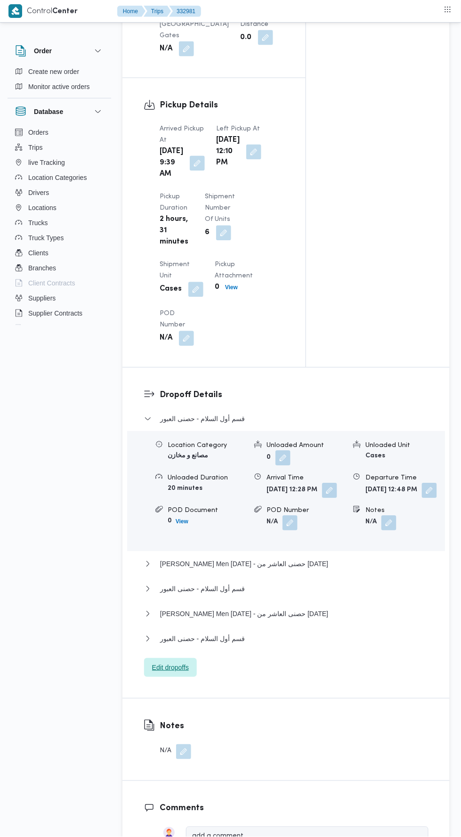
scroll to position [991, 0]
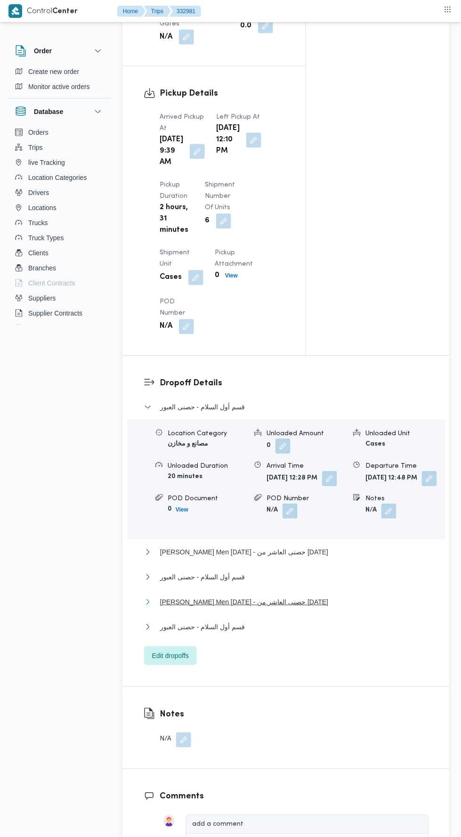
click at [230, 608] on span "Thany Ashr Men Ramadan - حصنى العاشر من رمضان" at bounding box center [244, 602] width 168 height 11
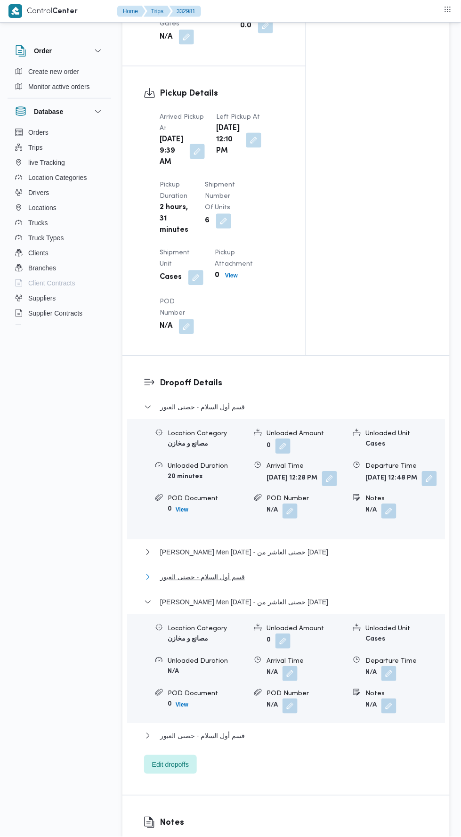
click at [278, 583] on button "قسم أول السلام - حصنى العبور" at bounding box center [286, 577] width 285 height 11
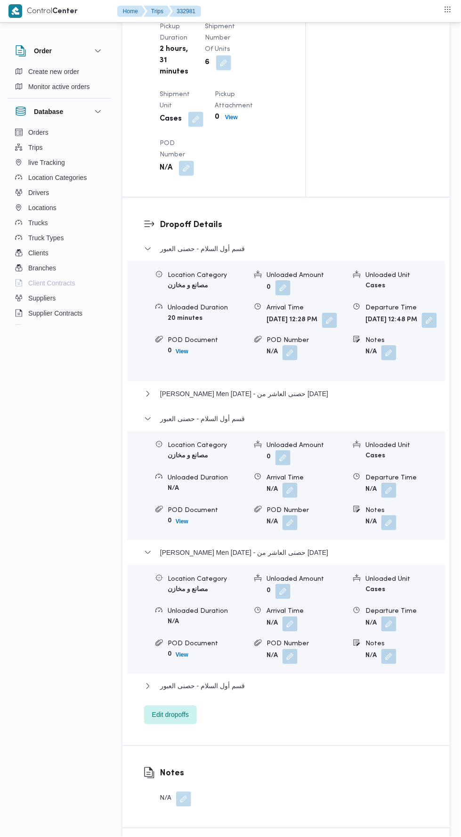
scroll to position [1150, 0]
click at [310, 399] on span "Thany Ashr Men Ramadan - حصنى العاشر من رمضان" at bounding box center [244, 393] width 168 height 11
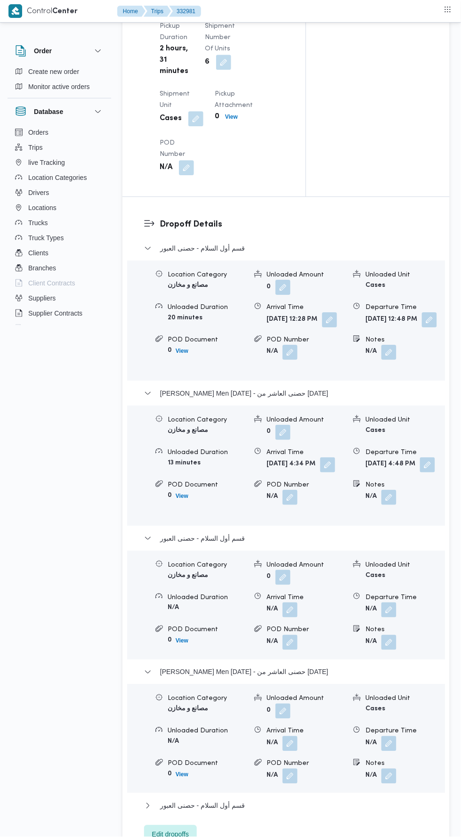
click at [185, 837] on span "Edit dropoffs" at bounding box center [170, 834] width 37 height 11
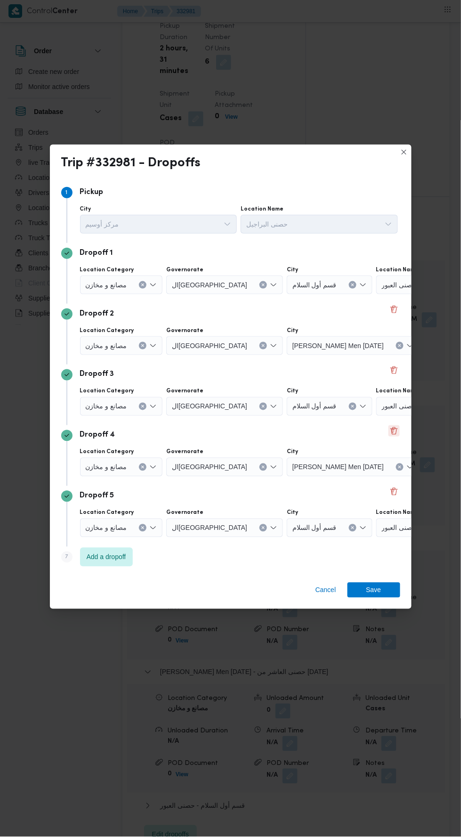
click at [394, 437] on button "Delete" at bounding box center [394, 431] width 11 height 11
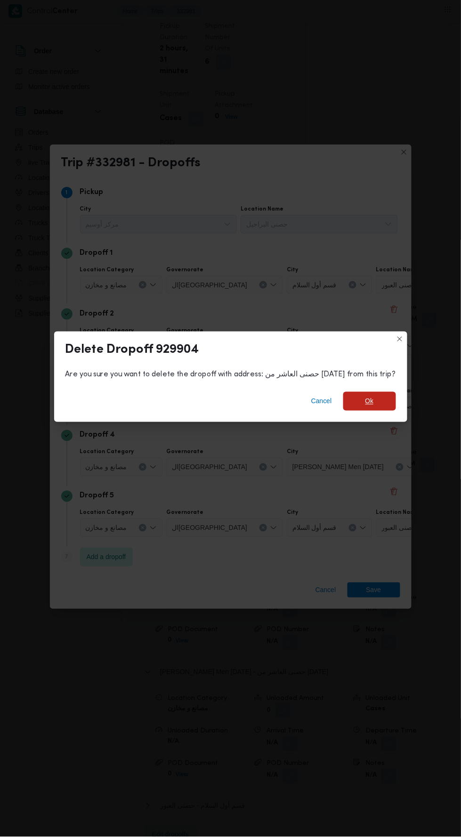
click at [366, 407] on span "Ok" at bounding box center [370, 401] width 8 height 11
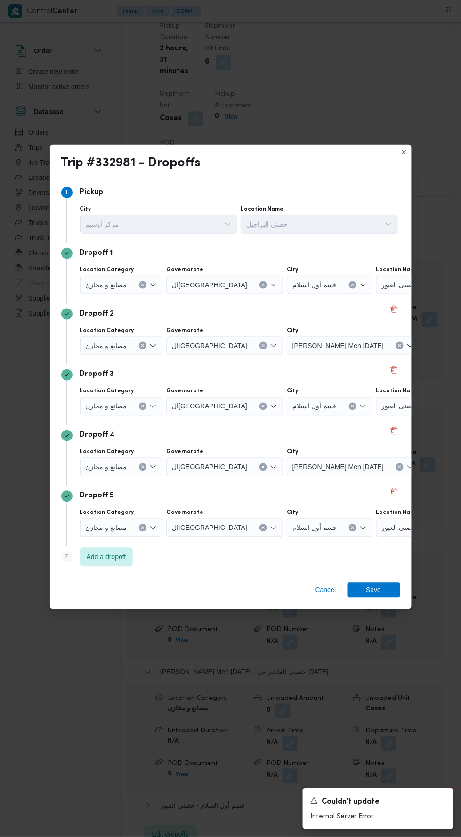
click at [392, 295] on div "حصنى العبور" at bounding box center [436, 285] width 118 height 19
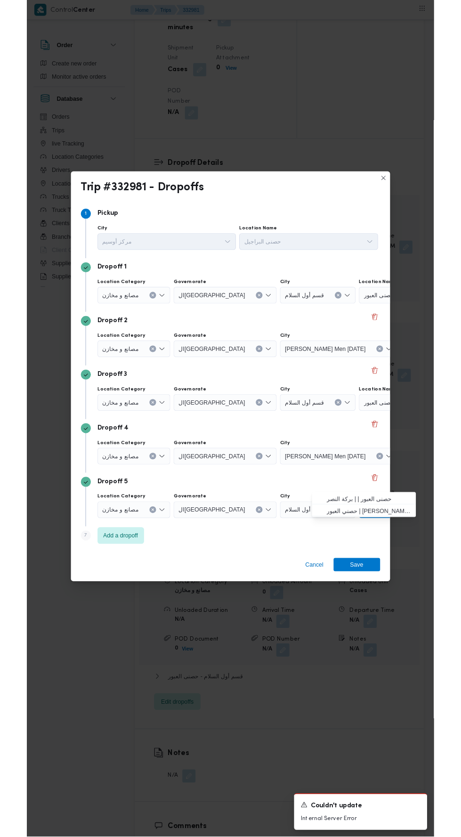
scroll to position [1190, 0]
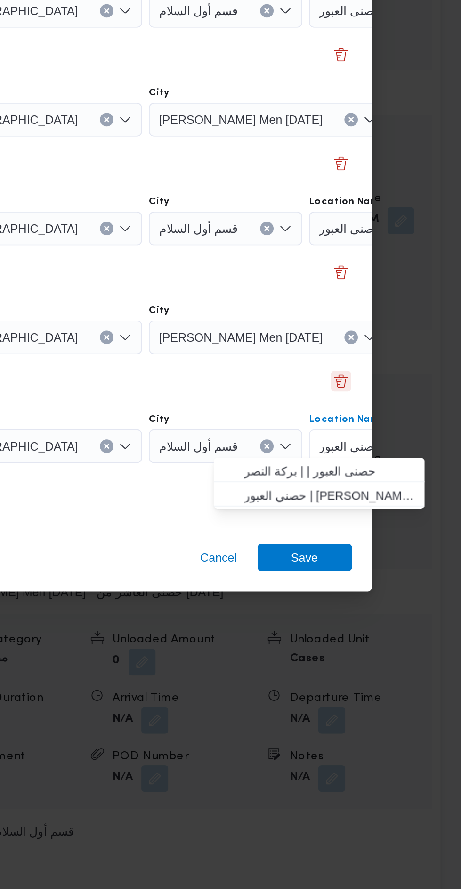
click at [398, 509] on button "Delete" at bounding box center [394, 514] width 11 height 11
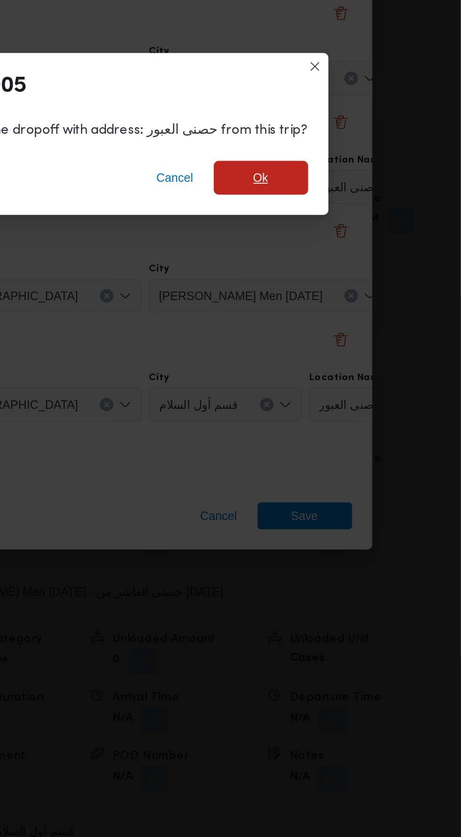
click at [352, 399] on span "Ok" at bounding box center [349, 401] width 53 height 19
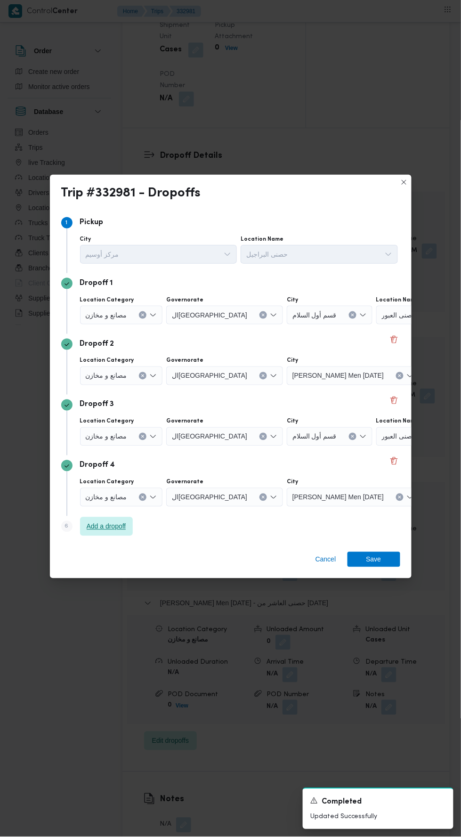
scroll to position [1197, 0]
click at [392, 456] on button "Delete" at bounding box center [394, 461] width 11 height 11
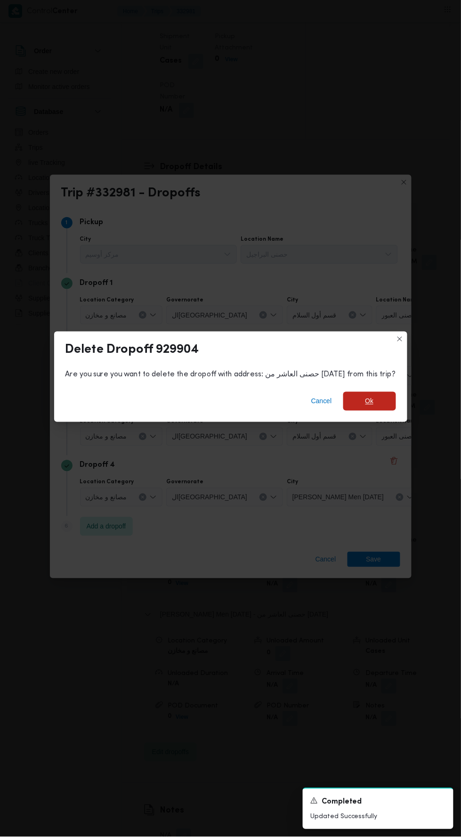
click at [366, 396] on span "Ok" at bounding box center [370, 401] width 8 height 11
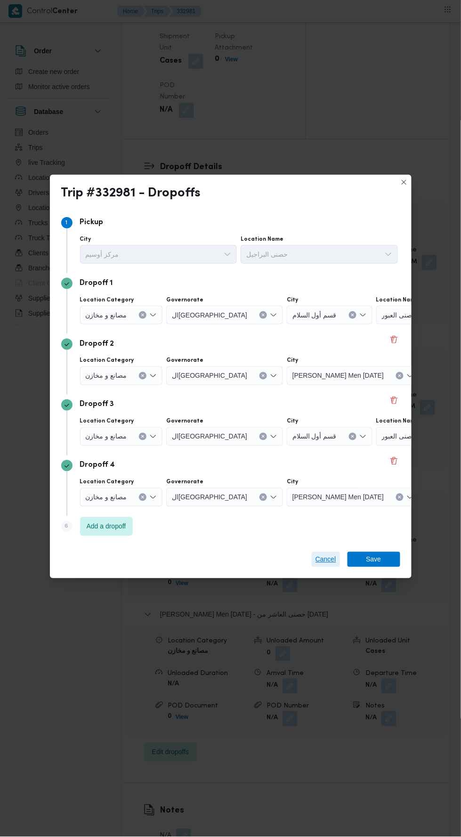
click at [322, 559] on span "Cancel" at bounding box center [326, 559] width 21 height 11
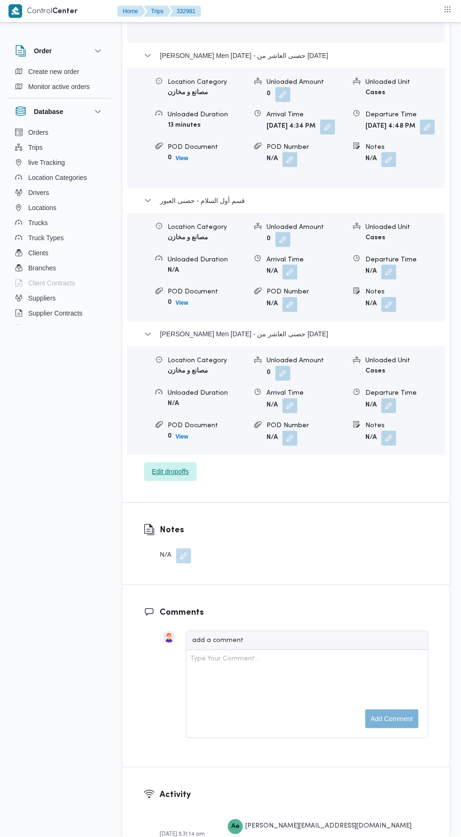
scroll to position [1477, 0]
click at [165, 481] on span "Edit dropoffs" at bounding box center [170, 471] width 53 height 19
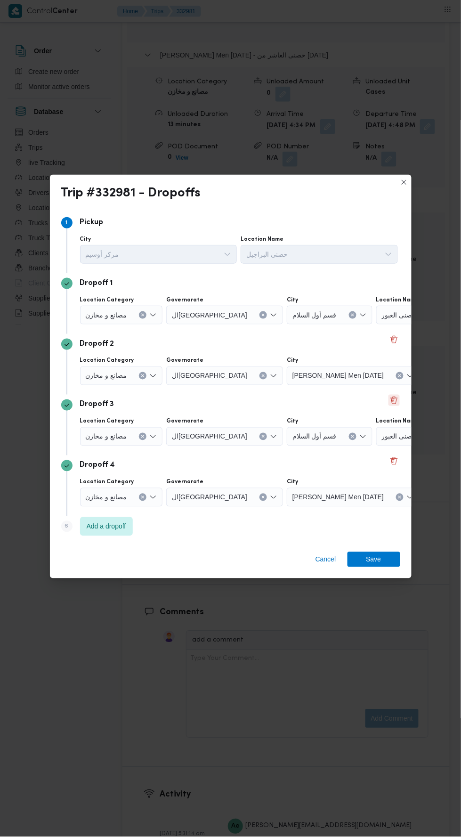
click at [394, 406] on button "Delete" at bounding box center [394, 400] width 11 height 11
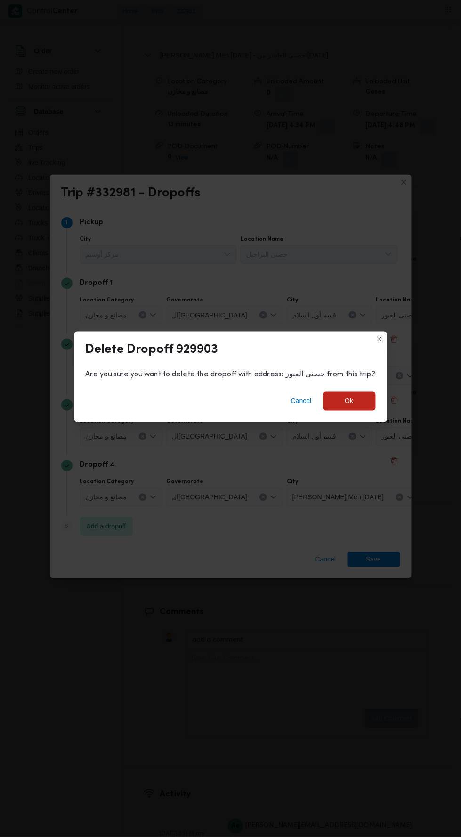
click at [362, 381] on div "Are you sure you want to delete the dropoff with address: حصنى العبور from this…" at bounding box center [231, 374] width 290 height 11
click at [353, 411] on span "Ok" at bounding box center [349, 401] width 53 height 19
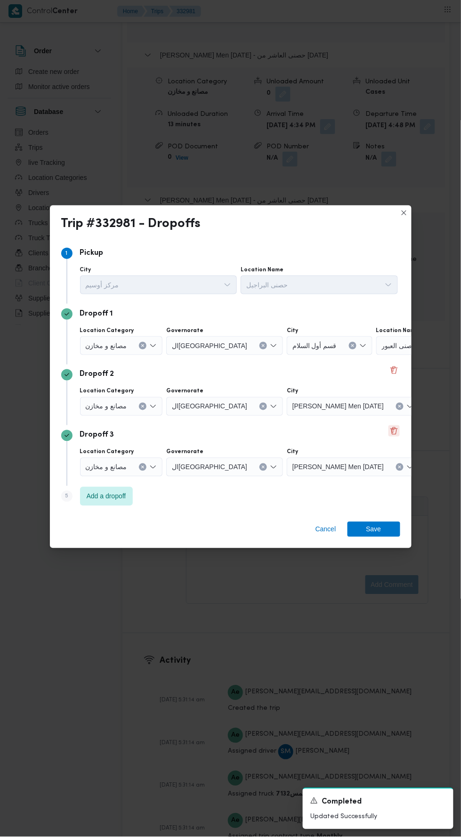
click at [395, 437] on button "Delete" at bounding box center [394, 431] width 11 height 11
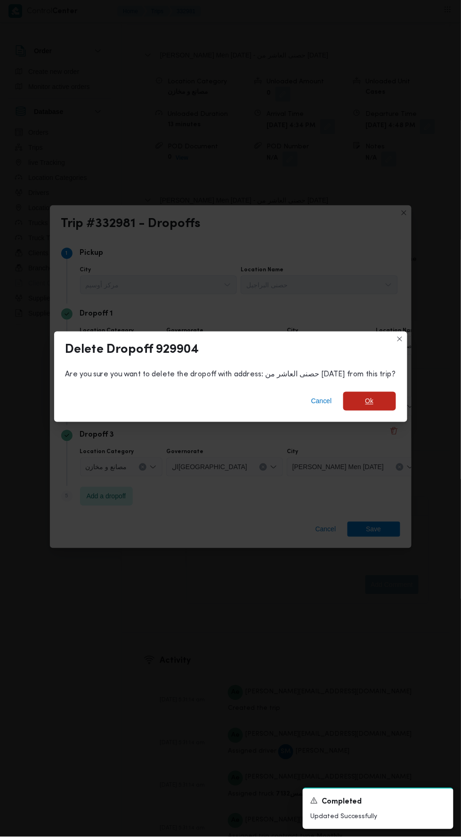
click at [366, 407] on span "Ok" at bounding box center [370, 401] width 8 height 11
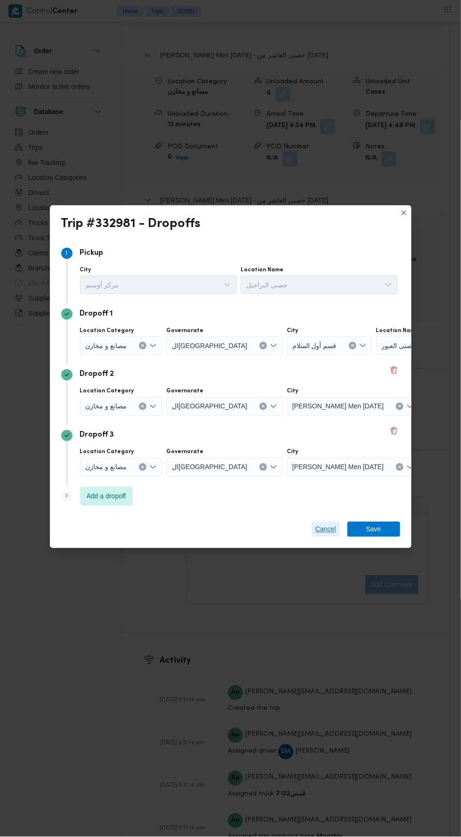
click at [328, 535] on span "Cancel" at bounding box center [326, 529] width 21 height 11
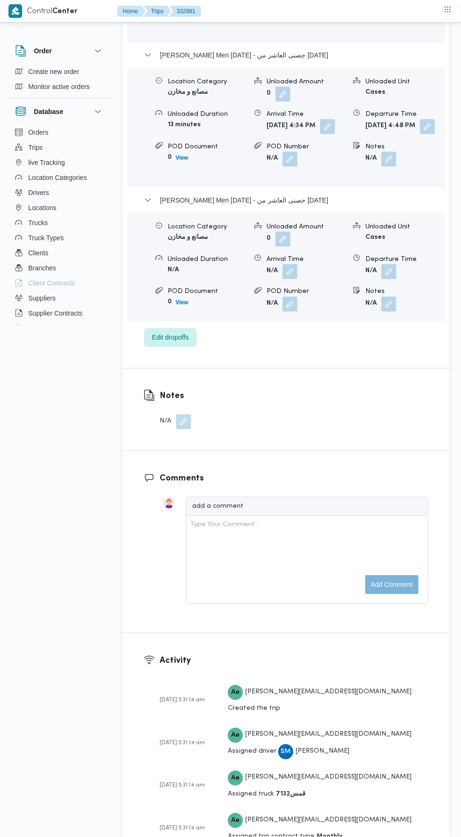
click at [389, 279] on button "button" at bounding box center [389, 271] width 15 height 15
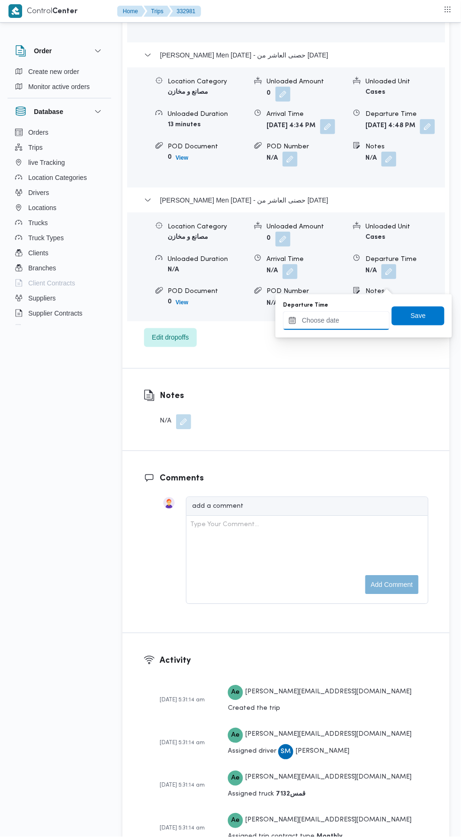
click at [375, 320] on input "Departure Time" at bounding box center [336, 321] width 107 height 19
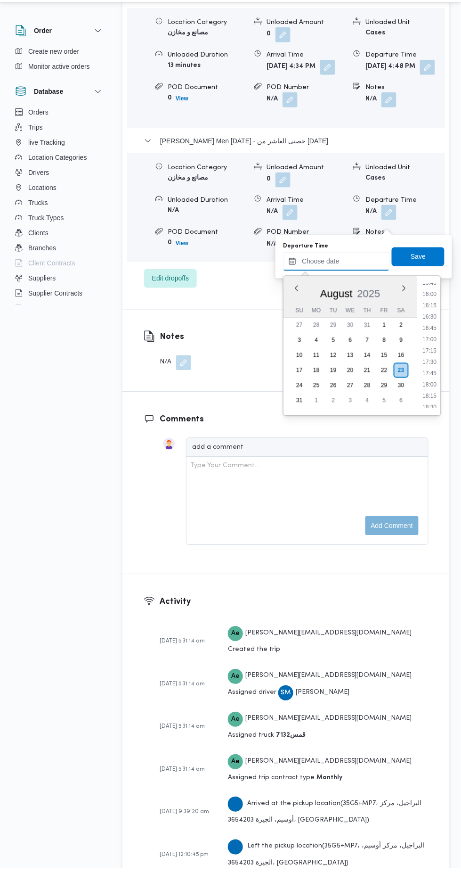
scroll to position [716, 0]
click at [427, 405] on li "18:00" at bounding box center [430, 406] width 22 height 9
type input "23/08/2025 18:00"
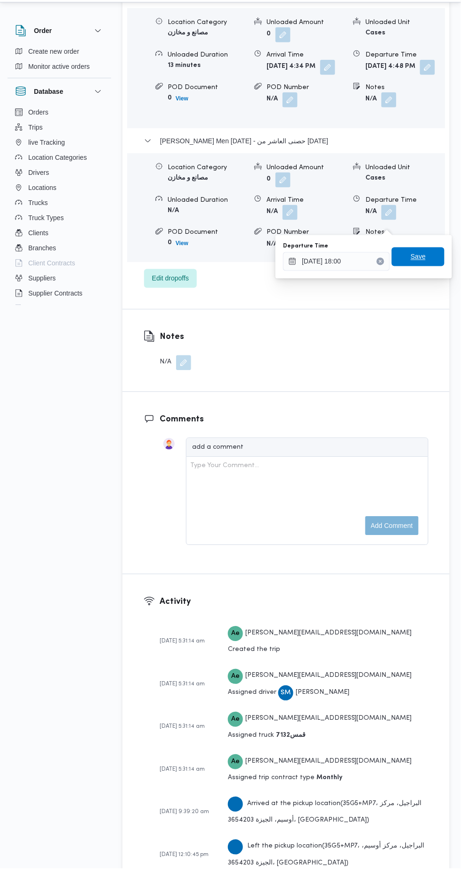
click at [436, 275] on span "Save" at bounding box center [418, 277] width 53 height 19
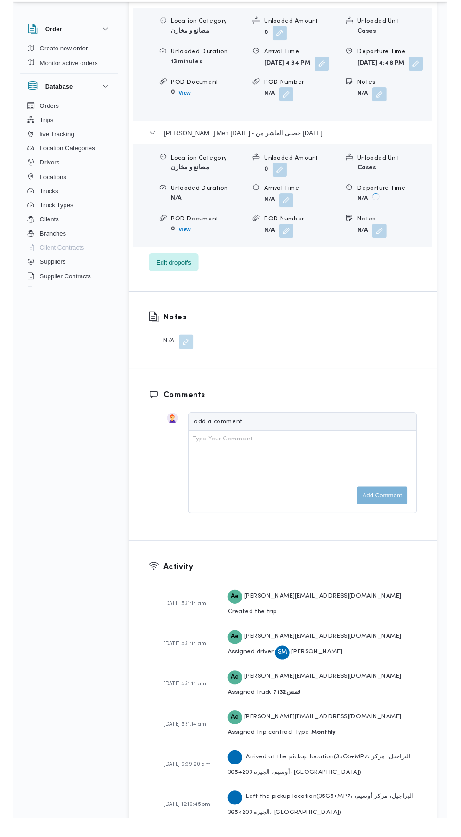
scroll to position [1517, 0]
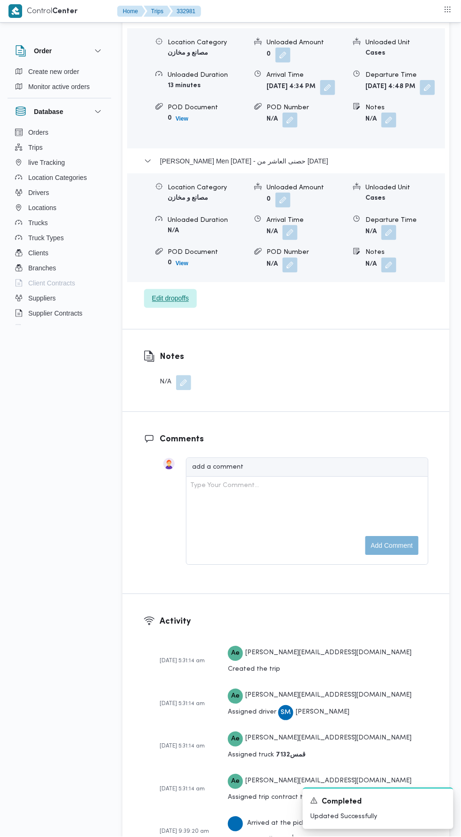
click at [165, 304] on span "Edit dropoffs" at bounding box center [170, 298] width 37 height 11
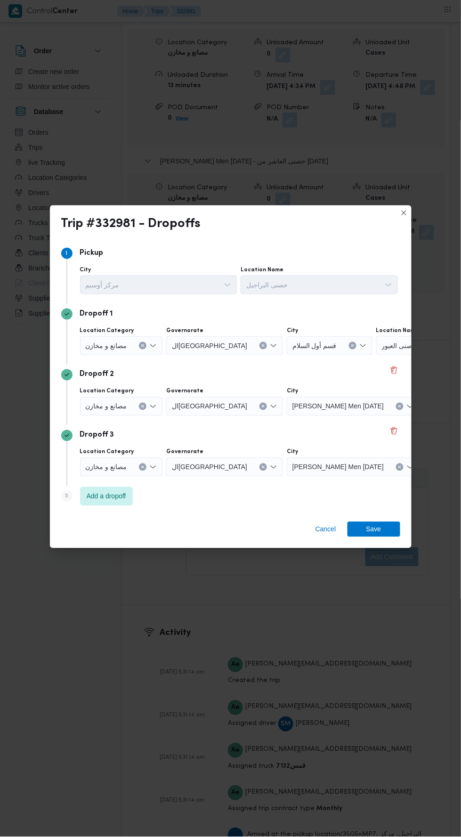
click at [389, 344] on div "حصنى العبور" at bounding box center [436, 345] width 118 height 19
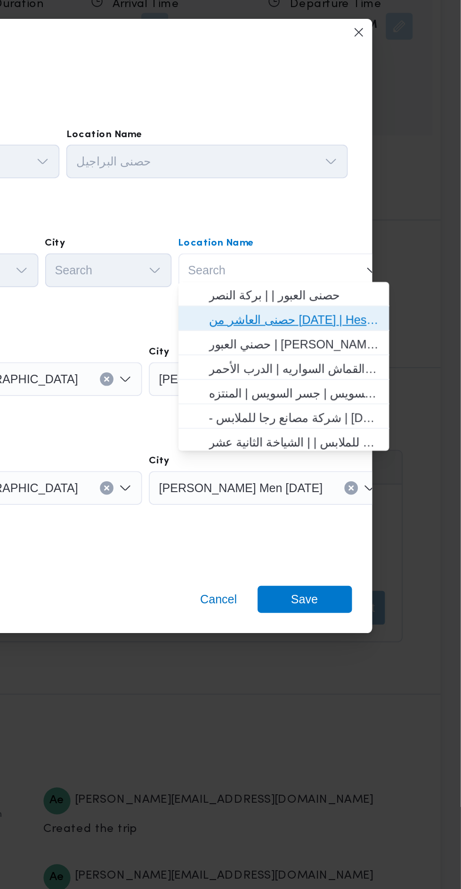
click at [390, 394] on span "حصنى العاشر من رمضان | Hesni Textiles Factory | جزء من مدينة العاشر-مجاورات" at bounding box center [367, 396] width 95 height 11
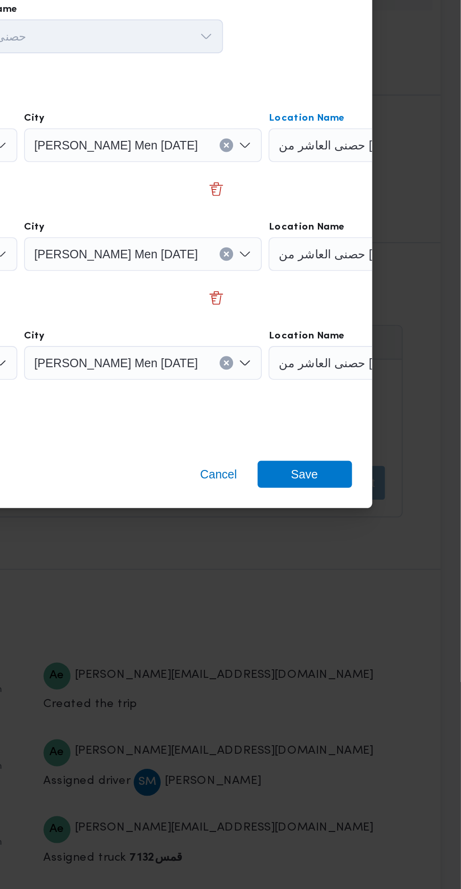
click at [451, 370] on icon "Clear input" at bounding box center [452, 369] width 2 height 2
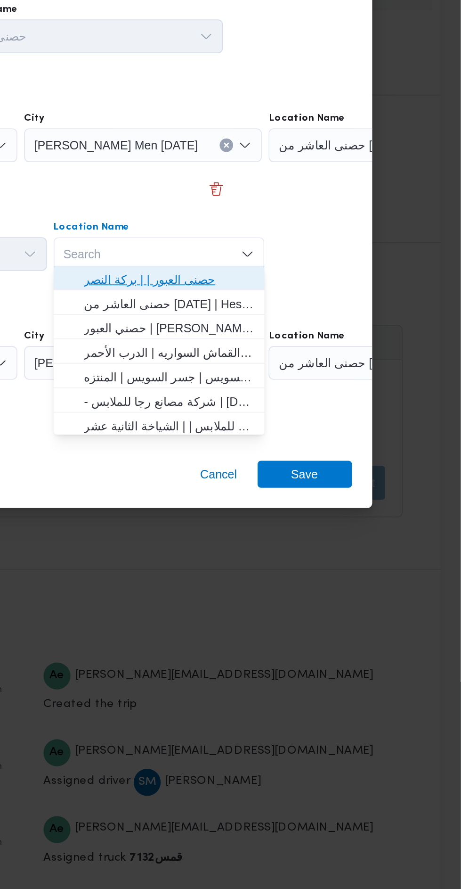
click at [332, 444] on span "حصنى العبور | | بركة النصر" at bounding box center [298, 443] width 95 height 11
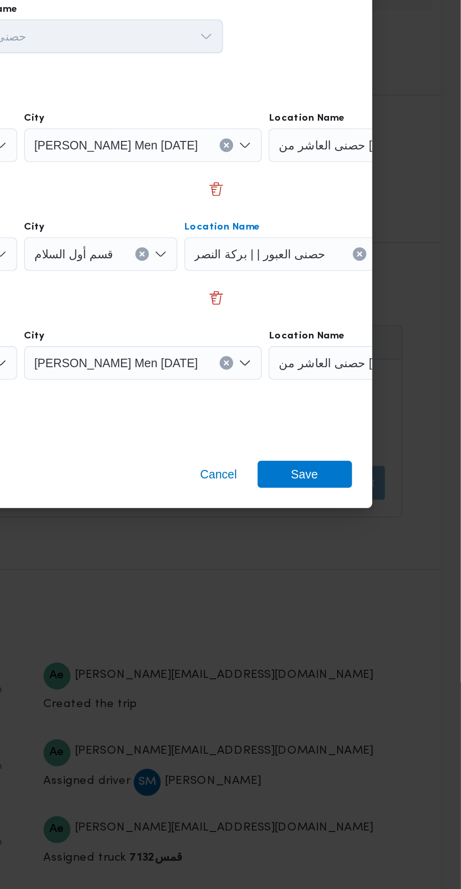
click at [451, 370] on icon "Clear input" at bounding box center [452, 369] width 2 height 2
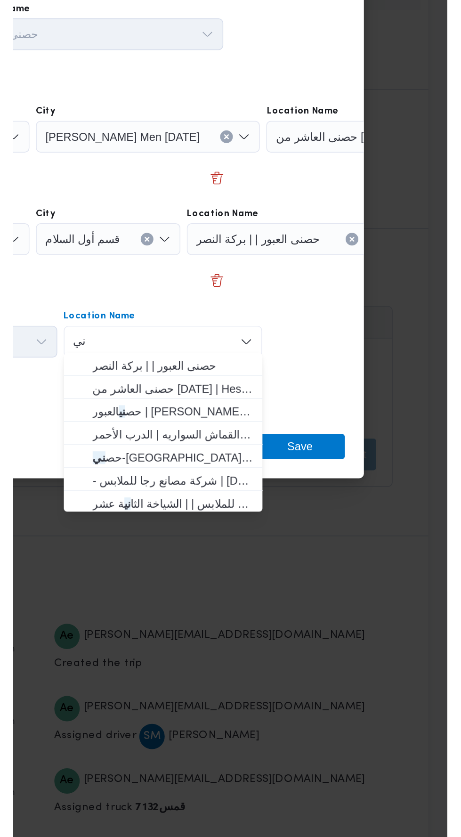
scroll to position [0, 0]
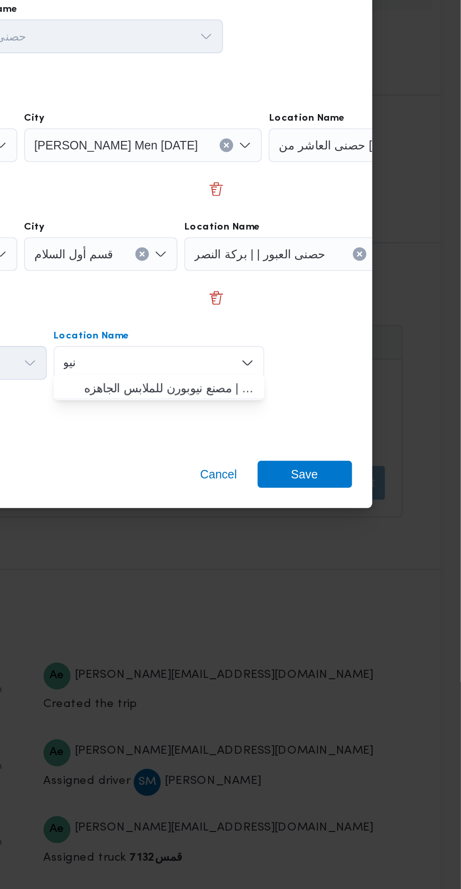
type input "نيو"
click at [320, 503] on span "مصنع نيو بورن | مصنع نيوبورن للملابس الجاهزه | null" at bounding box center [298, 504] width 95 height 11
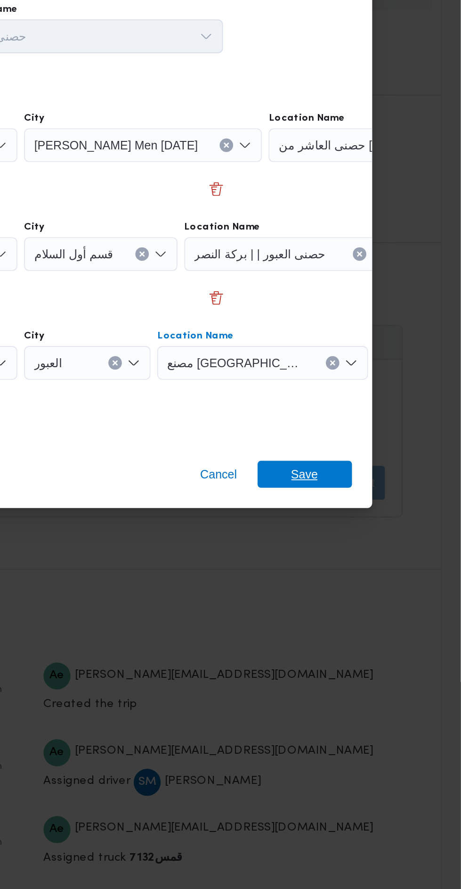
click at [385, 552] on span "Save" at bounding box center [374, 552] width 53 height 15
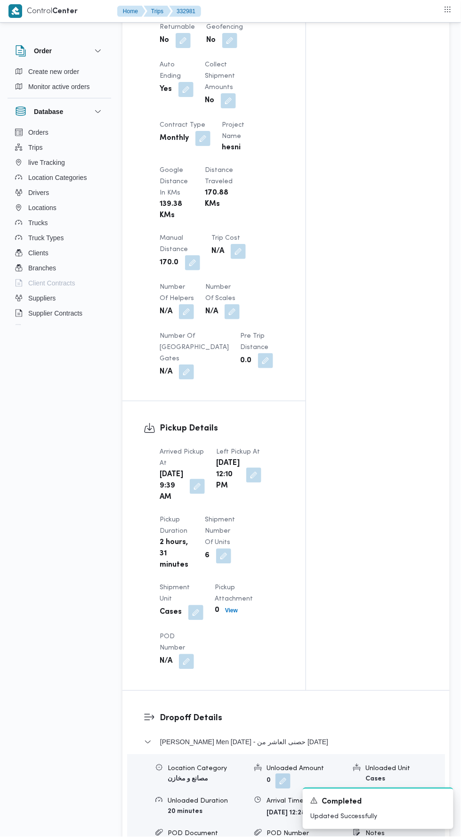
scroll to position [656, 0]
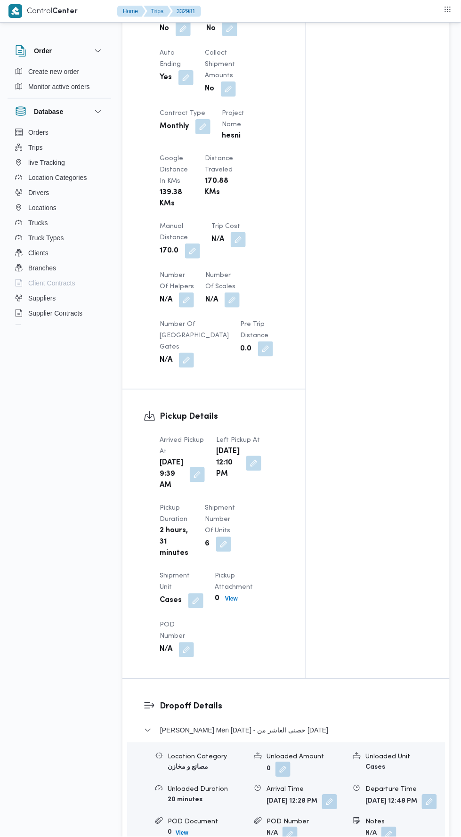
click at [191, 468] on button "button" at bounding box center [197, 475] width 15 height 15
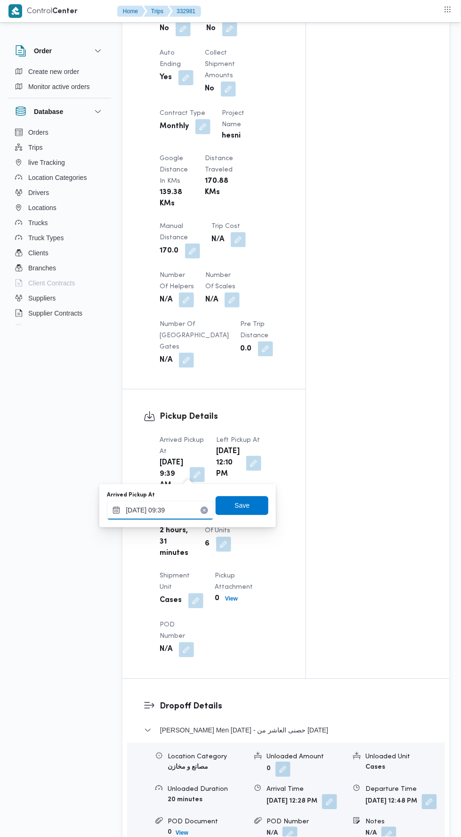
click at [172, 509] on input "23/08/2025 09:39" at bounding box center [160, 510] width 107 height 19
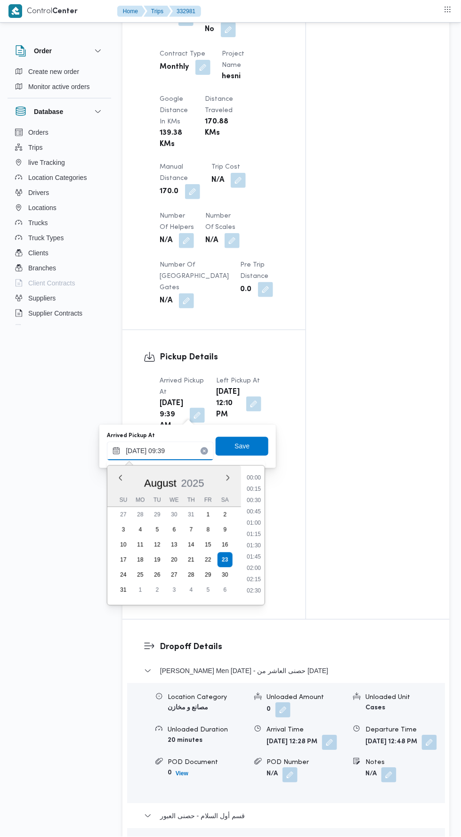
scroll to position [365, 0]
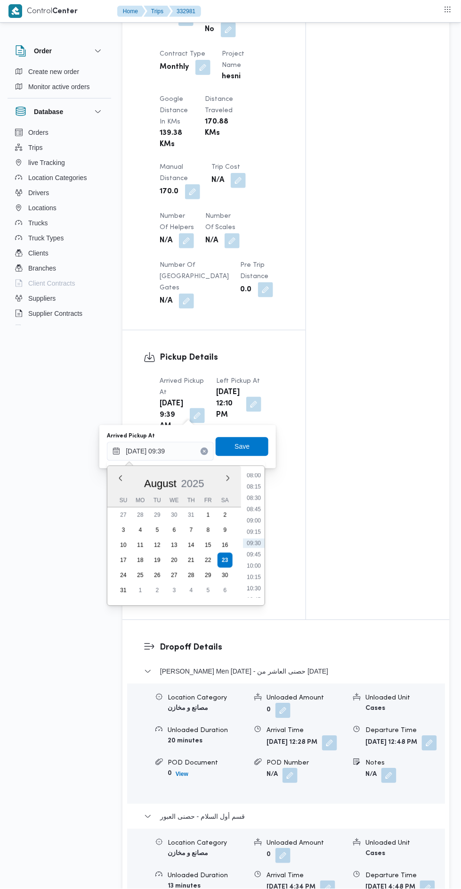
click at [254, 474] on li "08:00" at bounding box center [254, 475] width 22 height 9
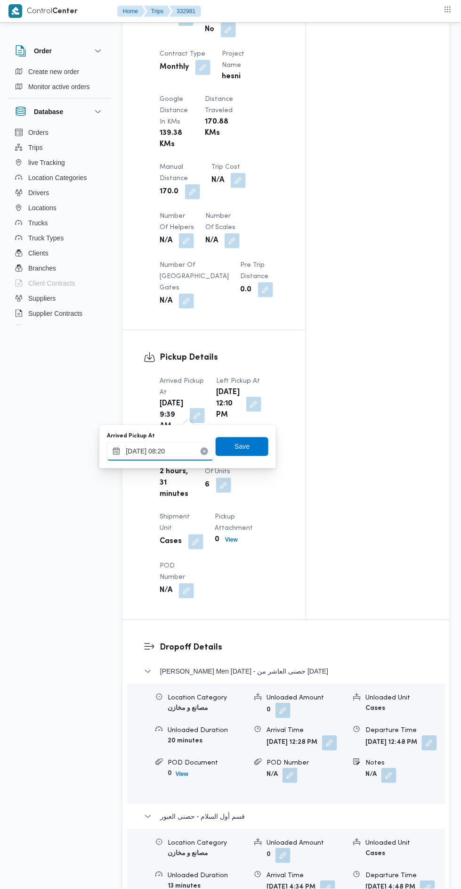
type input "23/08/2025 08:20"
click at [250, 437] on div "Save" at bounding box center [242, 446] width 53 height 19
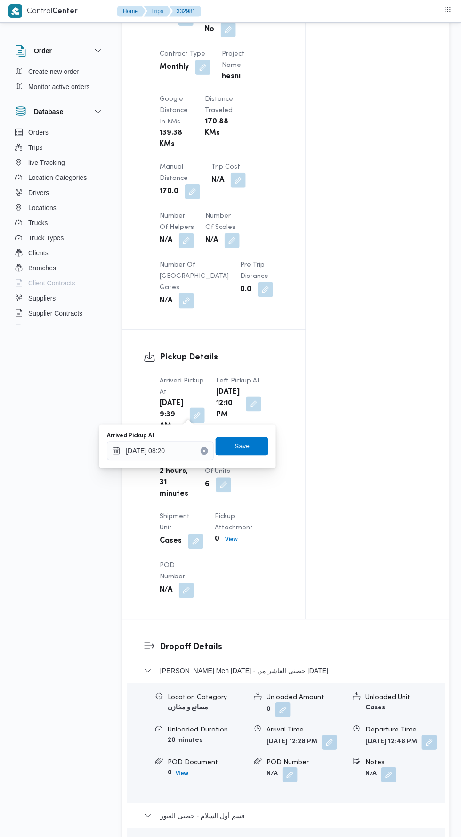
click at [254, 437] on div "Save" at bounding box center [242, 446] width 53 height 19
click at [254, 449] on span "Save" at bounding box center [242, 446] width 53 height 19
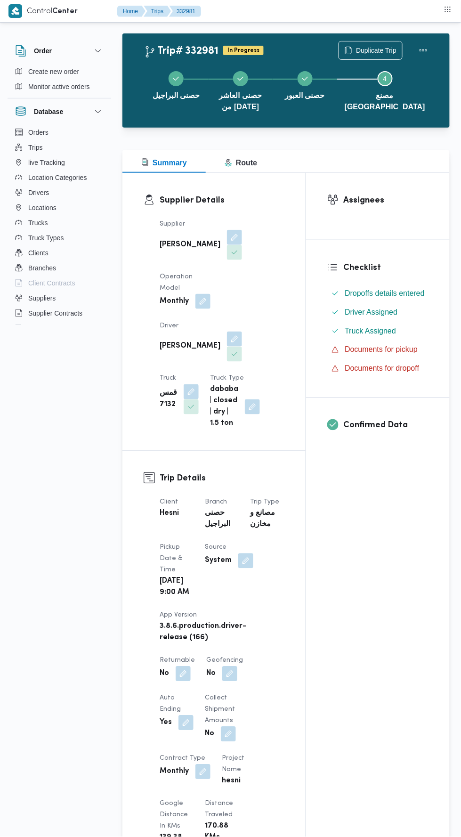
scroll to position [0, 0]
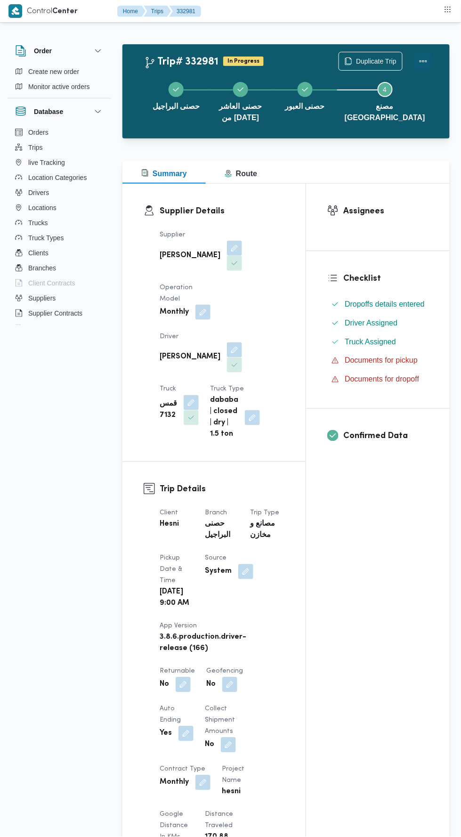
click at [427, 57] on button "Actions" at bounding box center [423, 61] width 19 height 19
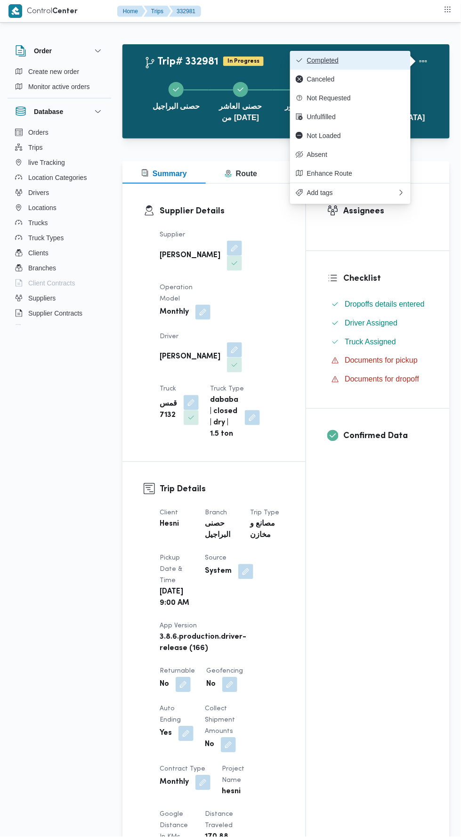
click at [373, 61] on span "Completed" at bounding box center [356, 61] width 98 height 8
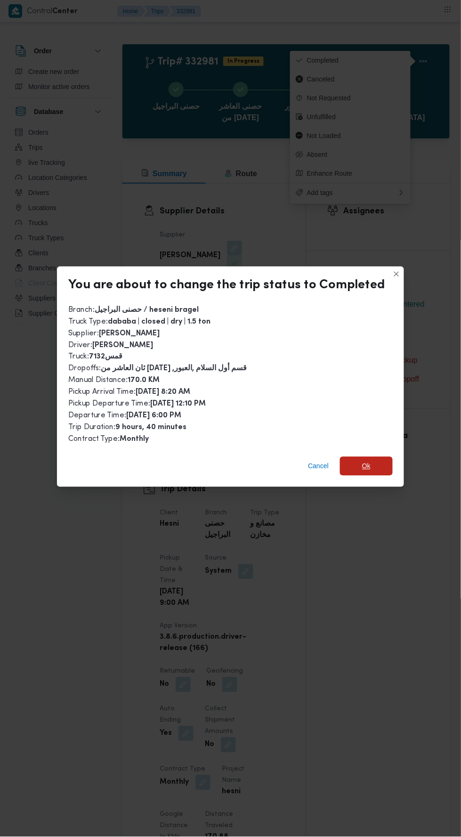
click at [364, 461] on span "Ok" at bounding box center [366, 466] width 8 height 11
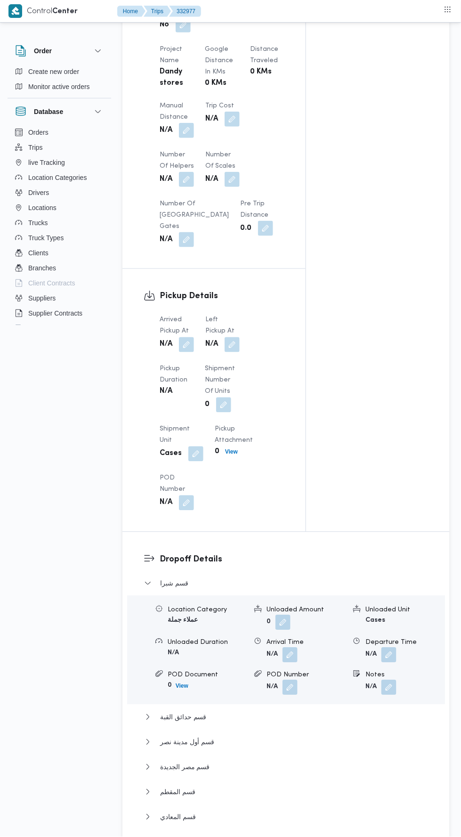
click at [181, 123] on button "button" at bounding box center [186, 130] width 15 height 15
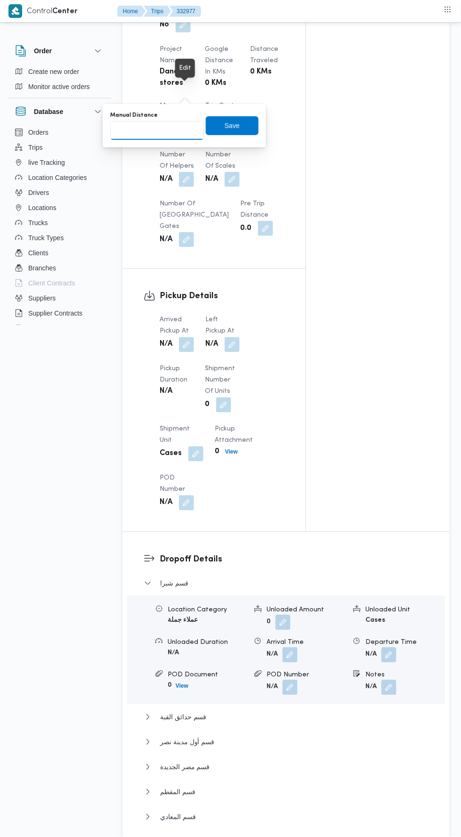
click at [169, 132] on input "Manual Distance" at bounding box center [157, 130] width 94 height 19
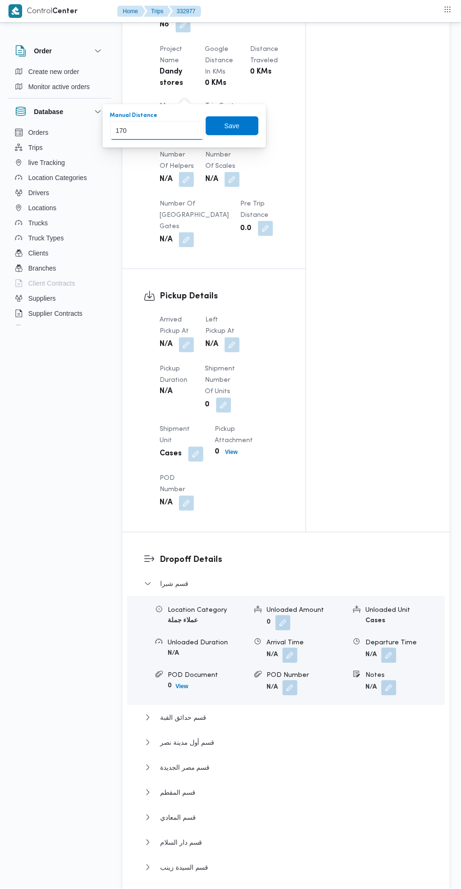
type input "170"
click at [254, 144] on div "You are in a dialog. To close this dialog, hit escape. Manual Distance 170 Save" at bounding box center [185, 125] width 164 height 43
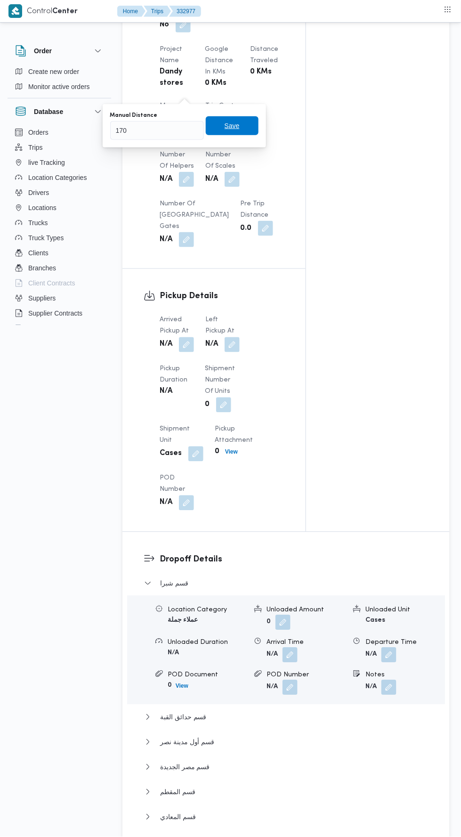
click at [241, 130] on span "Save" at bounding box center [232, 125] width 53 height 19
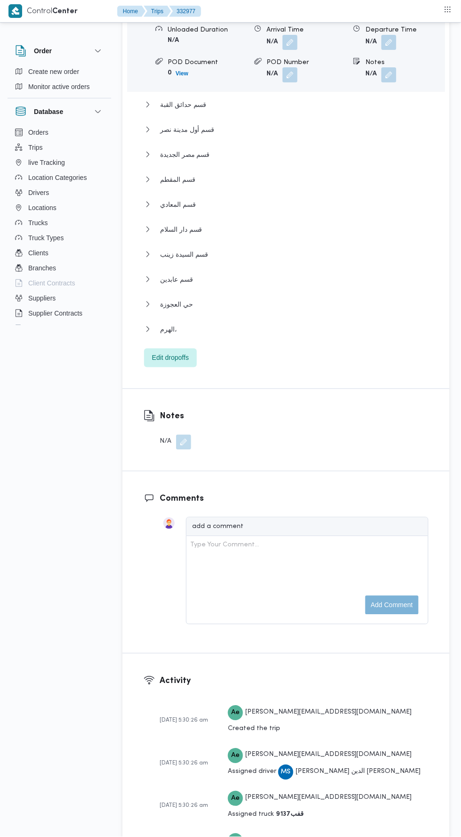
scroll to position [1410, 0]
click at [354, 325] on button "الهرم،" at bounding box center [286, 328] width 285 height 11
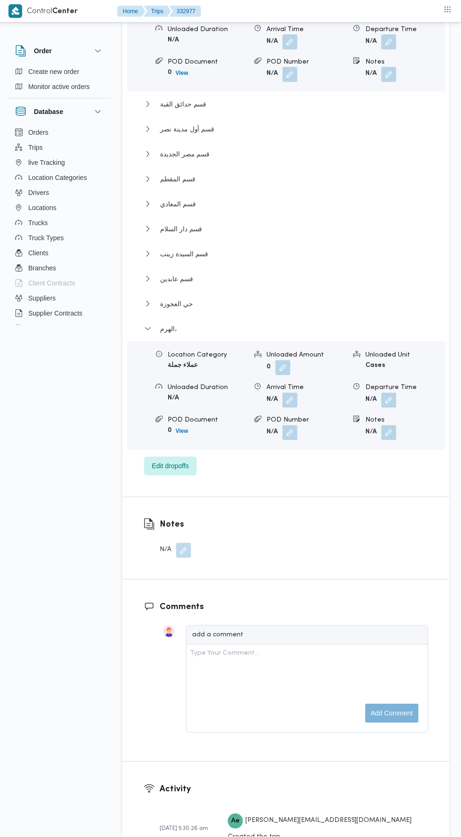
click at [385, 393] on button "button" at bounding box center [389, 400] width 15 height 15
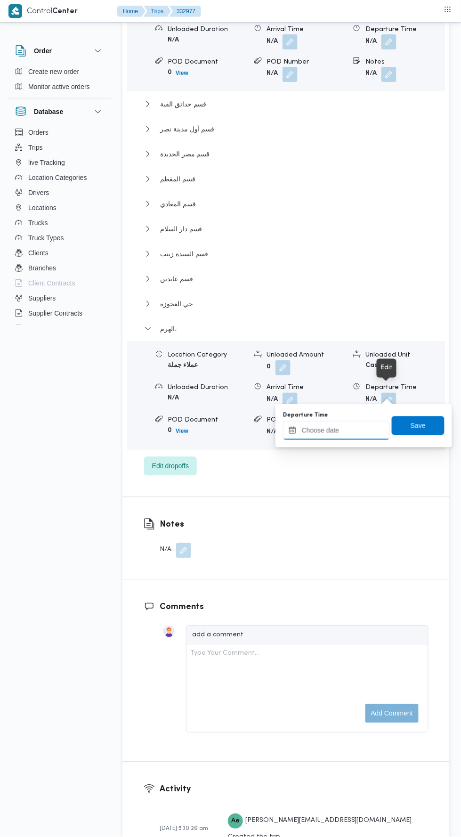
click at [363, 431] on input "Departure Time" at bounding box center [336, 430] width 107 height 19
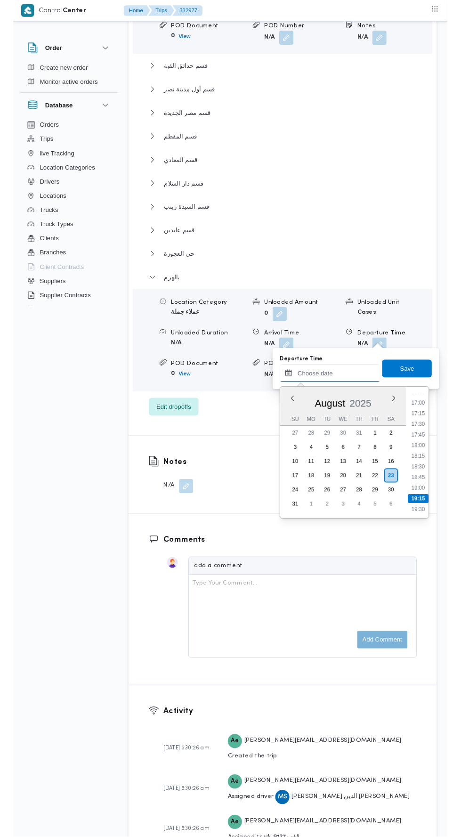
scroll to position [758, 0]
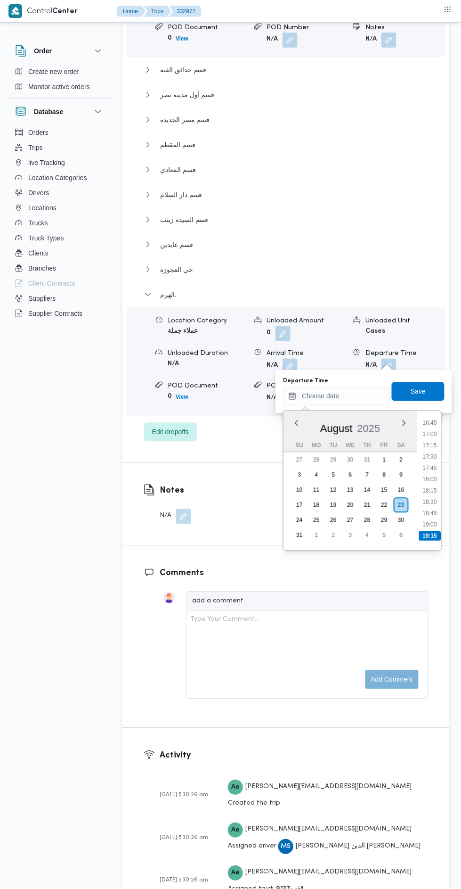
click at [431, 436] on li "17:00" at bounding box center [431, 434] width 22 height 9
type input "[DATE] 17:00"
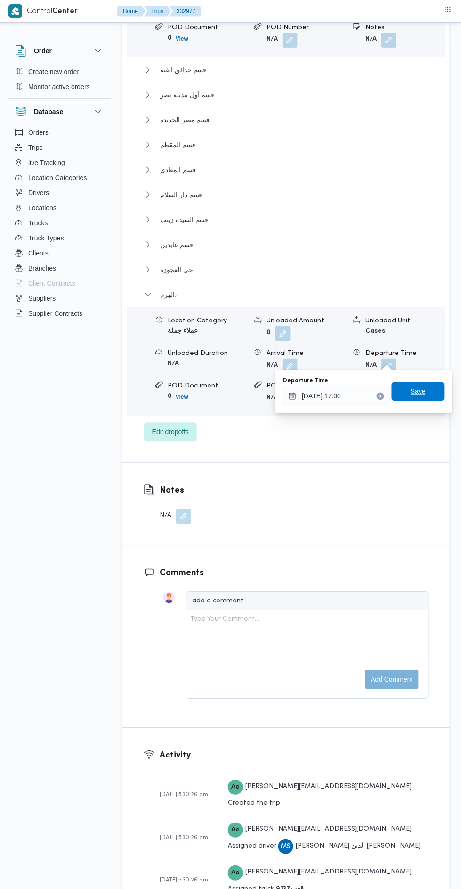
click at [426, 393] on span "Save" at bounding box center [418, 391] width 15 height 11
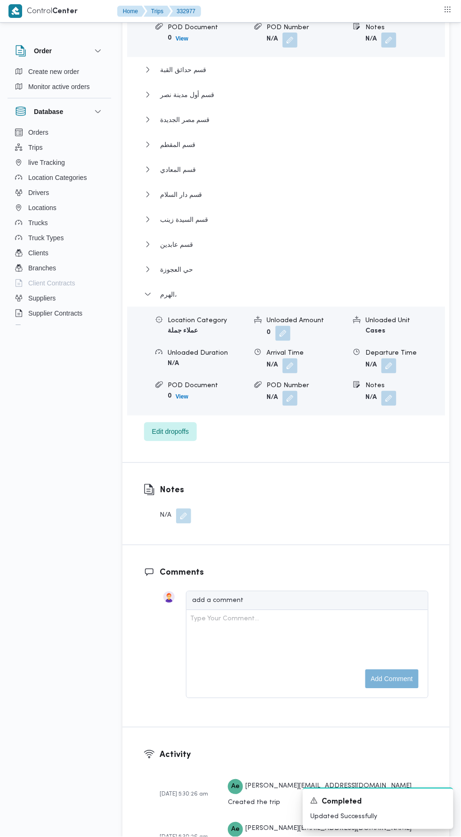
scroll to position [0, 0]
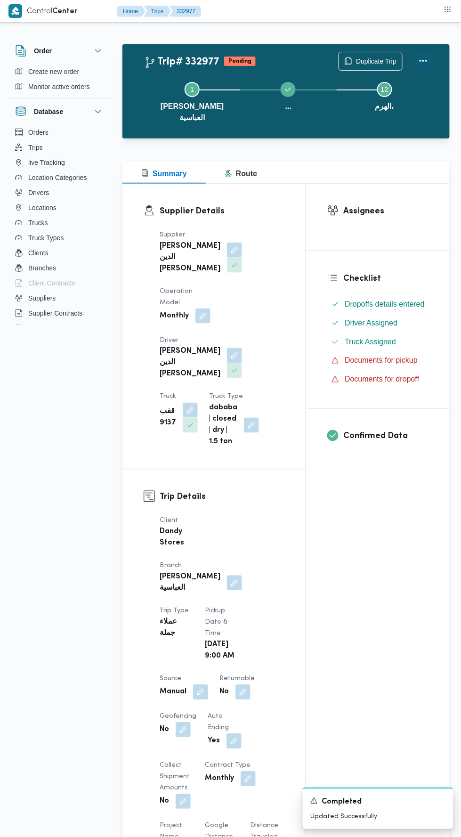
click at [424, 57] on button "Actions" at bounding box center [423, 61] width 19 height 19
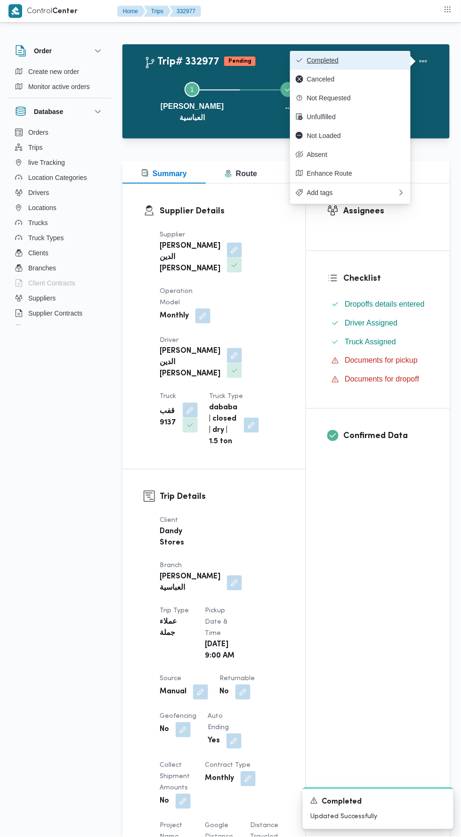
click at [378, 60] on span "Completed" at bounding box center [356, 61] width 98 height 8
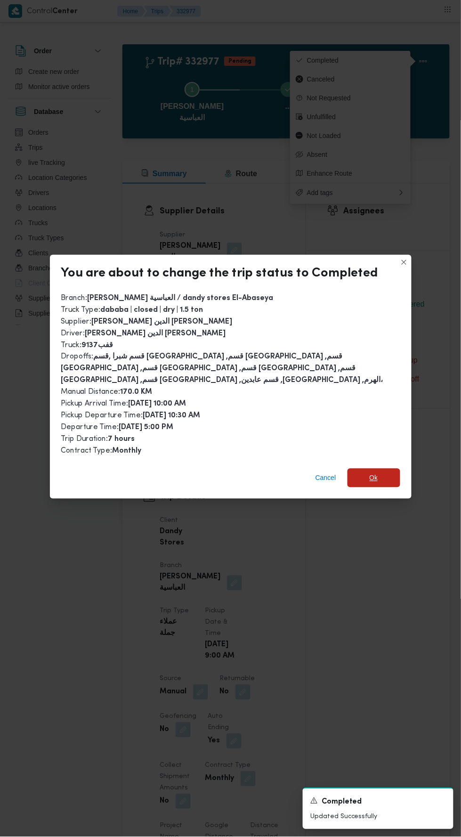
click at [386, 469] on span "Ok" at bounding box center [374, 478] width 53 height 19
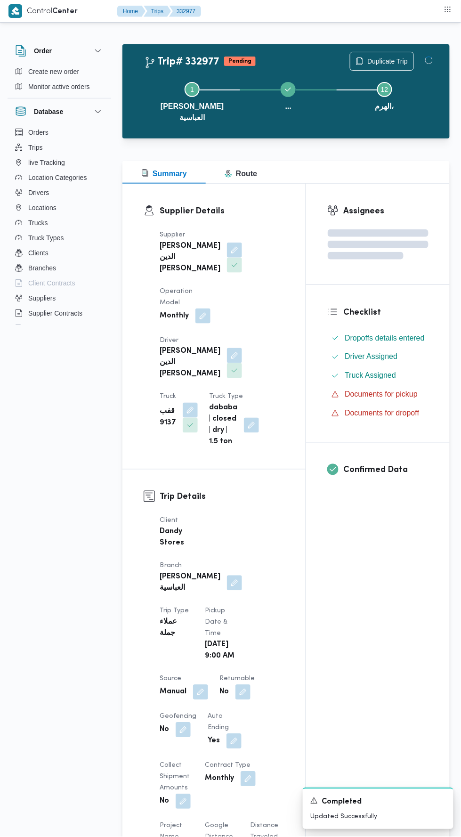
click at [325, 614] on div "Assignees Checklist Dropoffs details entered Driver Assigned Truck Assigned Doc…" at bounding box center [378, 756] width 144 height 1144
